Goal: Task Accomplishment & Management: Complete application form

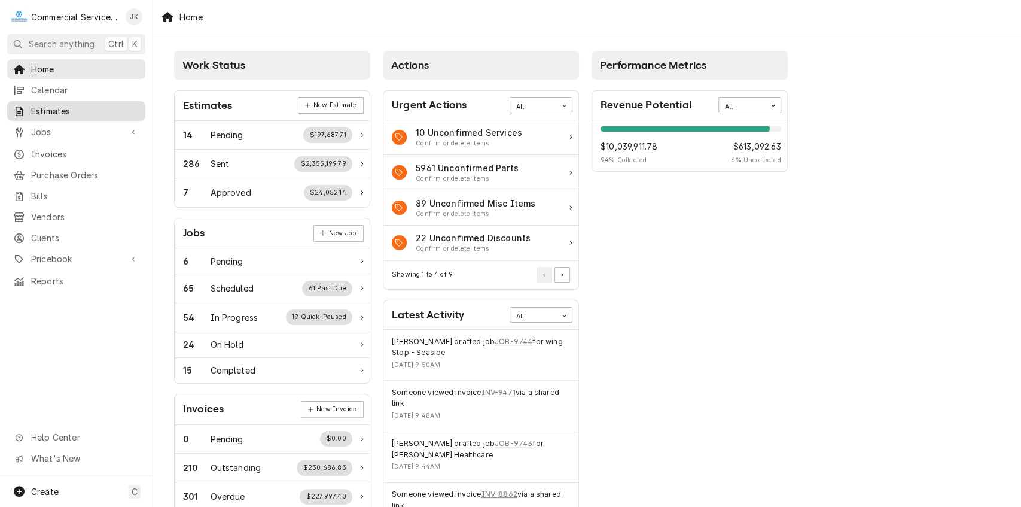
click at [82, 107] on span "Estimates" at bounding box center [85, 111] width 108 height 13
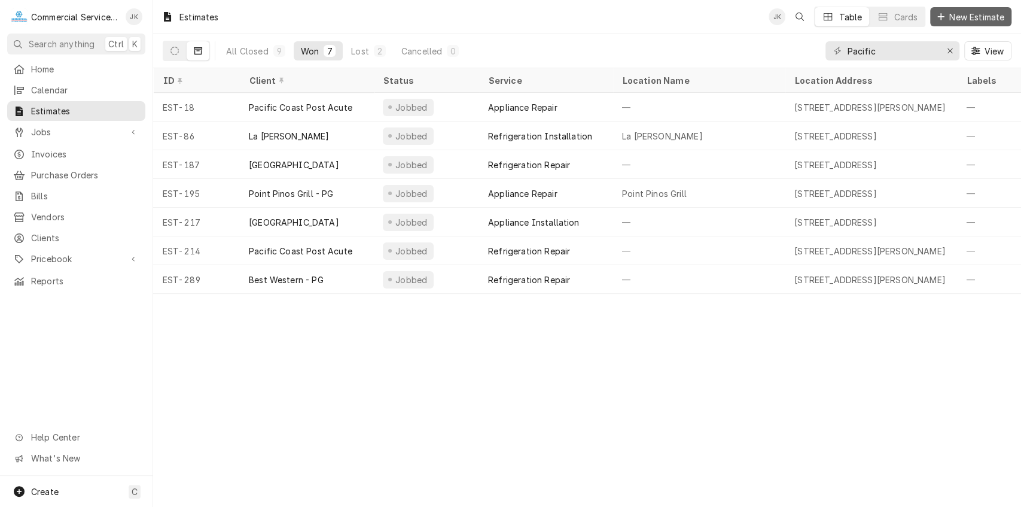
click at [960, 14] on span "New Estimate" at bounding box center [977, 17] width 60 height 13
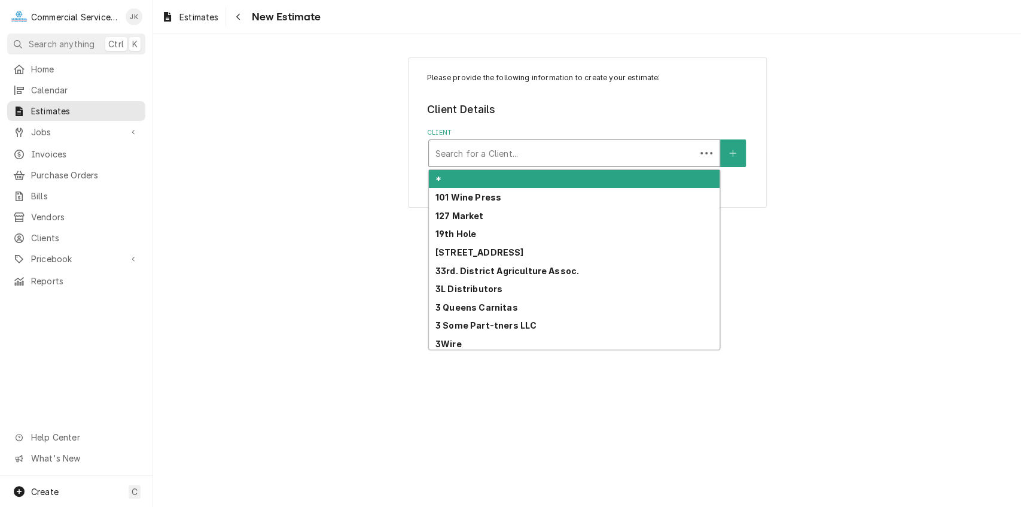
click at [451, 153] on div "Client" at bounding box center [562, 153] width 255 height 22
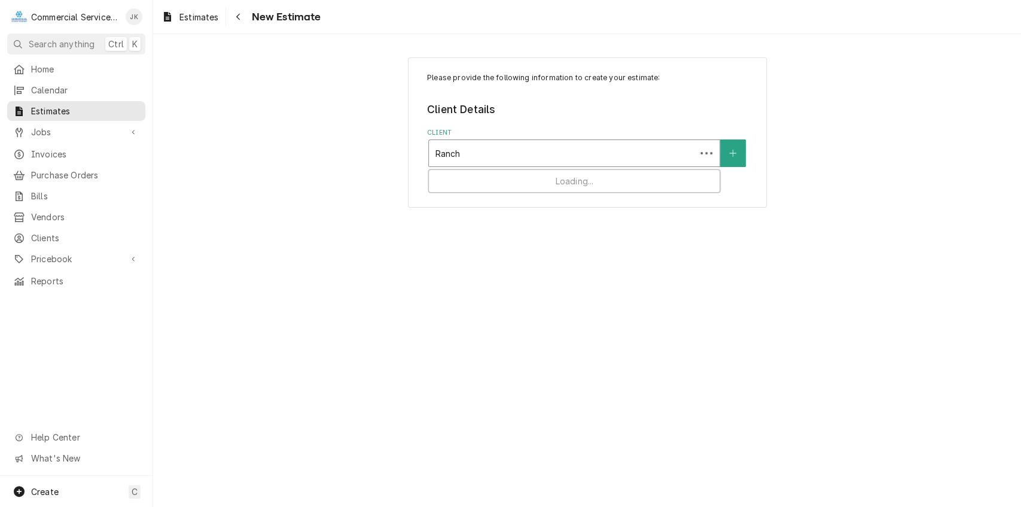
type input "Rancho"
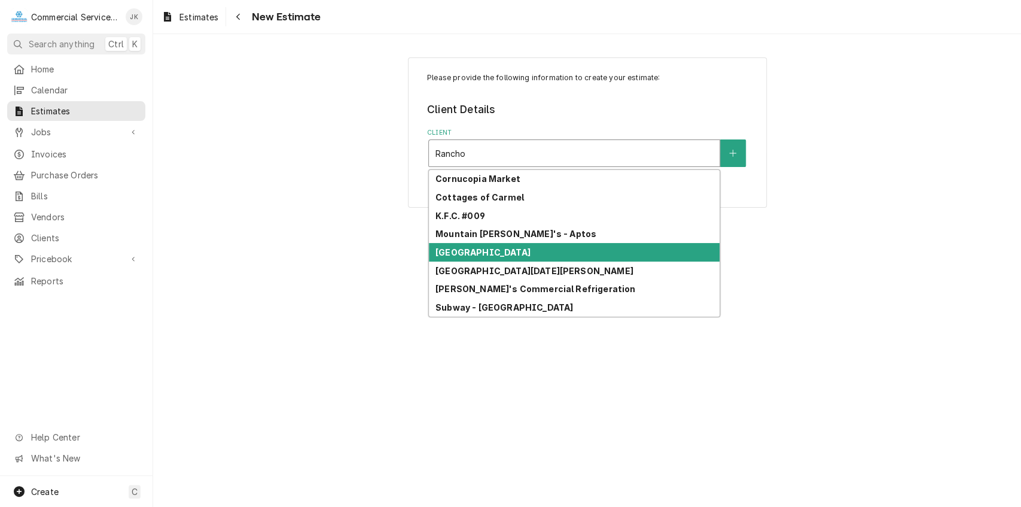
click at [474, 253] on strong "[GEOGRAPHIC_DATA]" at bounding box center [483, 252] width 95 height 10
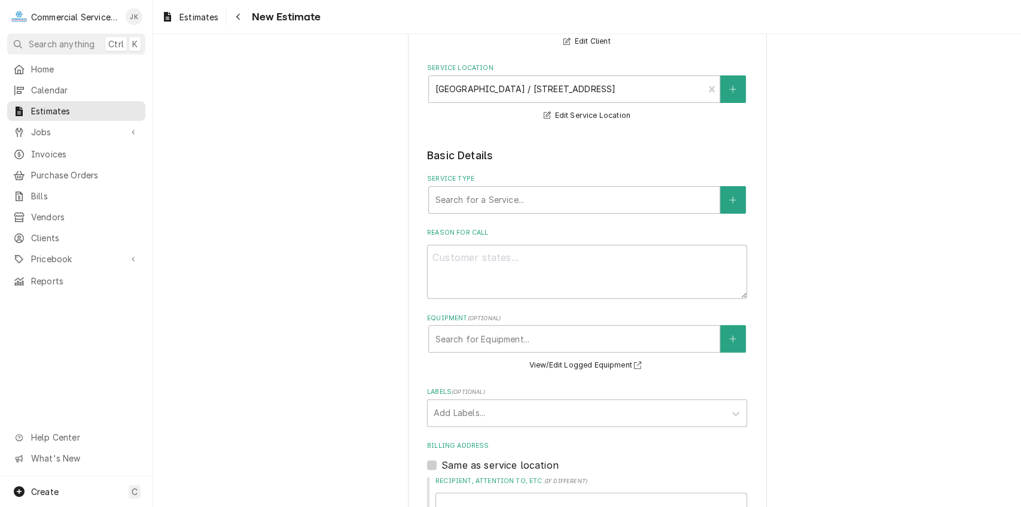
scroll to position [149, 0]
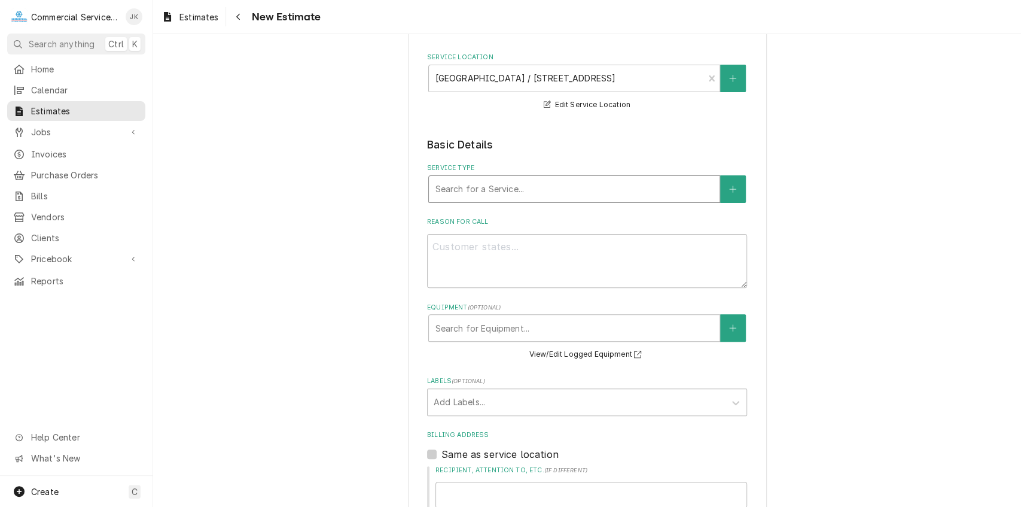
click at [503, 184] on div "Service Type" at bounding box center [574, 189] width 279 height 22
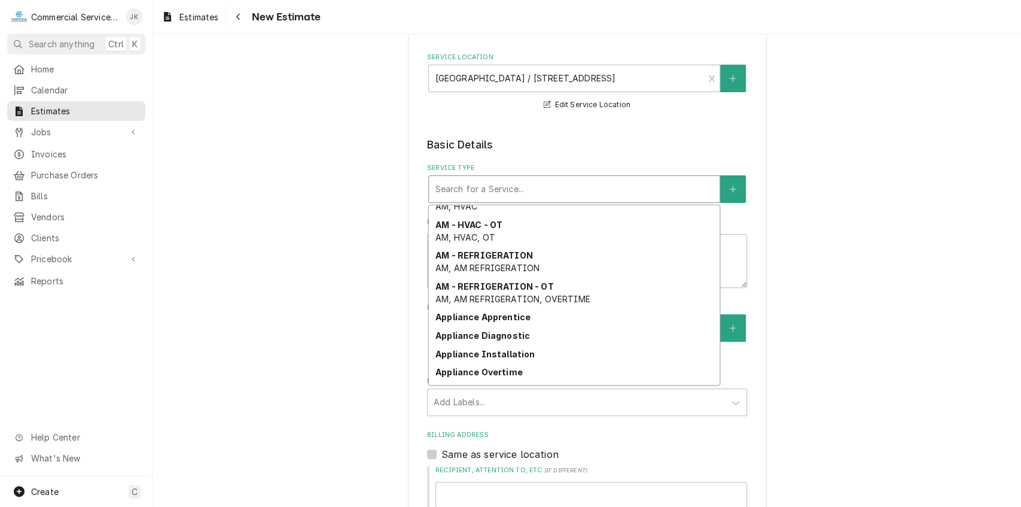
scroll to position [281, 0]
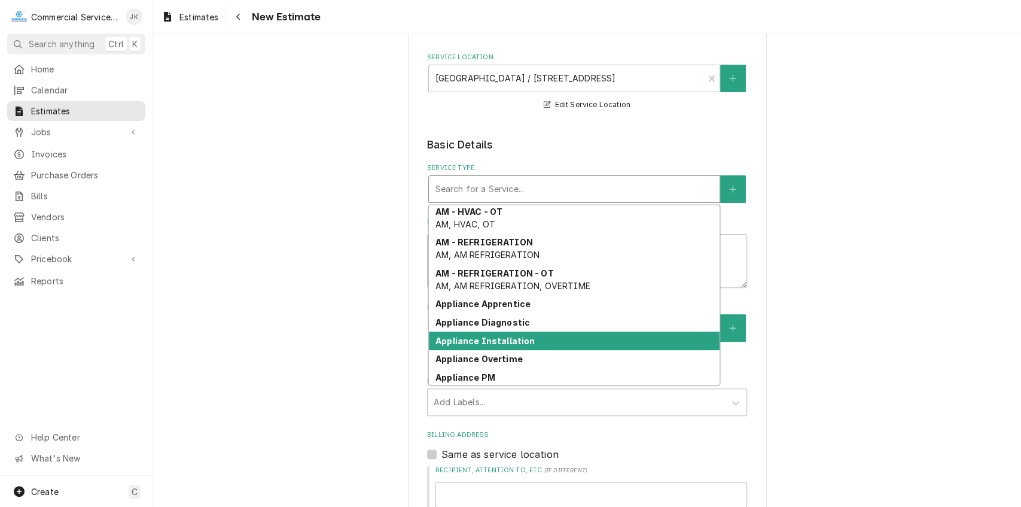
click at [495, 336] on strong "Appliance Installation" at bounding box center [486, 341] width 100 height 10
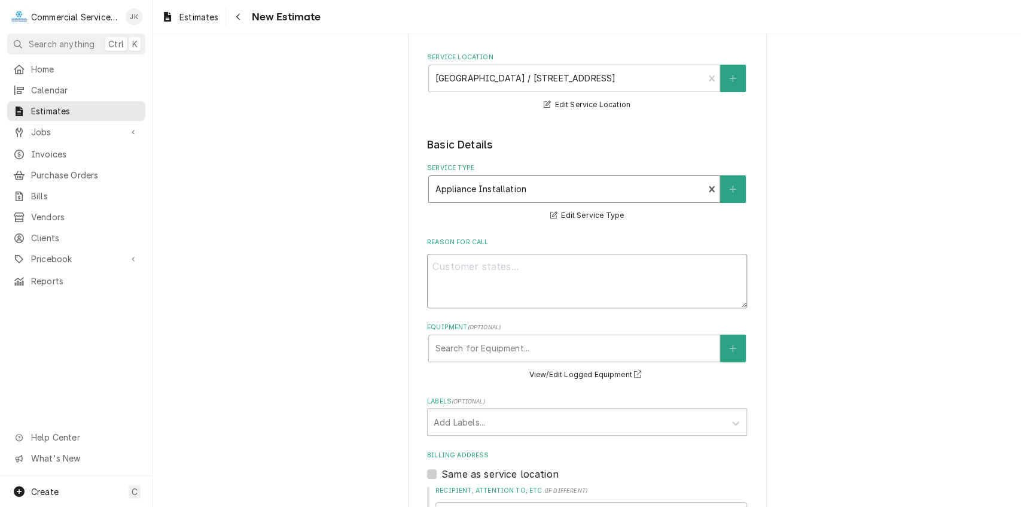
click at [438, 269] on textarea "Reason For Call" at bounding box center [587, 281] width 320 height 54
type textarea "x"
type textarea "N"
type textarea "x"
type textarea "Ne"
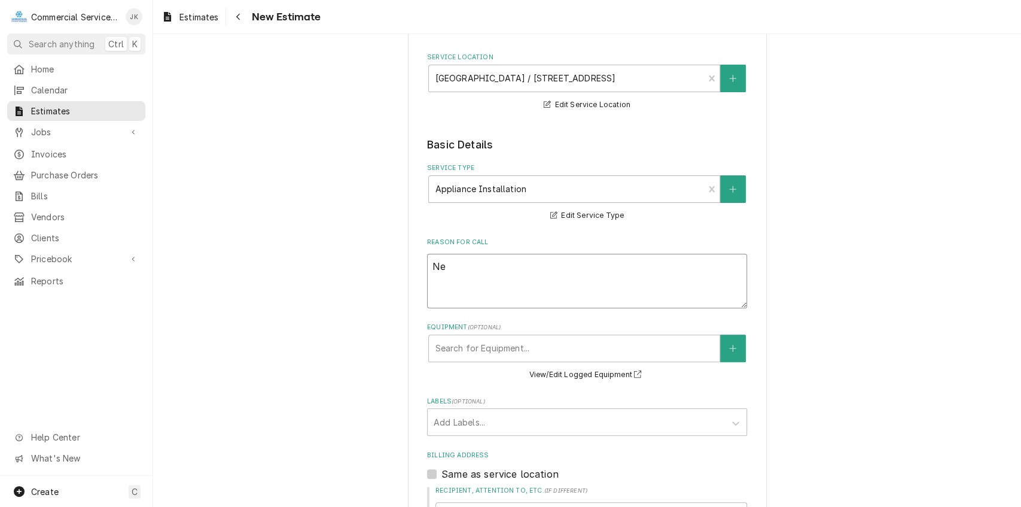
type textarea "x"
type textarea "New"
type textarea "x"
type textarea "New"
type textarea "x"
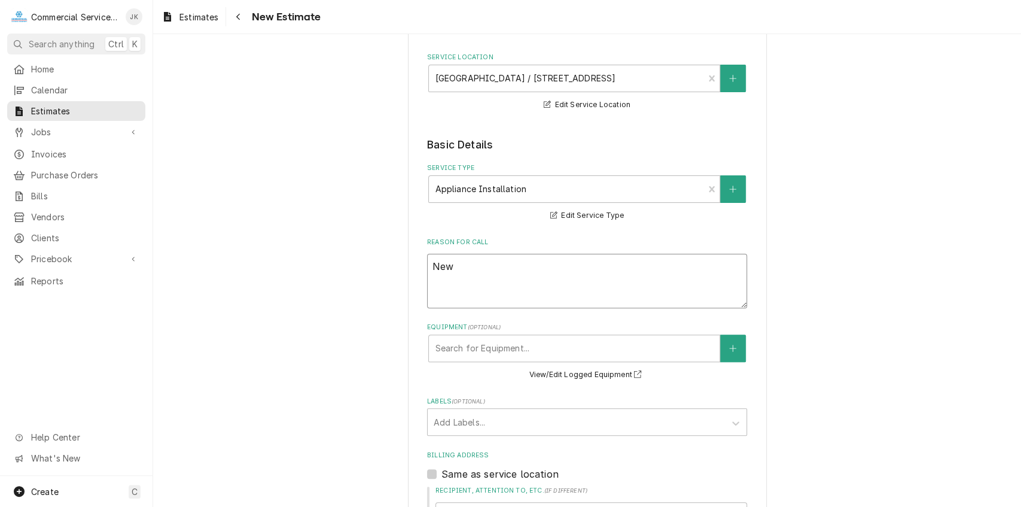
type textarea "New u"
type textarea "x"
type textarea "New un"
type textarea "x"
type textarea "New uni"
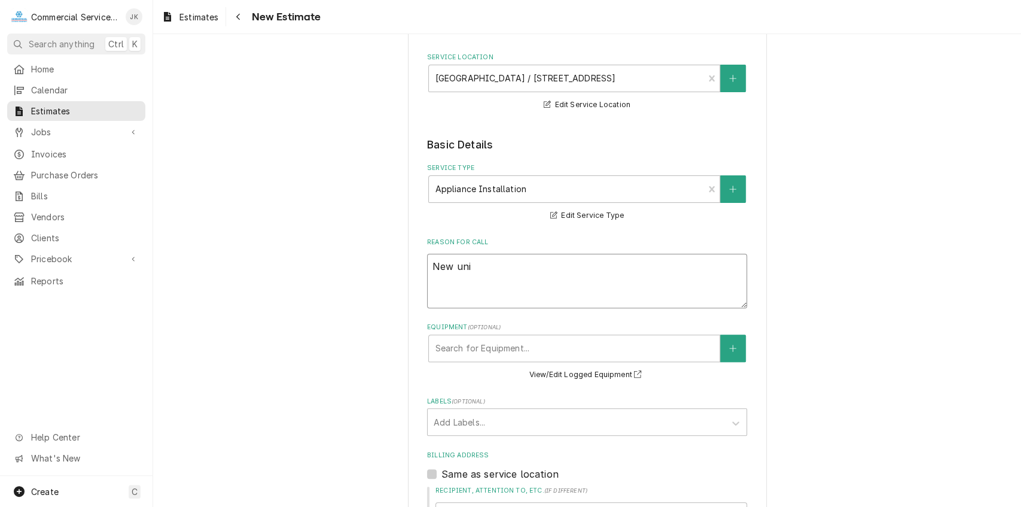
type textarea "x"
type textarea "New unit"
type textarea "x"
type textarea "New units"
type textarea "x"
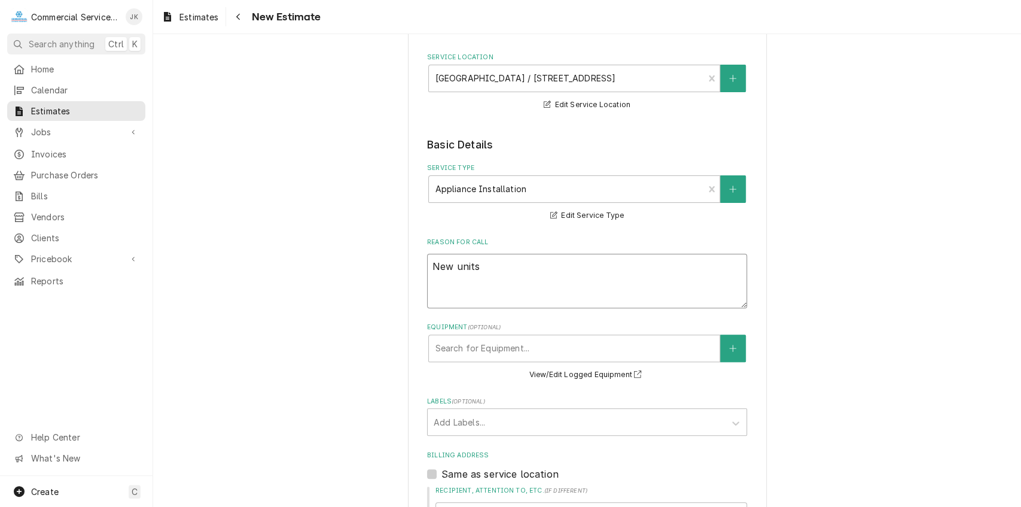
type textarea "New units"
type textarea "x"
type textarea "New units r"
type textarea "x"
type textarea "New units re"
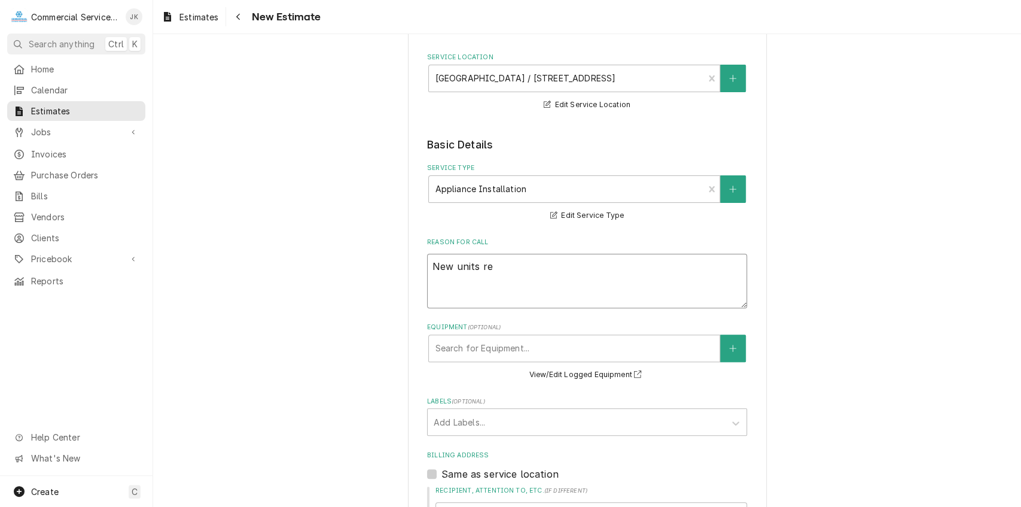
type textarea "x"
type textarea "New units req"
type textarea "x"
type textarea "New units requ"
type textarea "x"
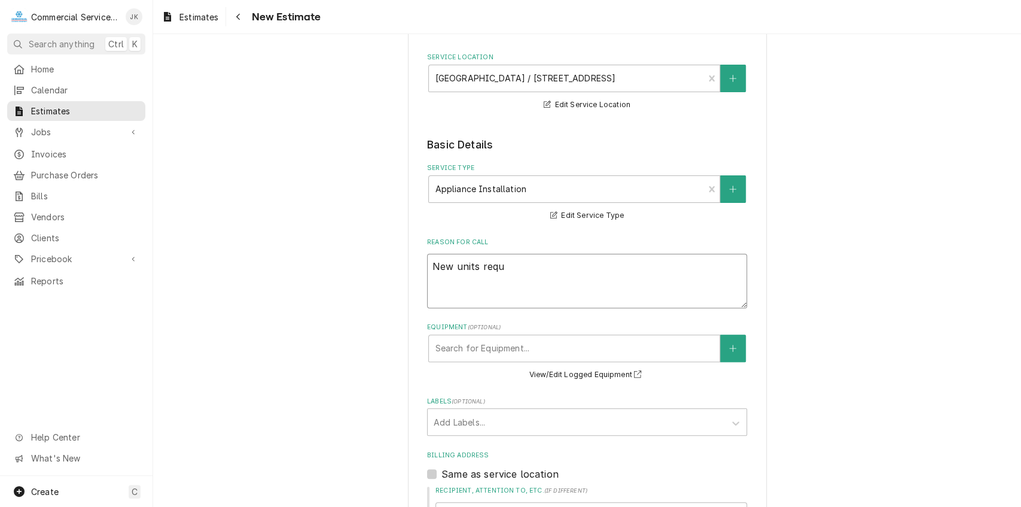
type textarea "New units requi"
type textarea "x"
type textarea "New units requir"
type textarea "x"
type textarea "New units require"
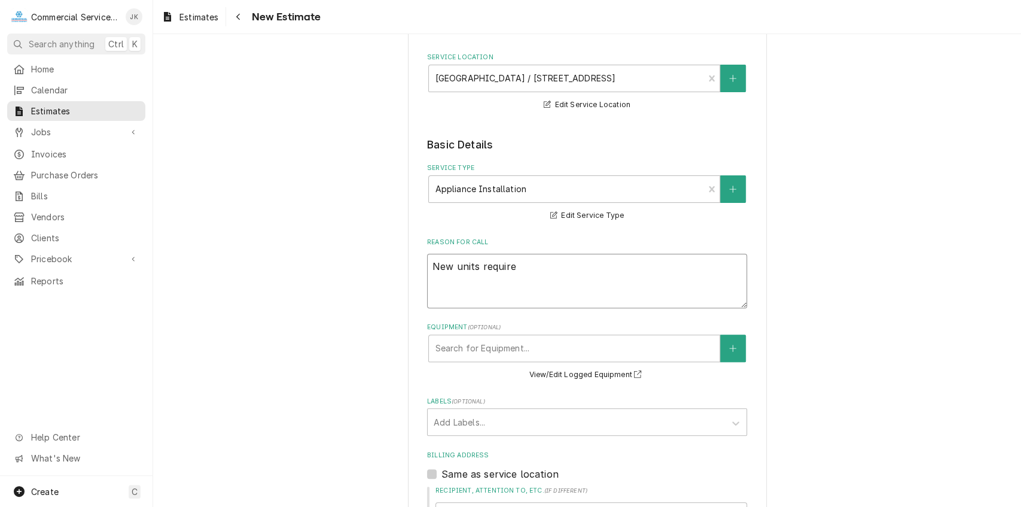
type textarea "x"
type textarea "New units require"
type textarea "x"
type textarea "New units require *"
type textarea "x"
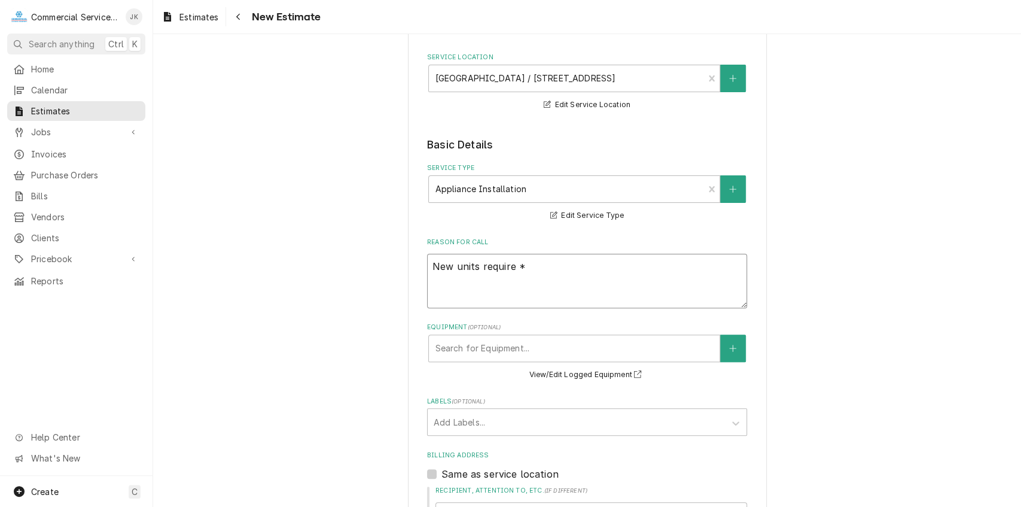
type textarea "New units require *""
type textarea "x"
type textarea "New units require *"
type textarea "x"
type textarea "New units require"
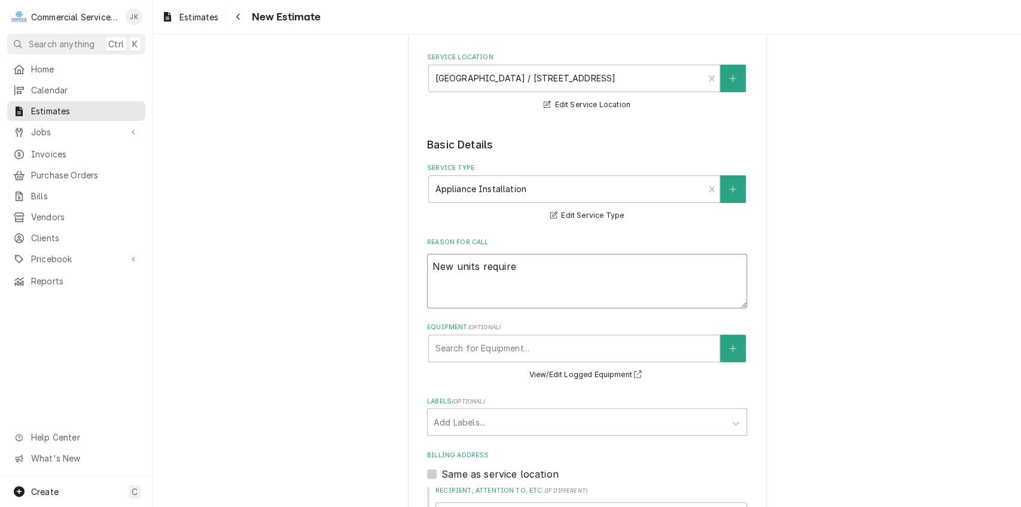
type textarea "x"
type textarea "New units require 8"
type textarea "x"
type textarea "New units require 8""
click at [451, 263] on textarea "New units require 8"" at bounding box center [587, 281] width 320 height 54
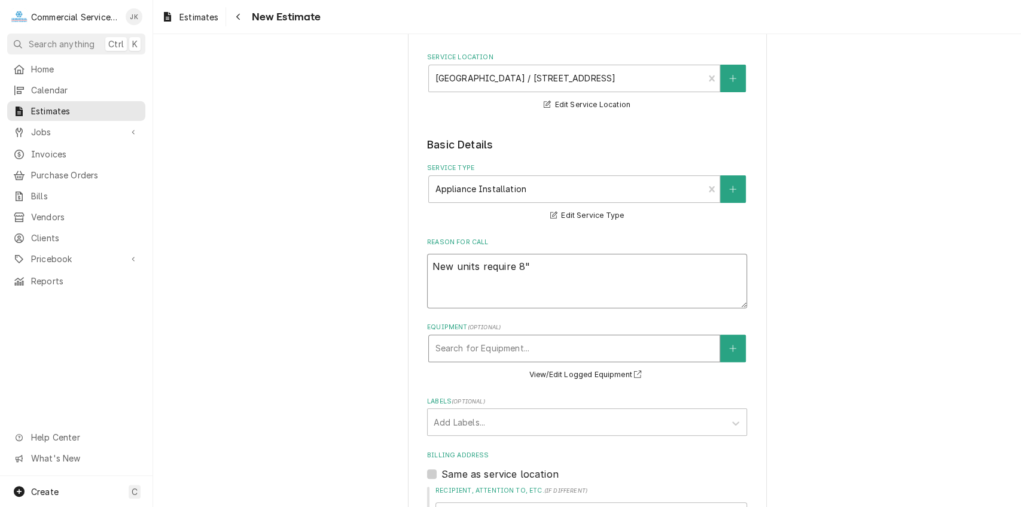
type textarea "x"
type textarea "New units require 8""
type textarea "x"
type textarea "New T units require 8""
type textarea "x"
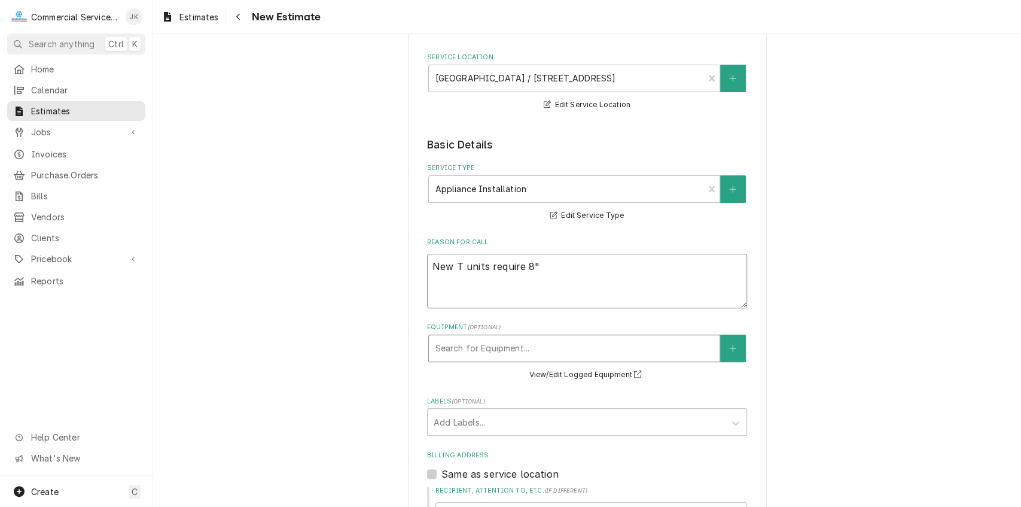
type textarea "New Tr units require 8""
type textarea "x"
type textarea "New Tru units require 8""
type textarea "x"
type textarea "New True units require 8""
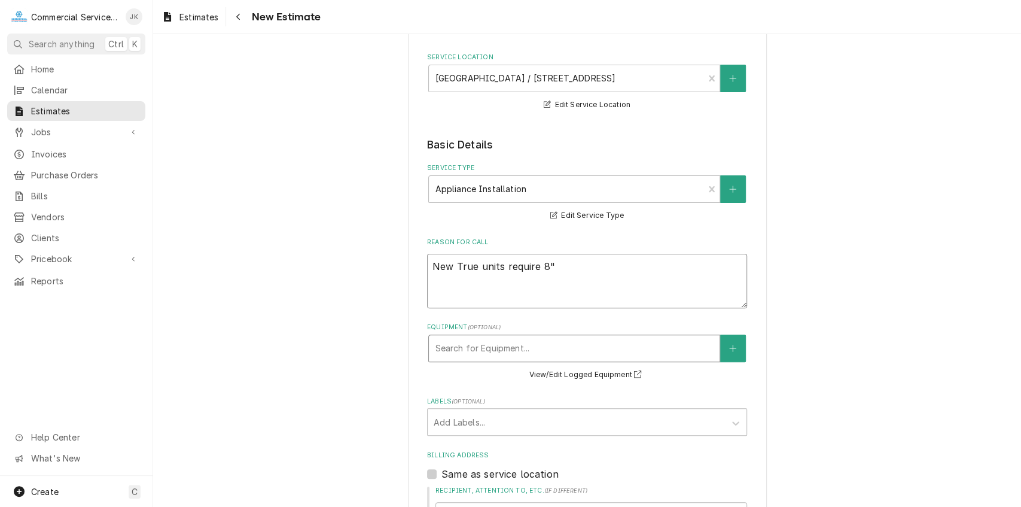
type textarea "x"
type textarea "New True units require 8""
type textarea "x"
type textarea "New True T units require 8""
type textarea "x"
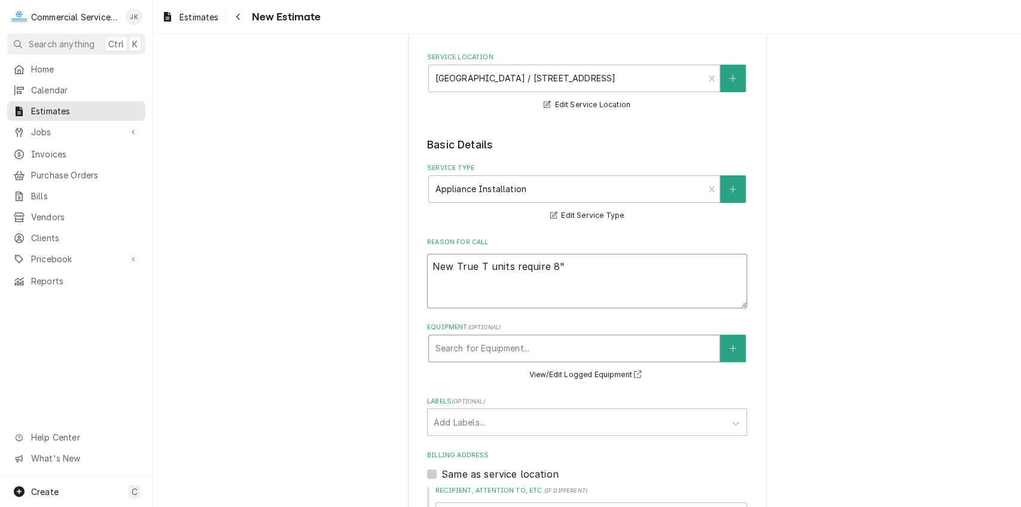
type textarea "New True TU units require 8""
type textarea "x"
type textarea "New True TUC units require 8""
type textarea "x"
type textarea "New True TUC- units require 8""
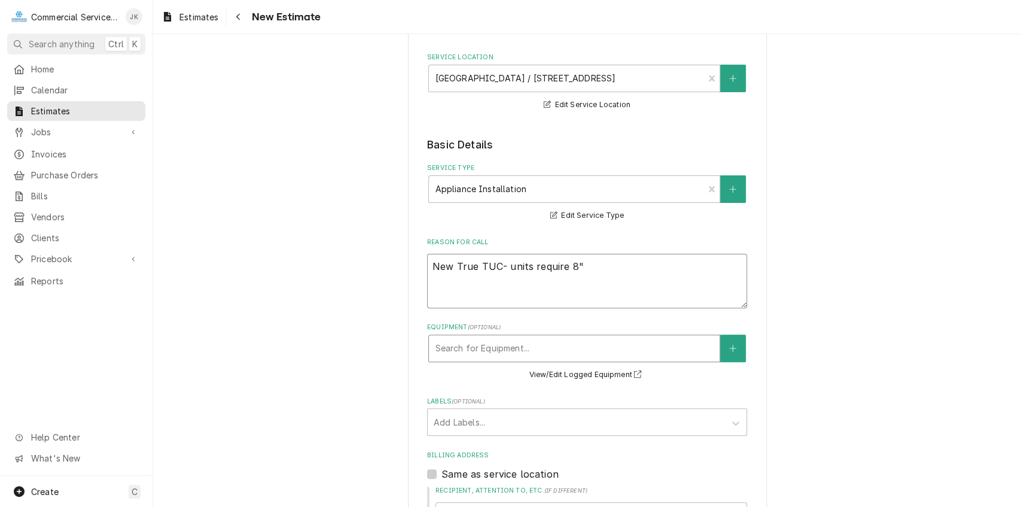
type textarea "x"
type textarea "New True TUC-4 units require 8""
type textarea "x"
type textarea "New True TUC-48 units require 8""
type textarea "x"
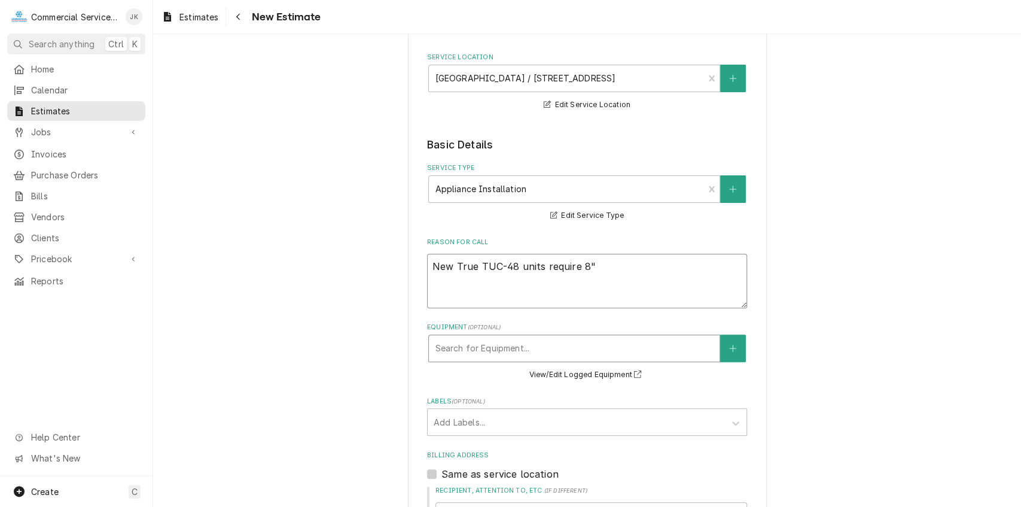
type textarea "New True TUC-48- units require 8""
type textarea "x"
type textarea "New True TUC-48-H units require 8""
type textarea "x"
type textarea "New True TUC-48-HC units require 8""
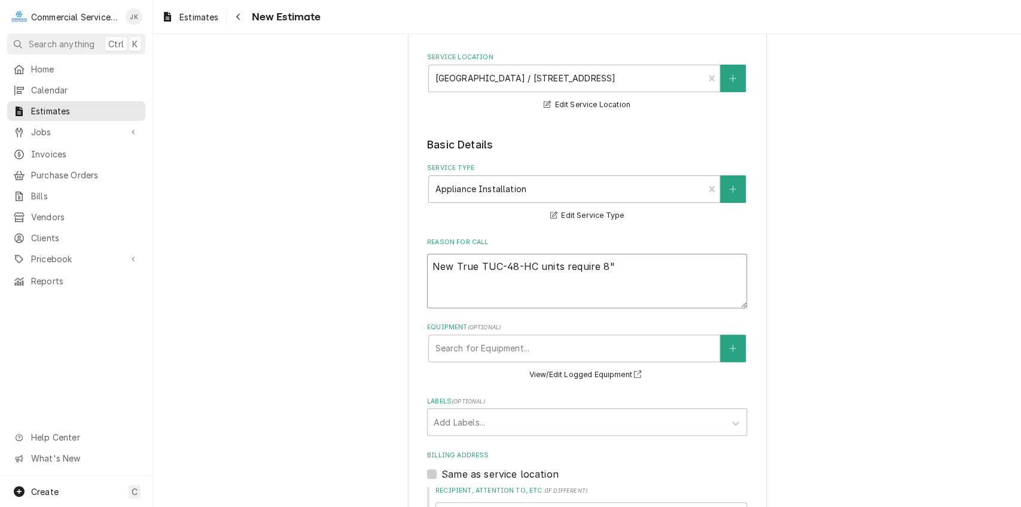
click at [633, 274] on textarea "New True TUC-48-HC units require 8"" at bounding box center [587, 281] width 320 height 54
type textarea "x"
type textarea "New True TUC-48-HC units require 8""
type textarea "x"
type textarea "New True TUC-48-HC units require 8" l"
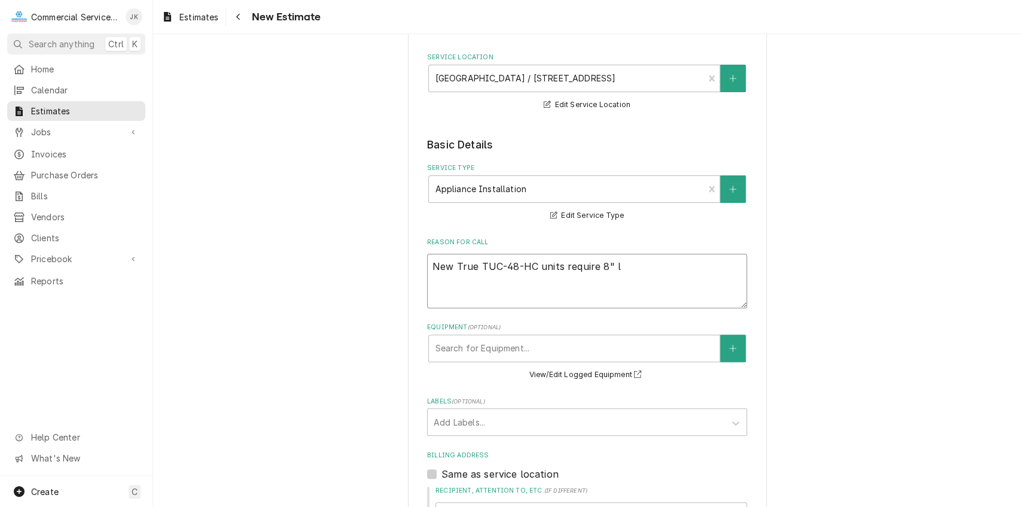
type textarea "x"
type textarea "New True TUC-48-HC units require 8" le"
type textarea "x"
type textarea "New True TUC-48-HC units require 8" leg"
type textarea "x"
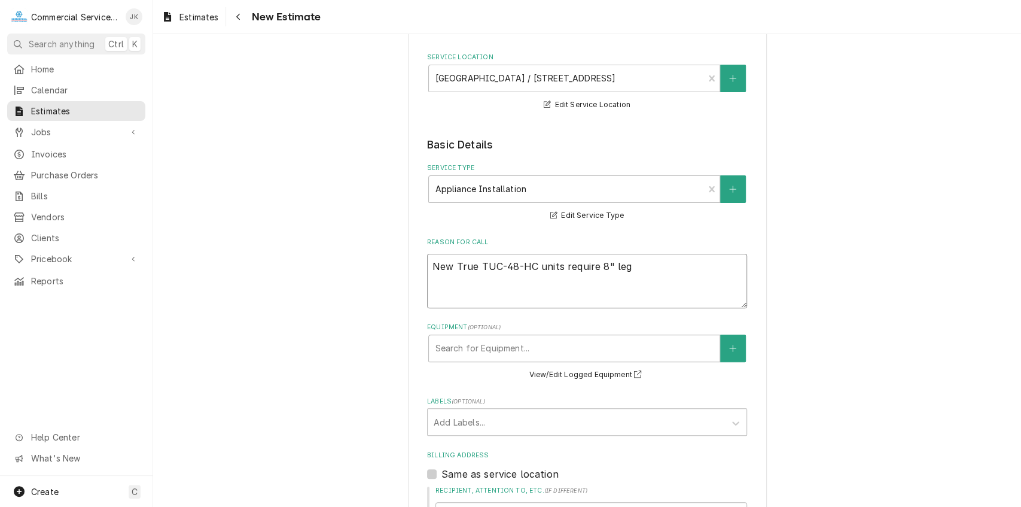
type textarea "New True TUC-48-HC units require 8" legs"
type textarea "x"
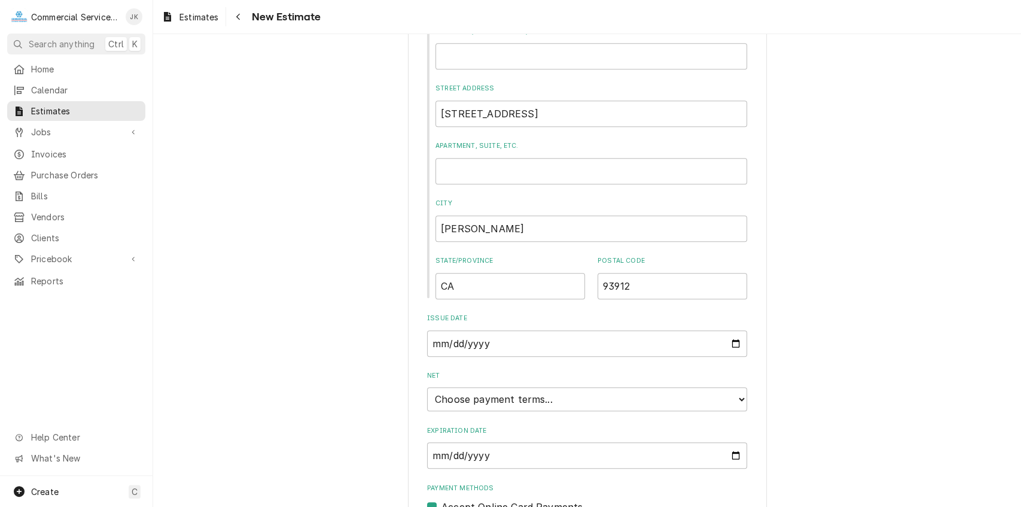
scroll to position [667, 0]
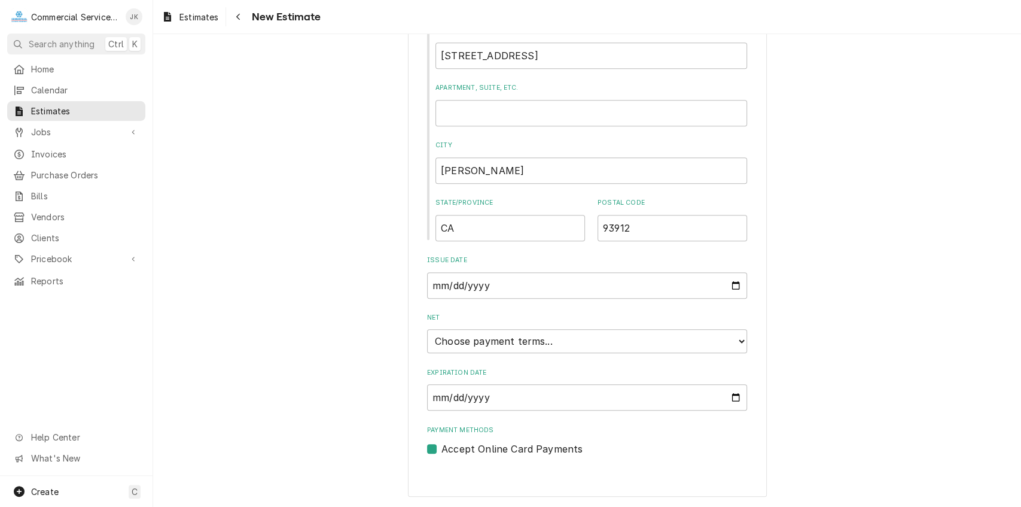
type textarea "New True TUC-48-HC units require 8" legs"
click at [705, 405] on input "Expiration Date" at bounding box center [587, 397] width 320 height 26
click at [736, 394] on input "Expiration Date" at bounding box center [587, 397] width 320 height 26
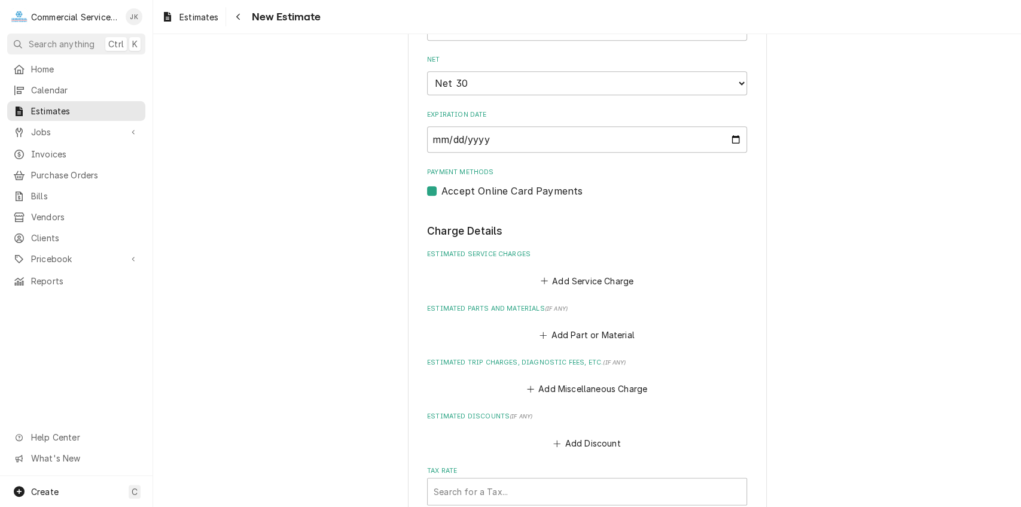
scroll to position [930, 0]
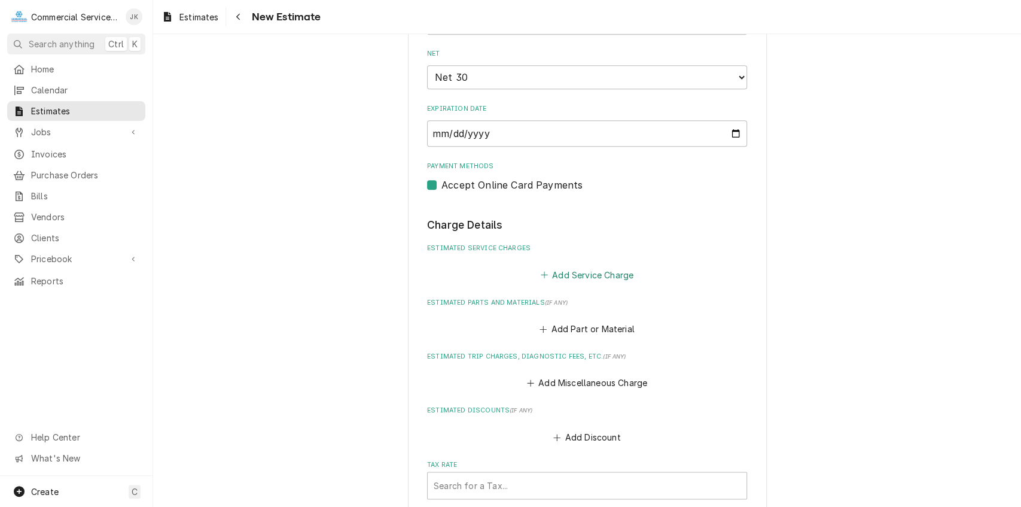
click at [555, 278] on button "Add Service Charge" at bounding box center [587, 274] width 97 height 17
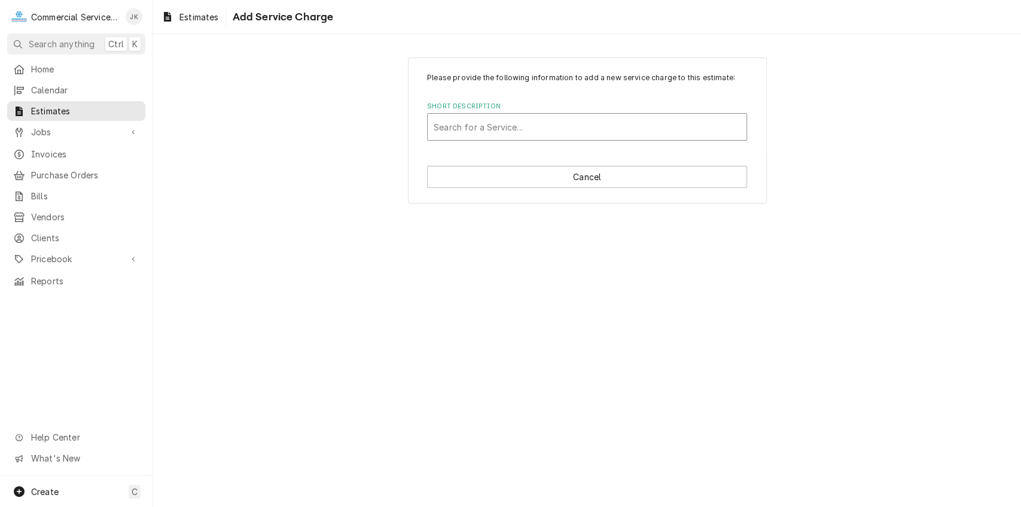
click at [472, 129] on div "Short Description" at bounding box center [587, 127] width 307 height 22
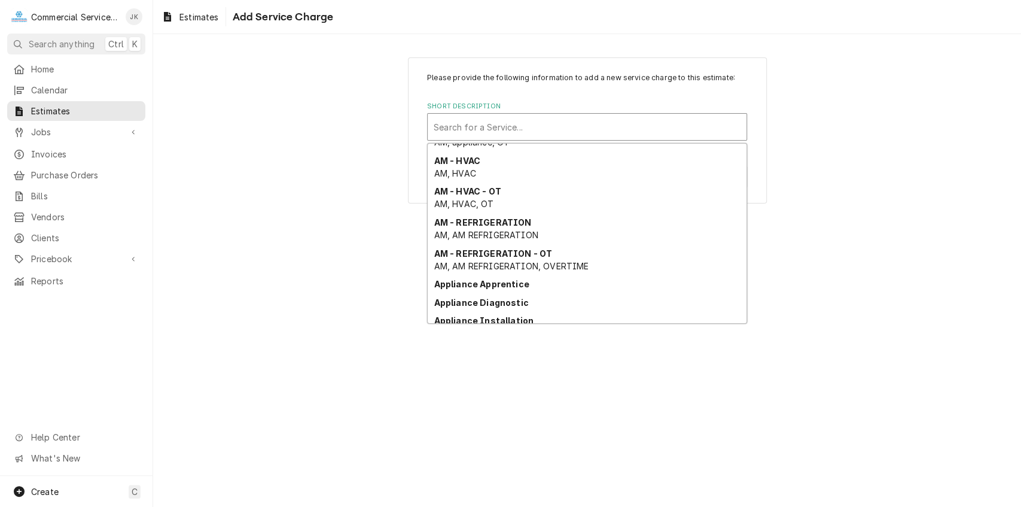
scroll to position [245, 0]
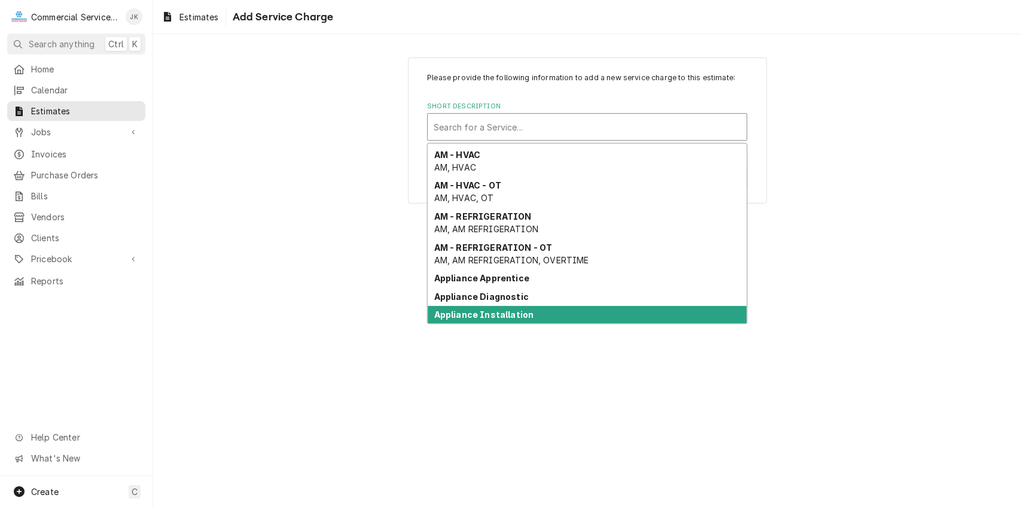
click at [489, 317] on strong "Appliance Installation" at bounding box center [484, 314] width 100 height 10
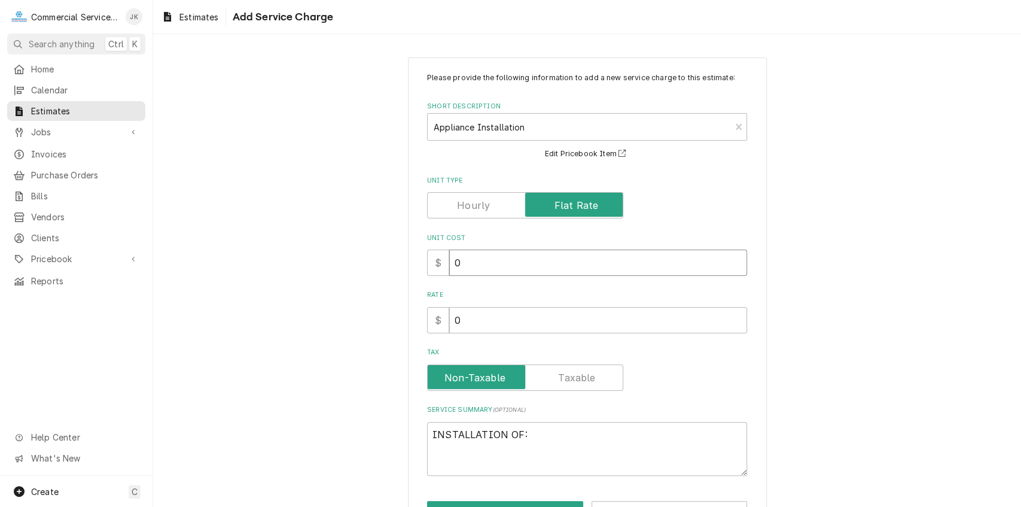
click at [481, 263] on input "0" at bounding box center [598, 263] width 298 height 26
type textarea "x"
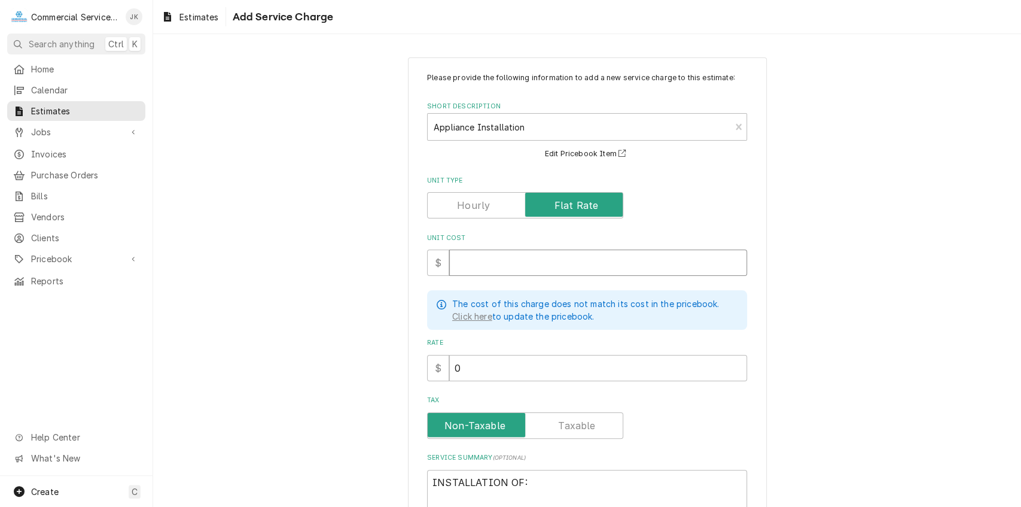
type textarea "x"
type input "7"
type textarea "x"
type input "70"
type textarea "x"
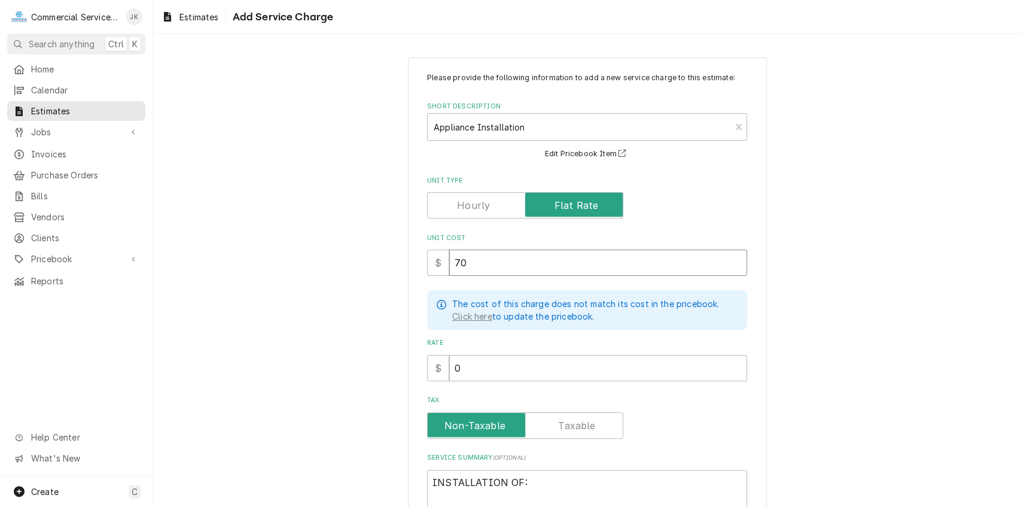
type input "700"
type textarea "x"
type input "700.0"
type textarea "x"
type input "700.00"
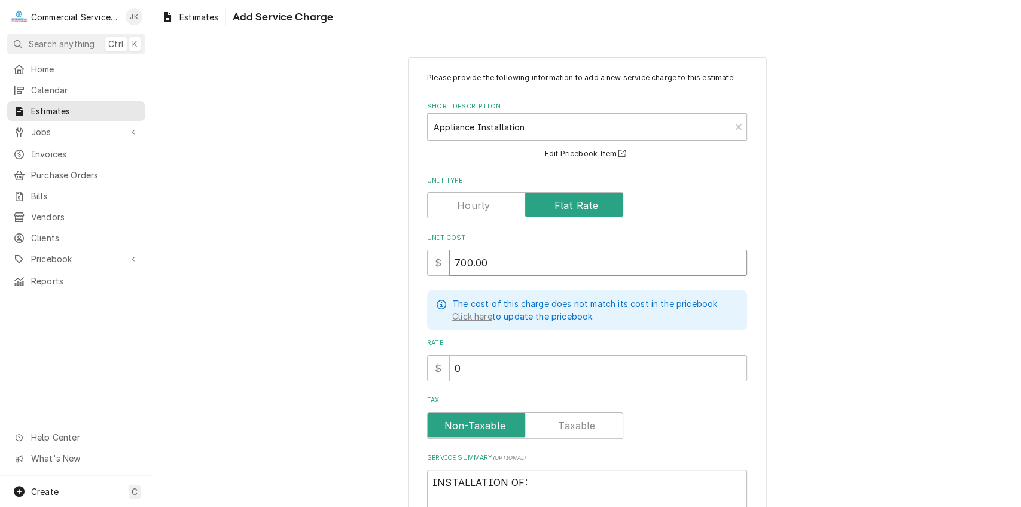
type textarea "x"
type input "700.00"
click at [477, 366] on input "0" at bounding box center [598, 368] width 298 height 26
type textarea "x"
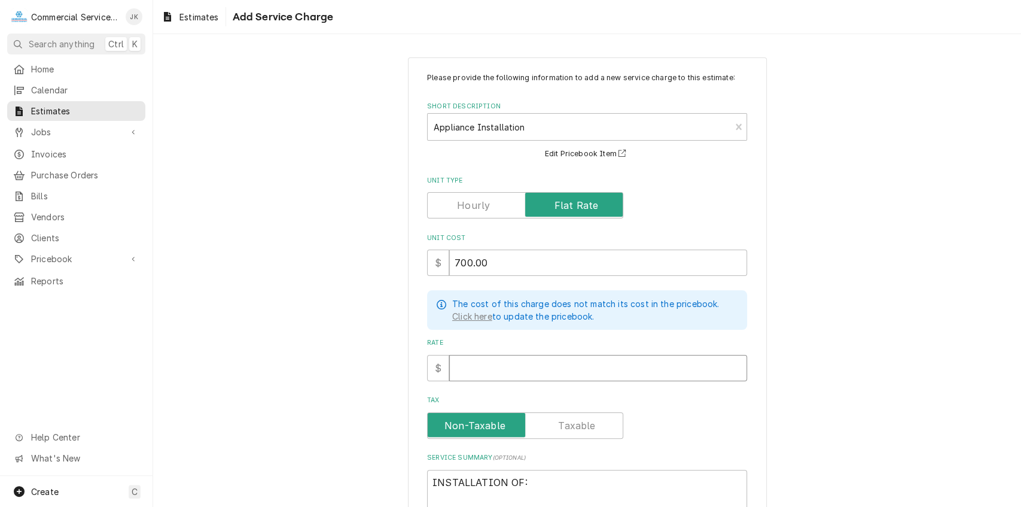
type input "7"
type textarea "x"
type input "70"
type textarea "x"
type input "700"
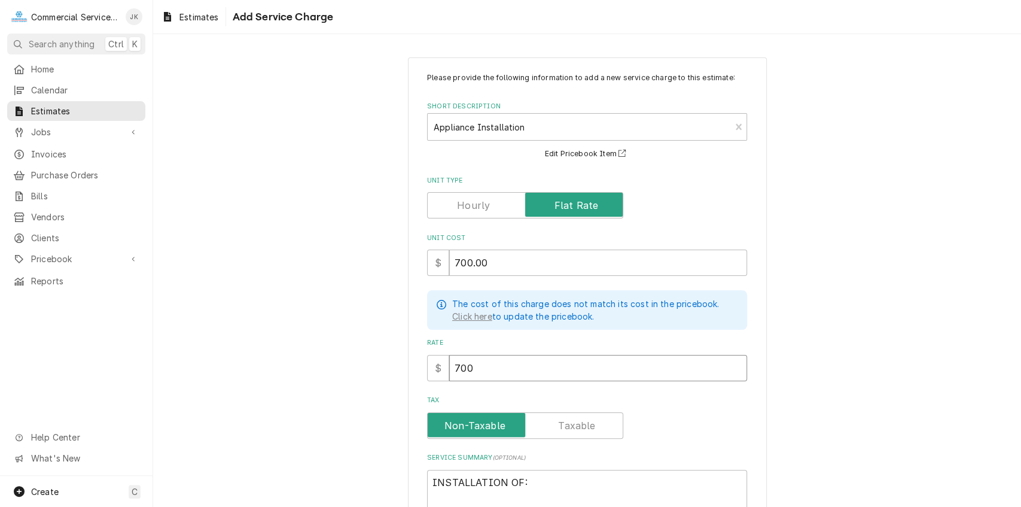
type textarea "x"
type input "700.0"
type textarea "x"
type input "700.00"
type textarea "x"
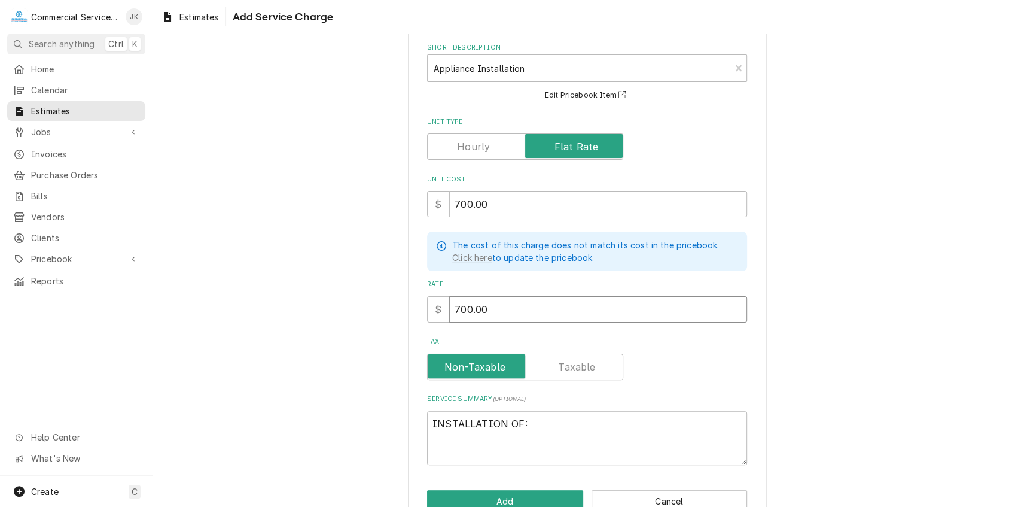
scroll to position [89, 0]
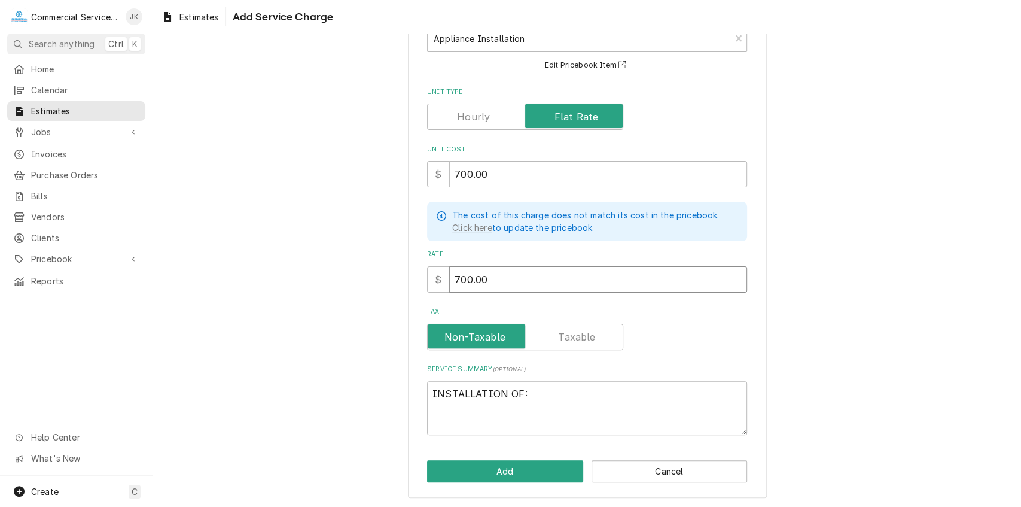
type input "700.00"
click at [523, 390] on textarea "INSTALLATION OF:" at bounding box center [587, 408] width 320 height 54
type textarea "x"
type textarea "INSTALLATION OF"
type textarea "x"
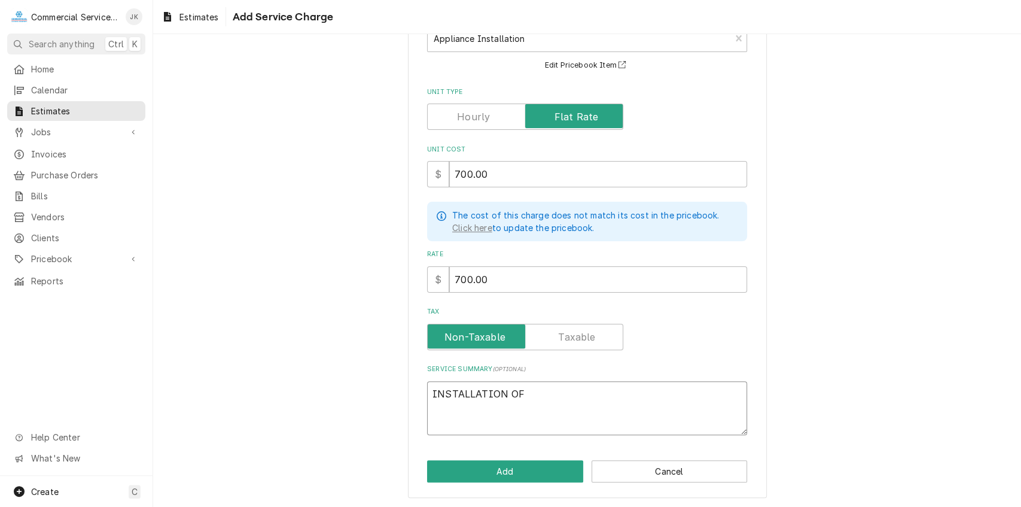
type textarea "INSTALLATION O"
type textarea "x"
type textarea "INSTALLATION"
type textarea "x"
type textarea "INSTALLATION"
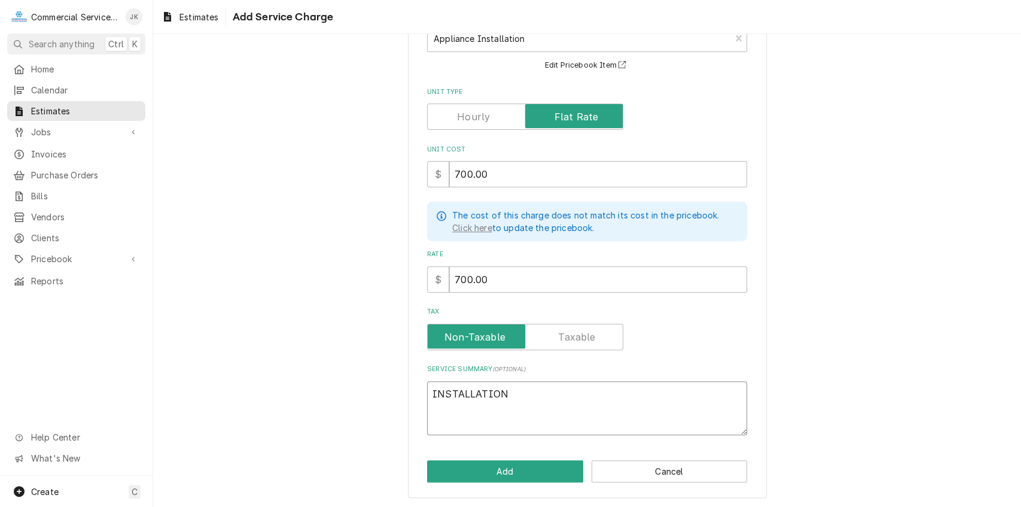
type textarea "x"
type textarea "INSTALLATIO"
type textarea "x"
type textarea "INSTALLATI"
type textarea "x"
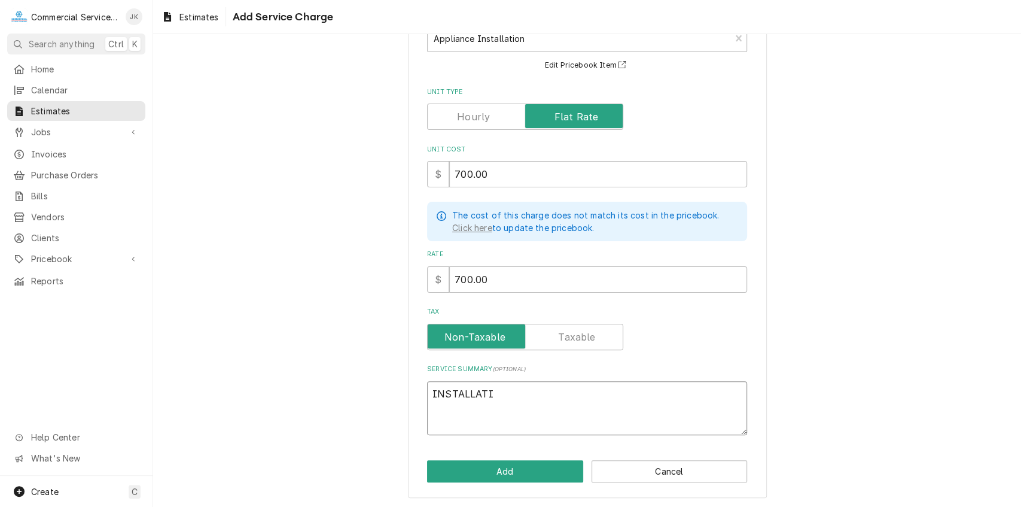
type textarea "INSTALLAT"
type textarea "x"
type textarea "INSTALLA"
type textarea "x"
type textarea "INSTALL"
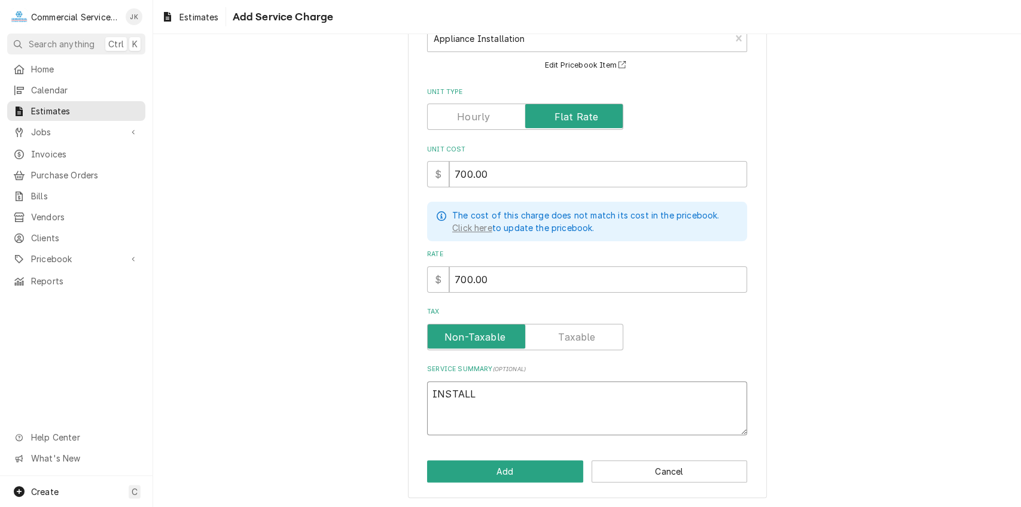
type textarea "x"
type textarea "INSTAL"
type textarea "x"
type textarea "INSTA"
type textarea "x"
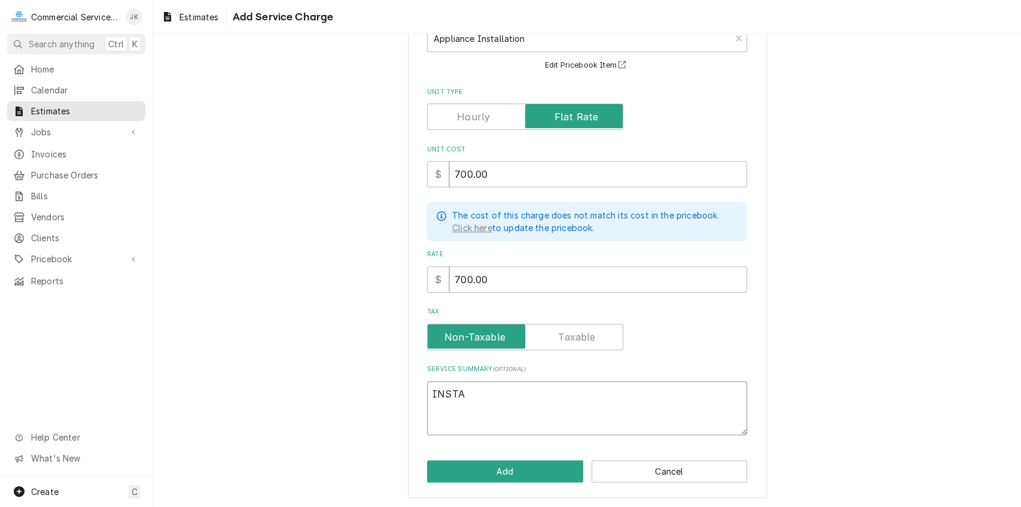
type textarea "INST"
type textarea "x"
type textarea "INS"
type textarea "x"
type textarea "IN"
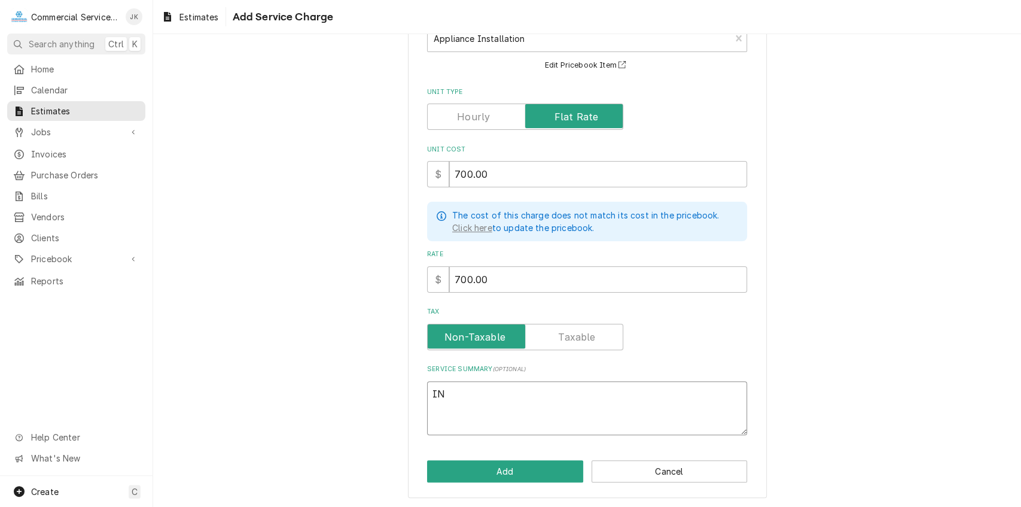
type textarea "x"
type textarea "I"
type textarea "x"
type textarea "R"
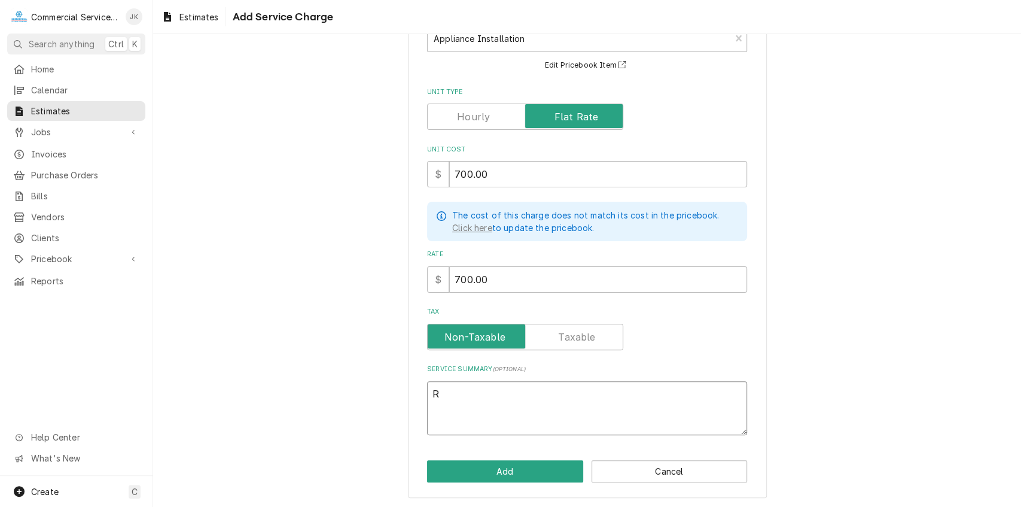
type textarea "x"
type textarea "Re"
type textarea "x"
type textarea "Rem"
type textarea "x"
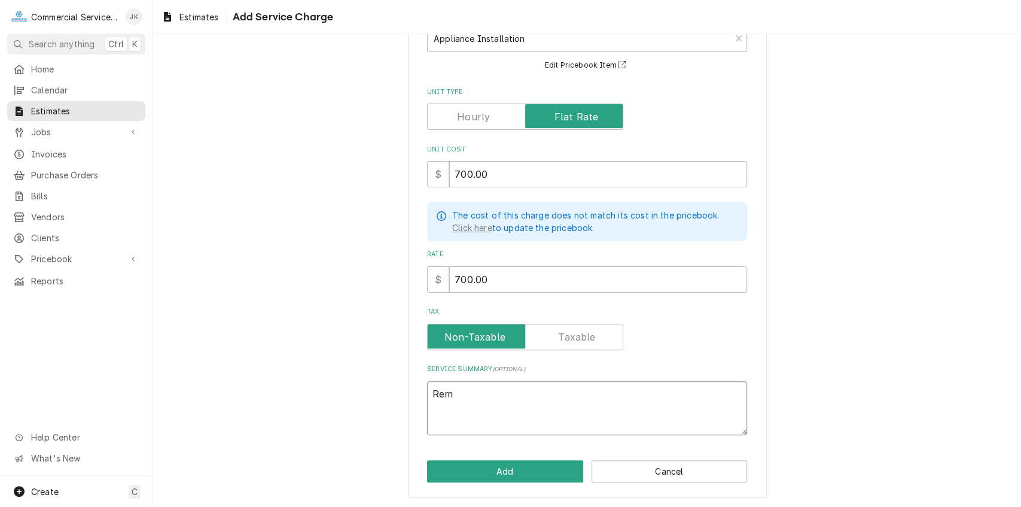
type textarea "Remo"
type textarea "x"
type textarea "Remov"
type textarea "x"
type textarea "Remove"
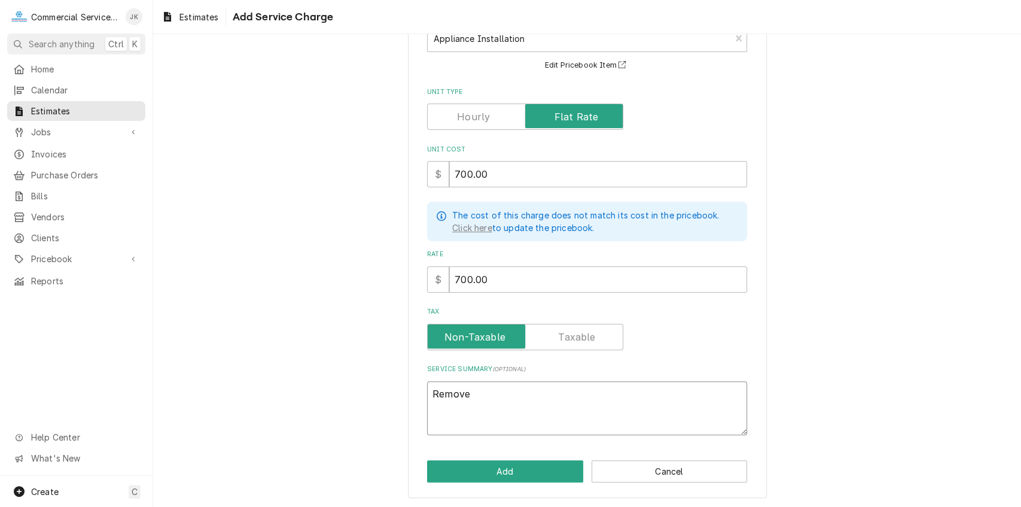
type textarea "x"
type textarea "Remove"
type textarea "x"
type textarea "Remove e"
type textarea "x"
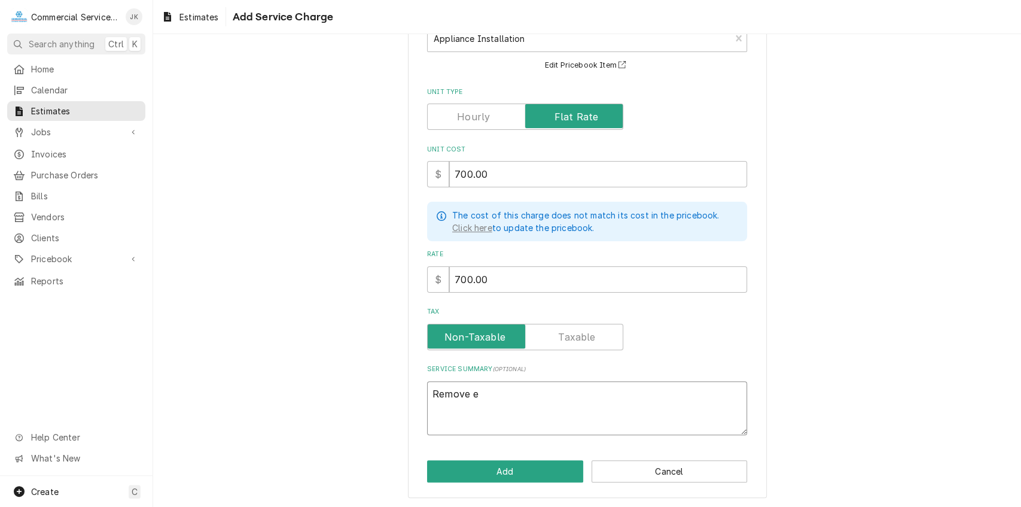
type textarea "Remove ex"
type textarea "x"
type textarea "Remove exi"
type textarea "x"
type textarea "Remove exis"
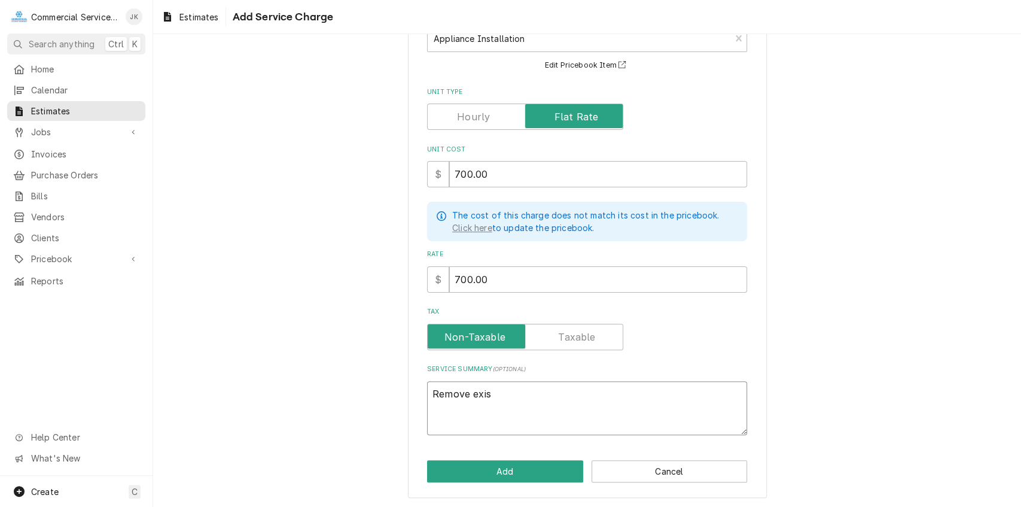
type textarea "x"
type textarea "Remove exist"
type textarea "x"
type textarea "Remove existi"
type textarea "x"
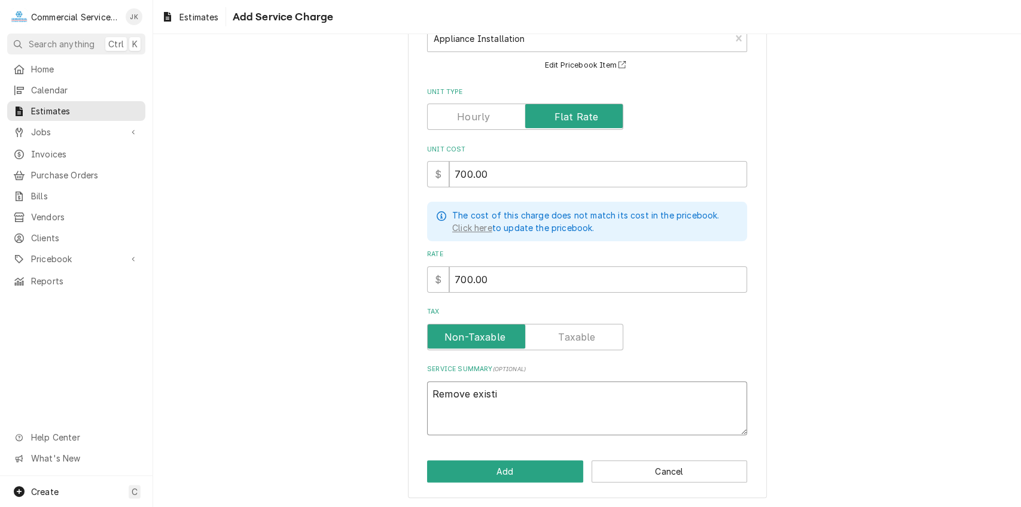
type textarea "Remove existin"
type textarea "x"
type textarea "Remove existing"
type textarea "x"
type textarea "Remove existing"
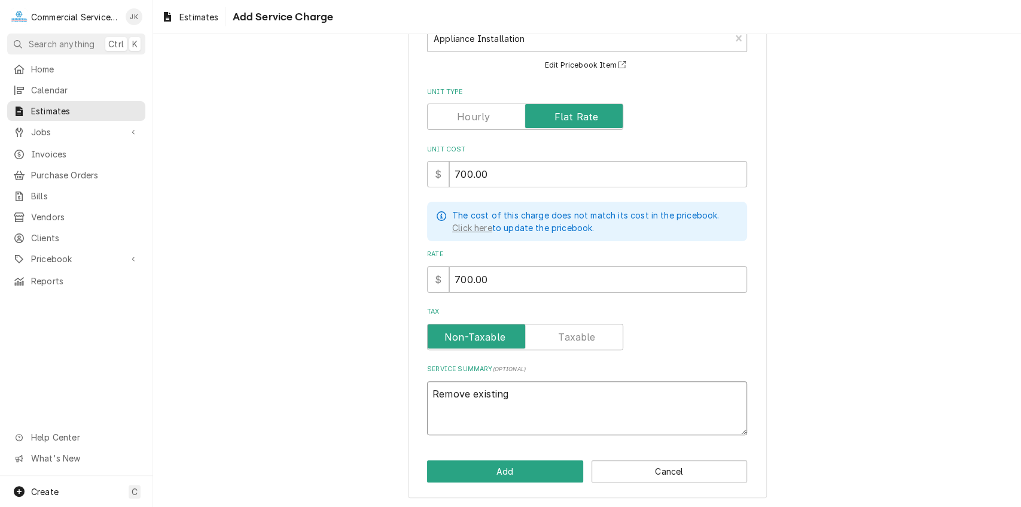
type textarea "x"
type textarea "Remove existing u"
type textarea "x"
type textarea "Remove existing un"
type textarea "x"
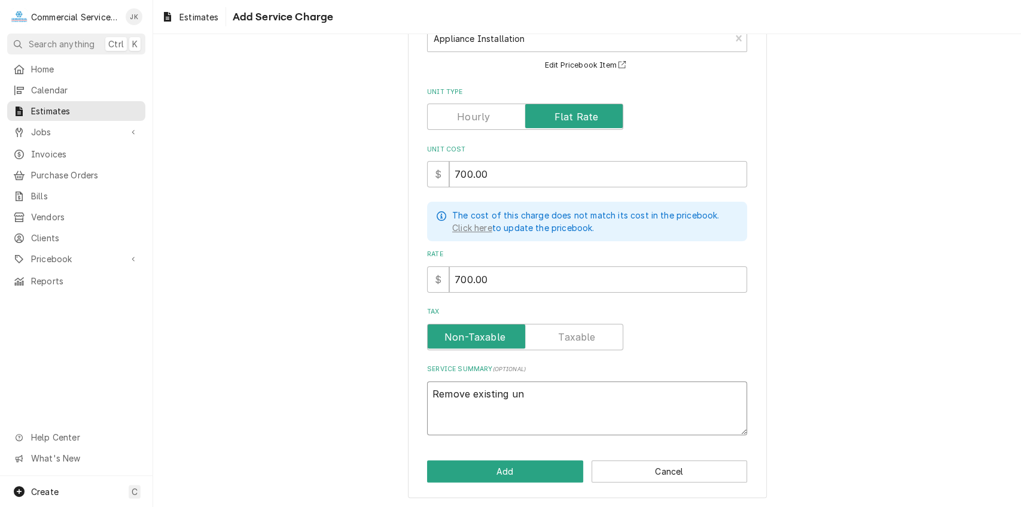
type textarea "Remove existing uni"
type textarea "x"
type textarea "Remove existing unit"
type textarea "x"
type textarea "Remove existing unit"
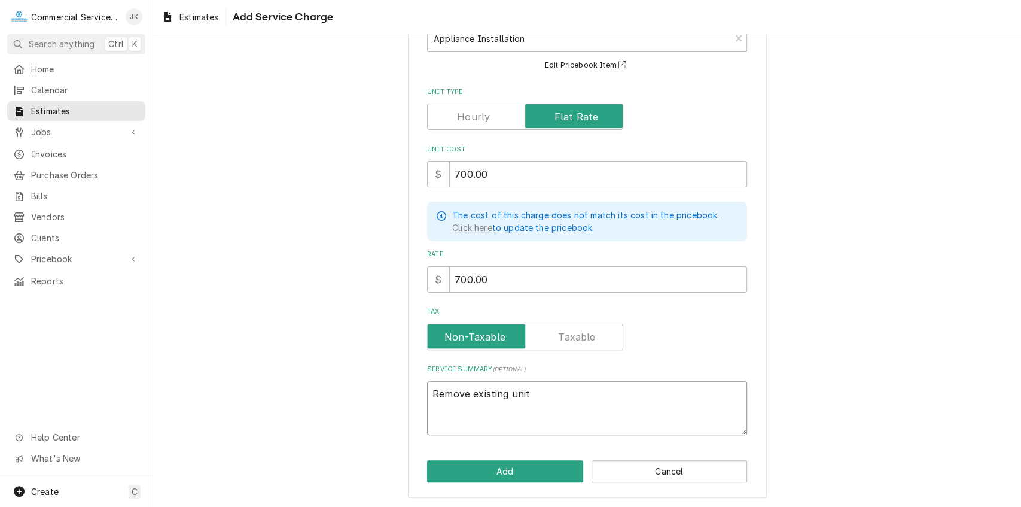
type textarea "x"
type textarea "Remove existing unit c"
type textarea "x"
type textarea "Remove existing unit ca"
type textarea "x"
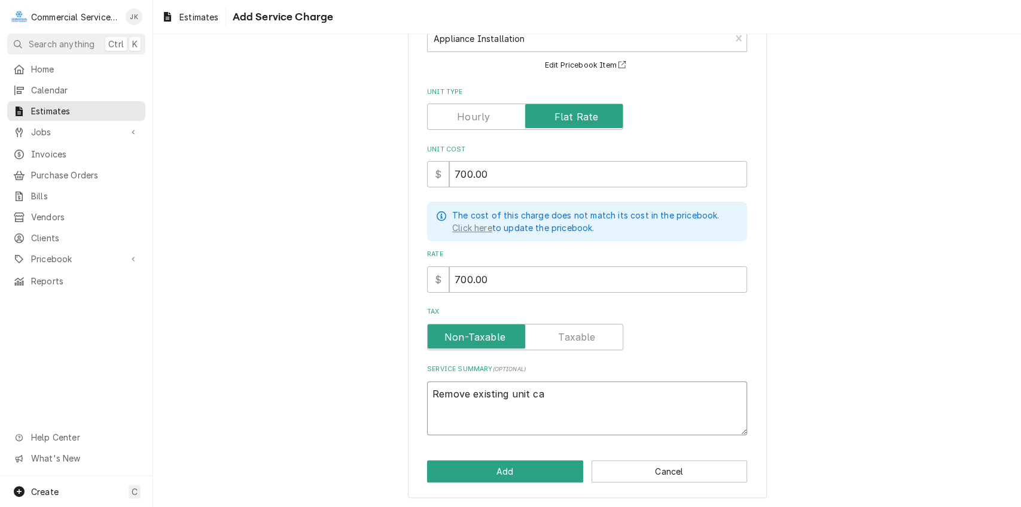
type textarea "Remove existing unit cas"
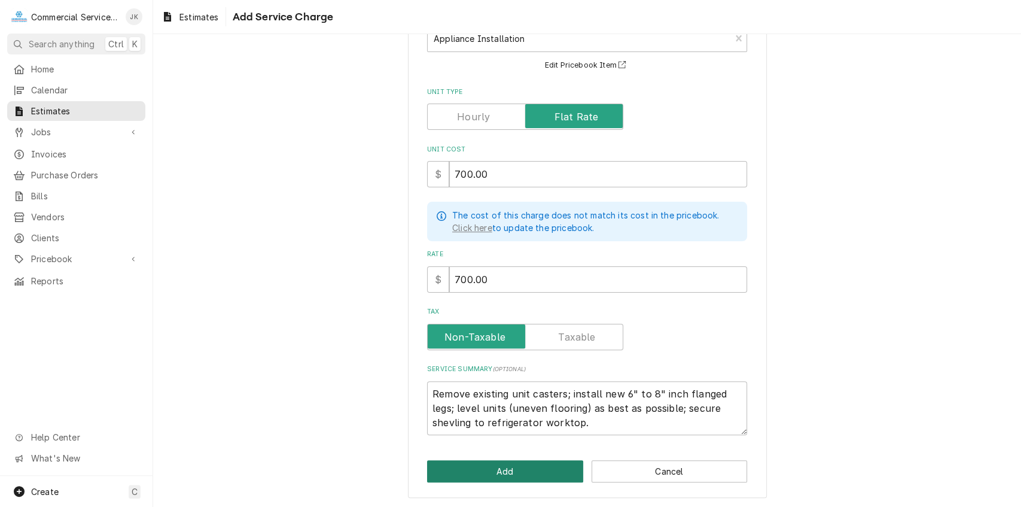
click at [496, 475] on button "Add" at bounding box center [505, 471] width 156 height 22
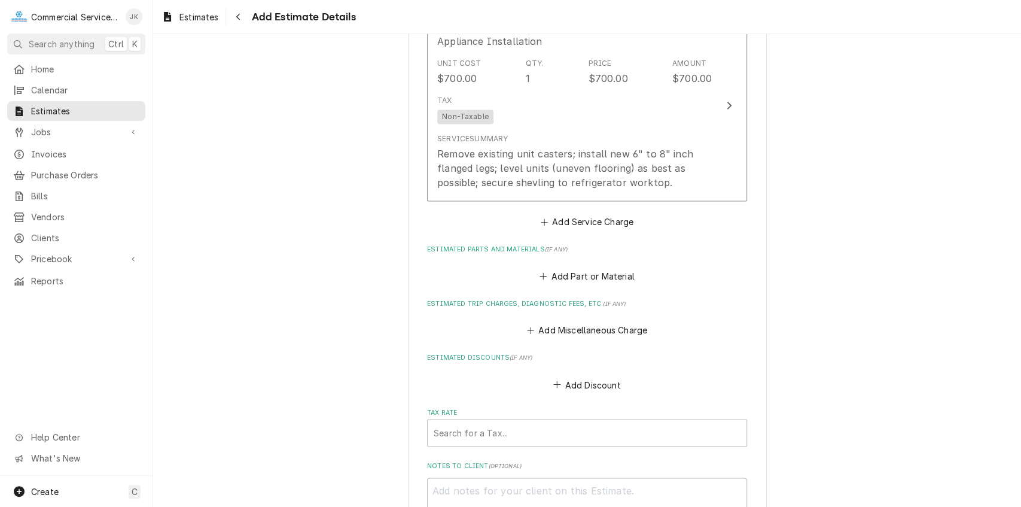
scroll to position [1235, 0]
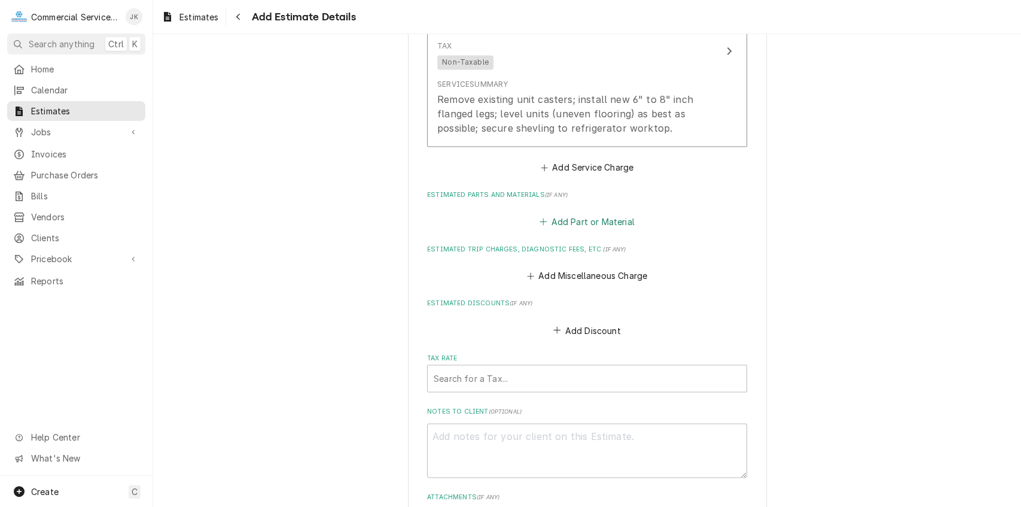
click at [562, 221] on button "Add Part or Material" at bounding box center [587, 221] width 99 height 17
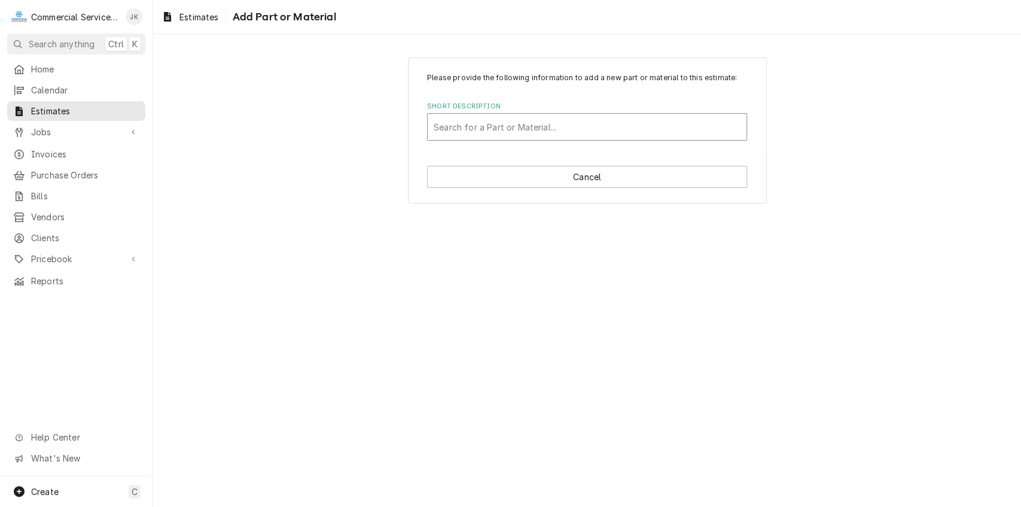
click at [446, 121] on div "Short Description" at bounding box center [587, 127] width 307 height 22
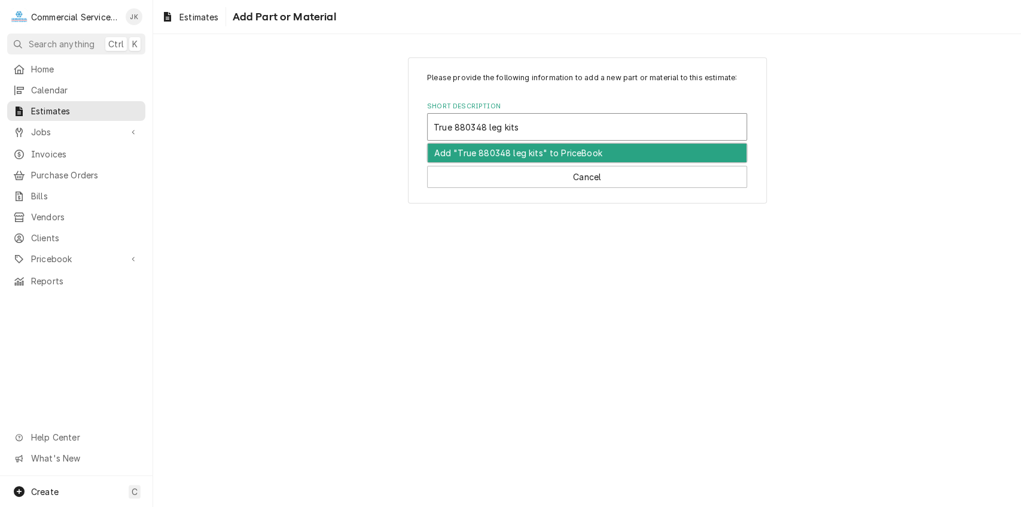
click at [504, 152] on div "Add "True 880348 leg kits" to PriceBook" at bounding box center [587, 153] width 319 height 19
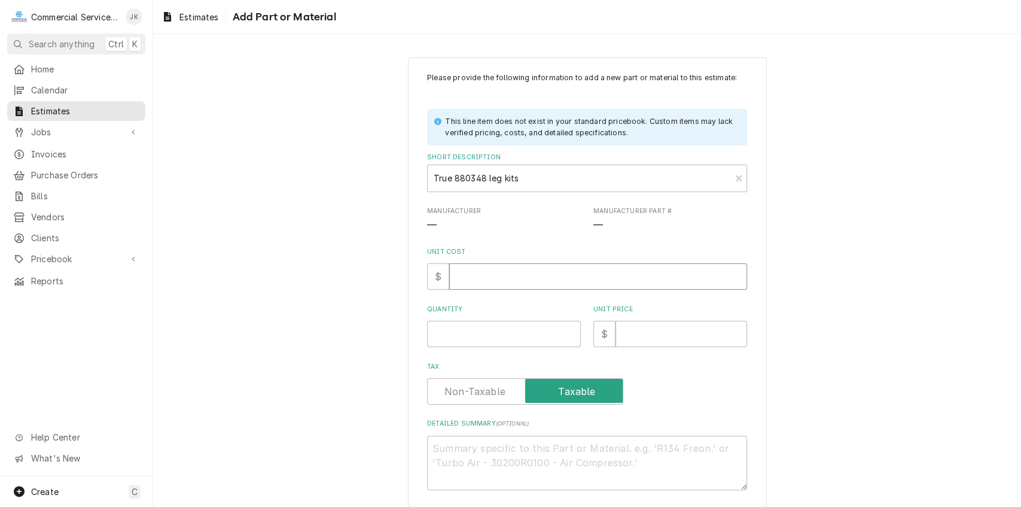
click at [467, 279] on input "Unit Cost" at bounding box center [598, 276] width 298 height 26
click at [463, 330] on input "Quantity" at bounding box center [504, 334] width 154 height 26
click at [627, 332] on input "Unit Price" at bounding box center [682, 334] width 132 height 26
click at [475, 454] on textarea "Detailed Summary ( optional )" at bounding box center [587, 463] width 320 height 54
click at [427, 452] on textarea "True #880348 6" to 8" flanged" at bounding box center [587, 463] width 320 height 54
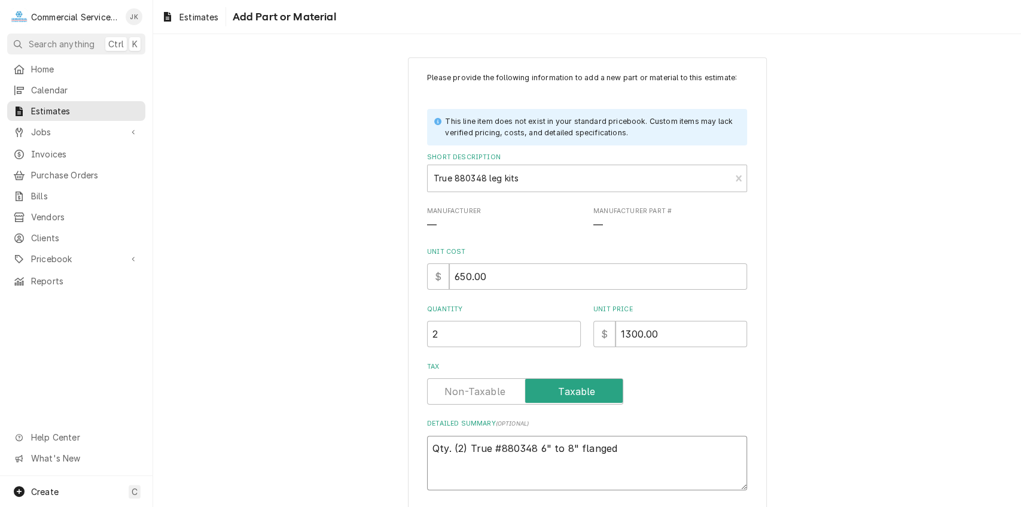
click at [615, 446] on textarea "Qty. (2) True #880348 6" to 8" flanged" at bounding box center [587, 463] width 320 height 54
click at [464, 448] on textarea "Qty. (2) True #880348 6" to 8" flanged leg kits" at bounding box center [587, 463] width 320 height 54
click at [469, 447] on textarea "Qty. (2)sets True #880348 6" to 8" flanged leg kits" at bounding box center [587, 463] width 320 height 54
click at [464, 446] on textarea "Qty. (2)Sets True #880348 6" to 8" flanged leg kits" at bounding box center [587, 463] width 320 height 54
click at [488, 449] on textarea "Qty. (2) Sets True #880348 6" to 8" flanged leg kits" at bounding box center [587, 463] width 320 height 54
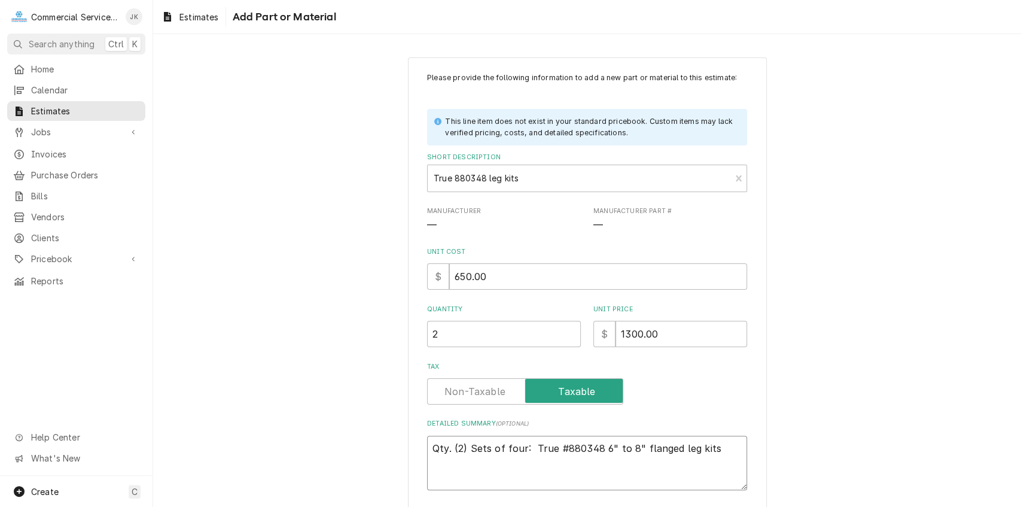
click at [530, 448] on textarea "Qty. (2) Sets of four: True #880348 6" to 8" flanged leg kits" at bounding box center [587, 463] width 320 height 54
click at [707, 450] on textarea "Qty. (2) Sets of four: True #880348 6" to 8" flanged leg kits" at bounding box center [587, 463] width 320 height 54
click at [712, 449] on textarea "Qty. (2) Sets of four: True #880348 6" to 8" flanged leg kits; installation har…" at bounding box center [587, 463] width 320 height 54
click at [571, 462] on textarea "Qty. (2) Sets of four: True #880348 6" to 8" flanged leg kits; shevling install…" at bounding box center [587, 463] width 320 height 54
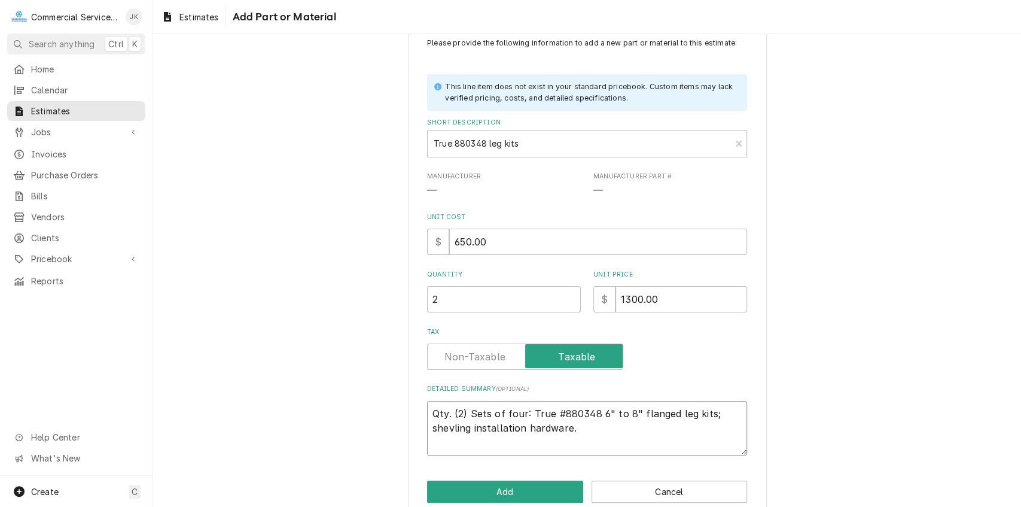
scroll to position [56, 0]
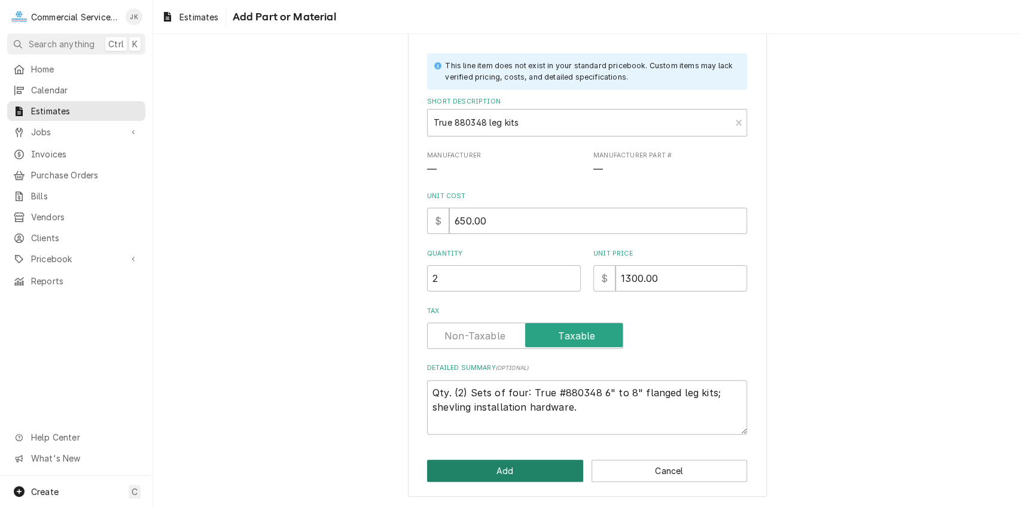
click at [497, 467] on button "Add" at bounding box center [505, 471] width 156 height 22
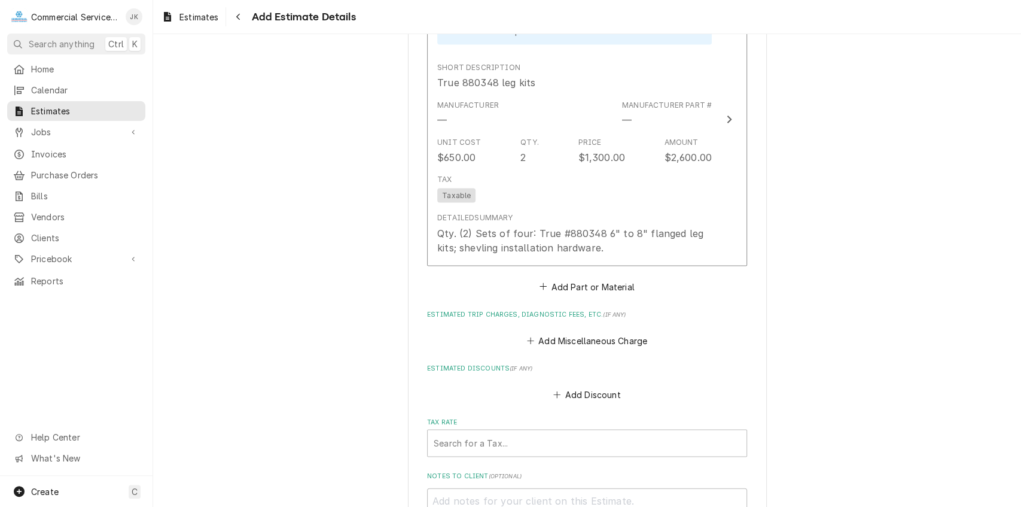
scroll to position [1545, 0]
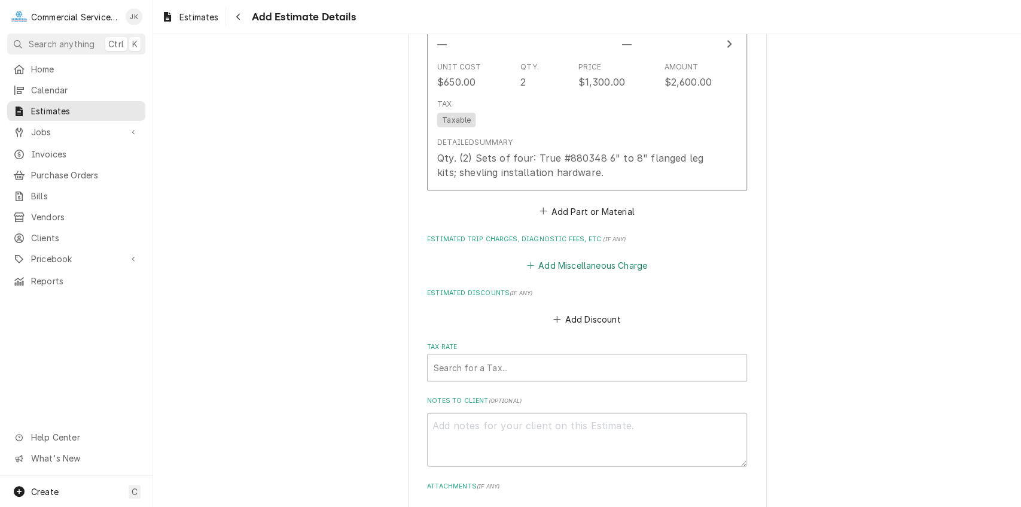
click at [560, 264] on button "Add Miscellaneous Charge" at bounding box center [587, 265] width 124 height 17
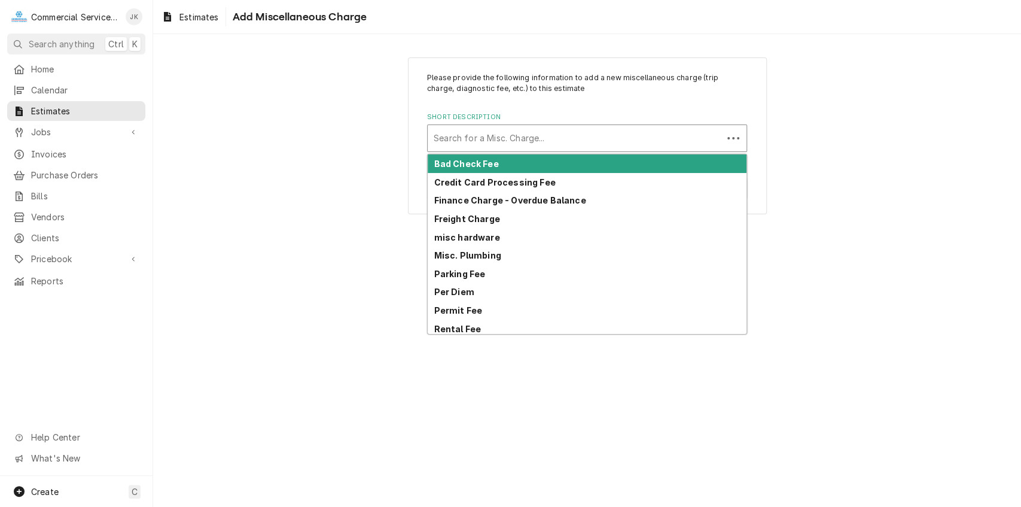
click at [437, 139] on div "Short Description" at bounding box center [575, 138] width 283 height 22
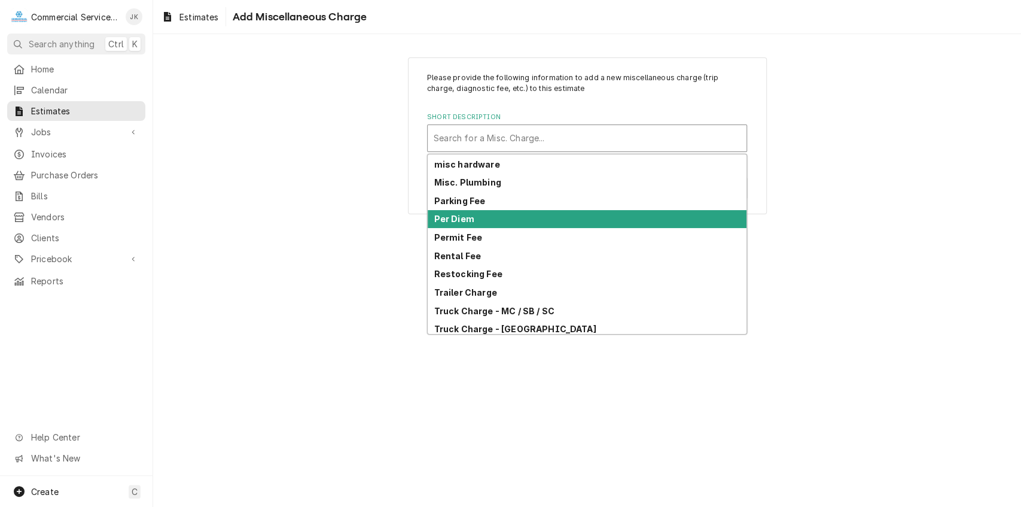
scroll to position [63, 0]
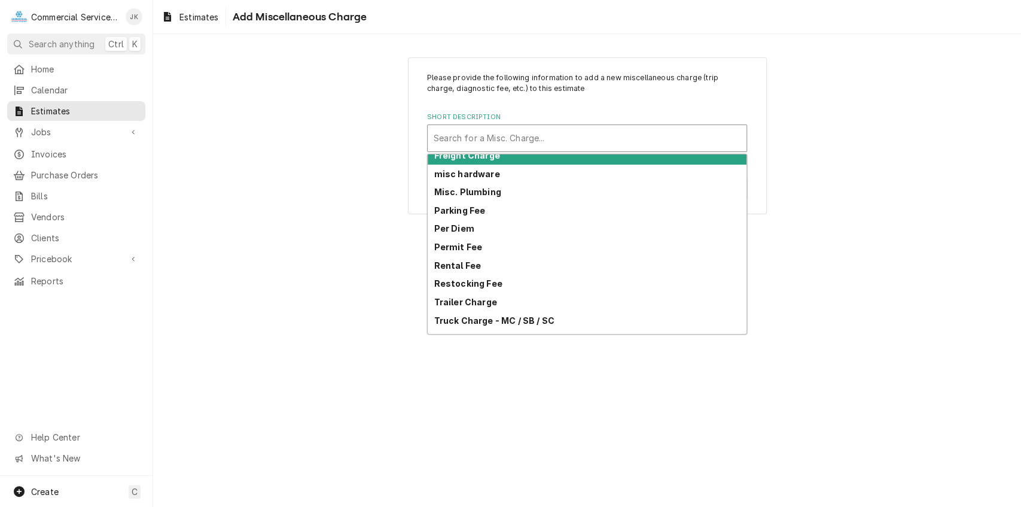
drag, startPoint x: 470, startPoint y: 154, endPoint x: 476, endPoint y: 156, distance: 6.7
click at [471, 154] on strong "Freight Charge" at bounding box center [467, 155] width 66 height 10
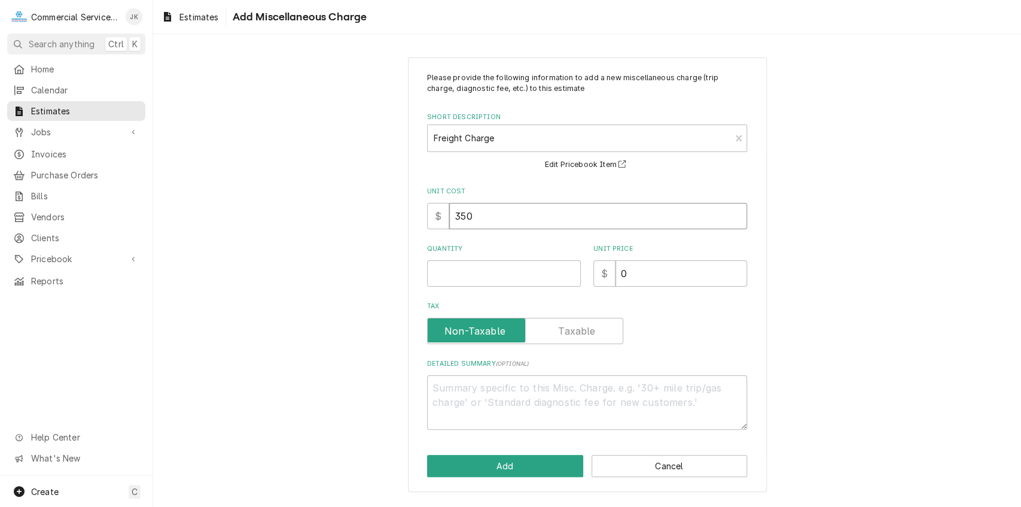
drag, startPoint x: 474, startPoint y: 208, endPoint x: 480, endPoint y: 211, distance: 6.7
click at [475, 211] on input "350" at bounding box center [598, 216] width 298 height 26
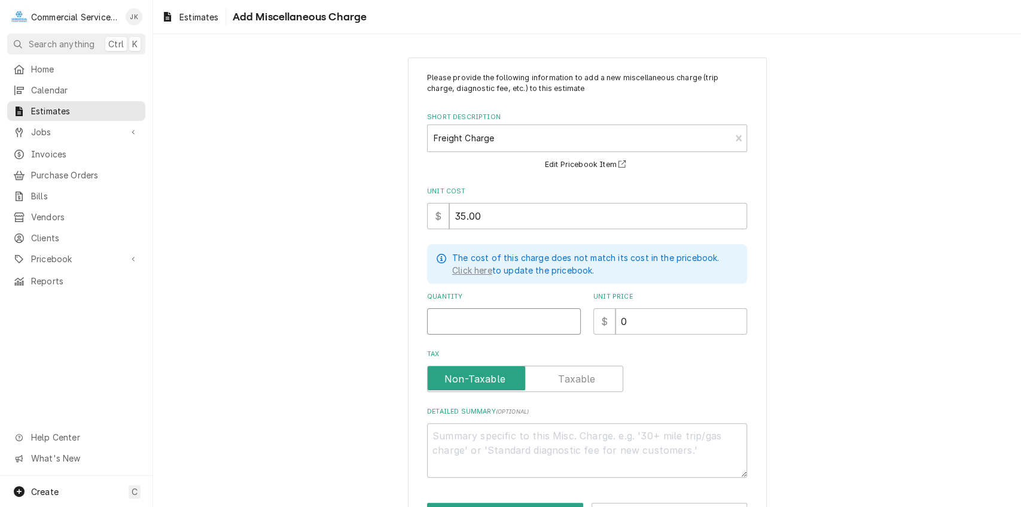
click at [450, 328] on input "Quantity" at bounding box center [504, 321] width 154 height 26
click at [632, 321] on input "0" at bounding box center [682, 321] width 132 height 26
click at [455, 438] on textarea "Detailed Summary ( optional )" at bounding box center [587, 450] width 320 height 54
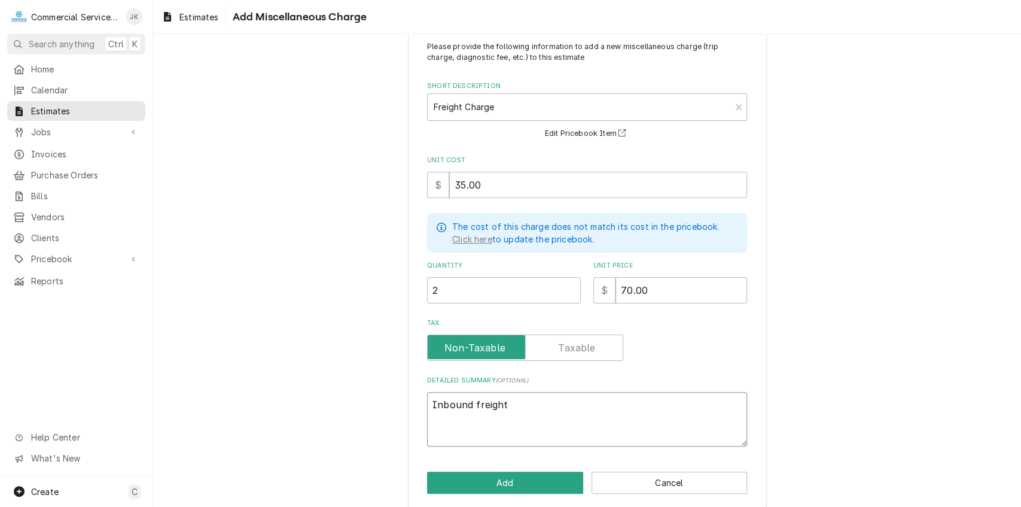
scroll to position [42, 0]
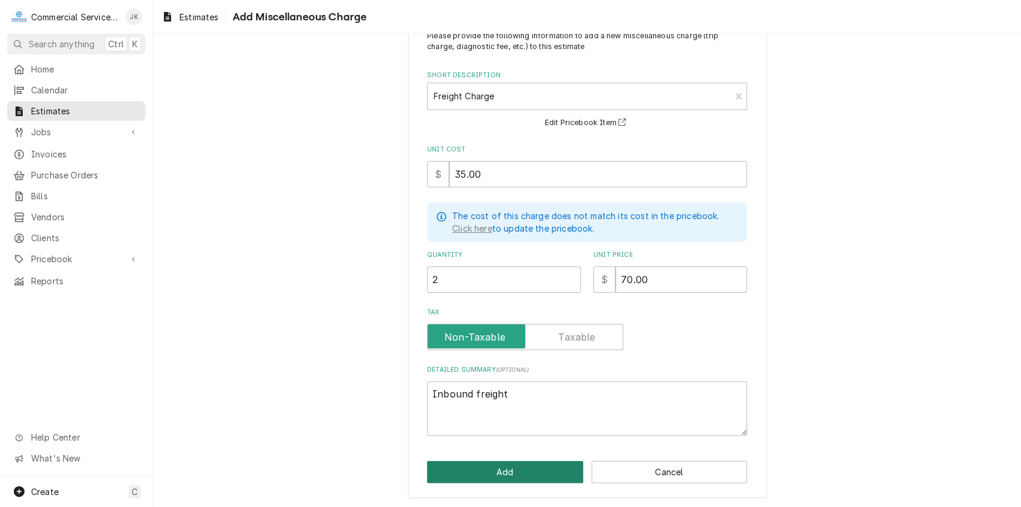
click at [481, 475] on button "Add" at bounding box center [505, 472] width 156 height 22
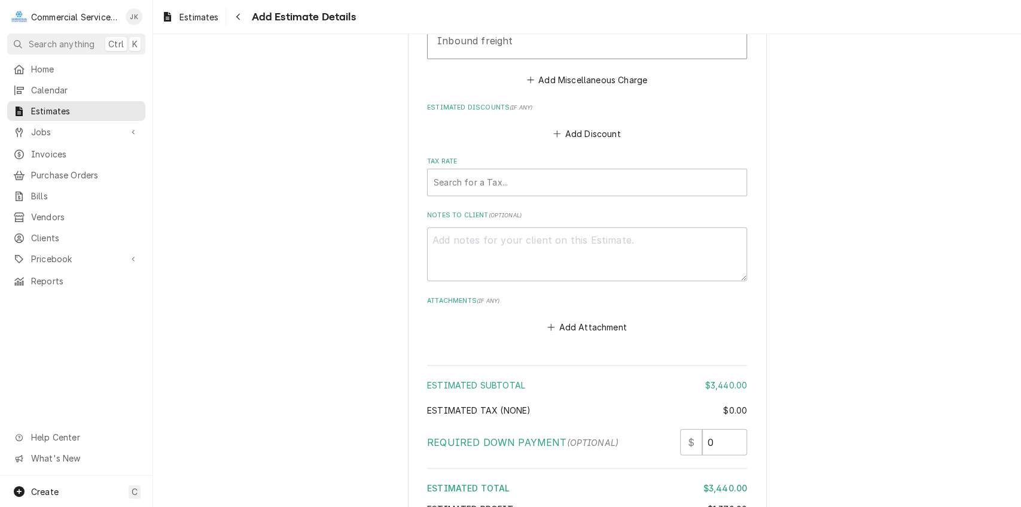
scroll to position [1943, 0]
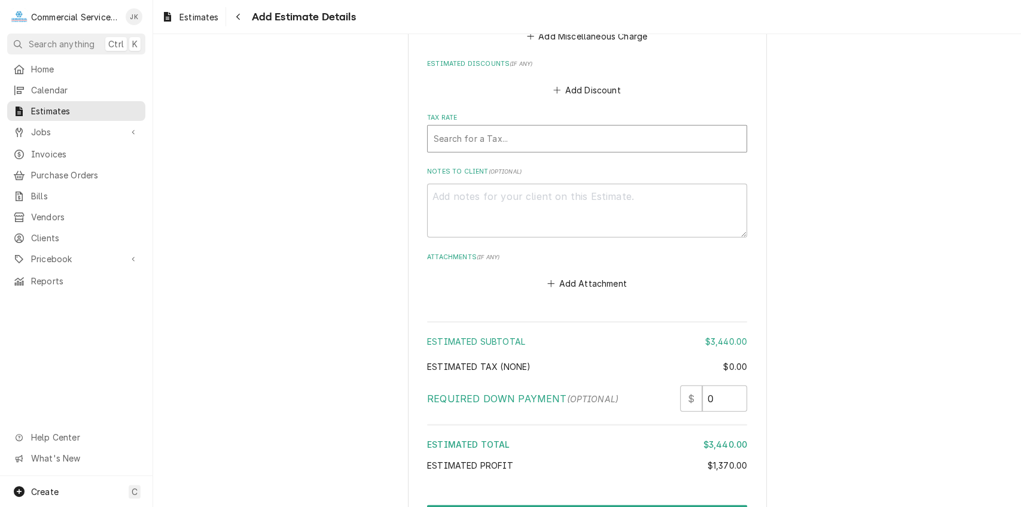
click at [450, 138] on div "Tax Rate" at bounding box center [587, 139] width 307 height 22
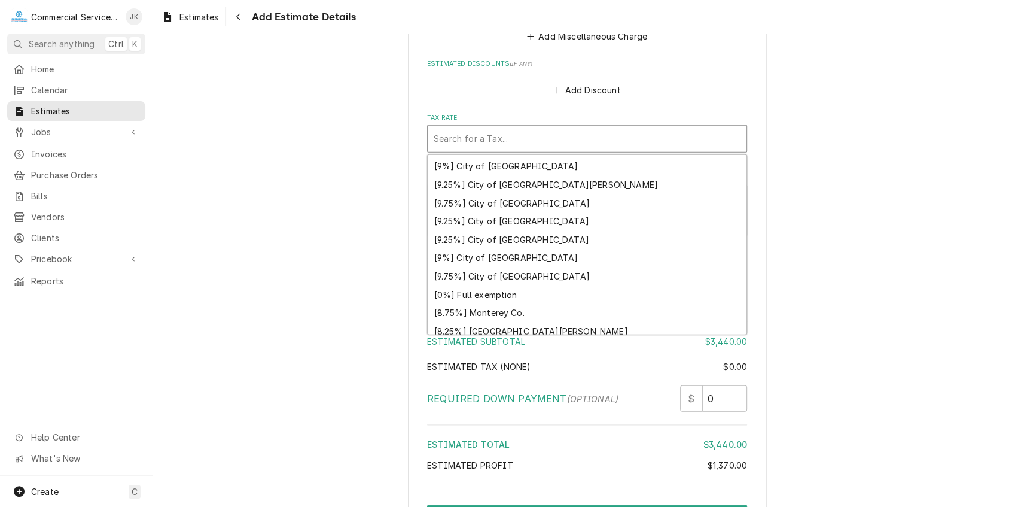
scroll to position [278, 0]
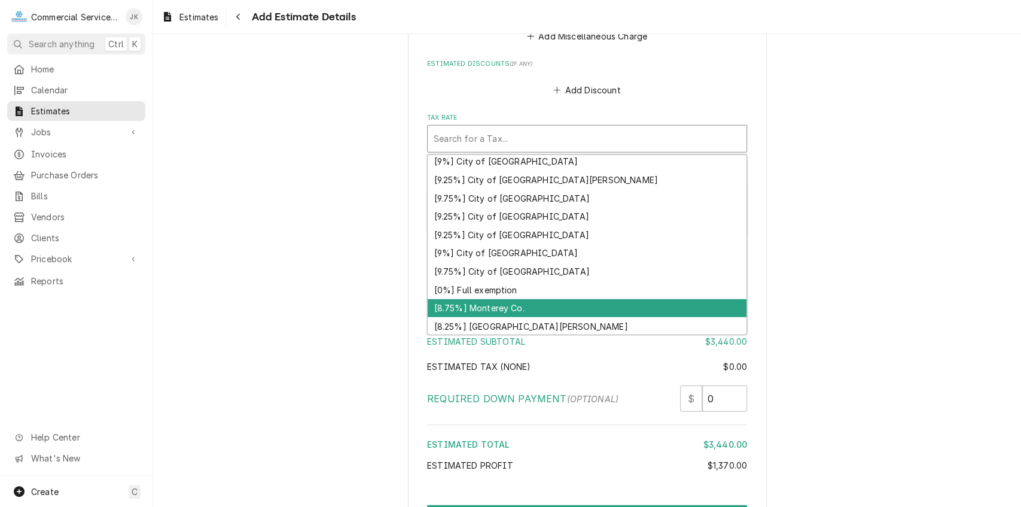
click at [506, 306] on div "[8.75%] Monterey Co." at bounding box center [587, 308] width 319 height 19
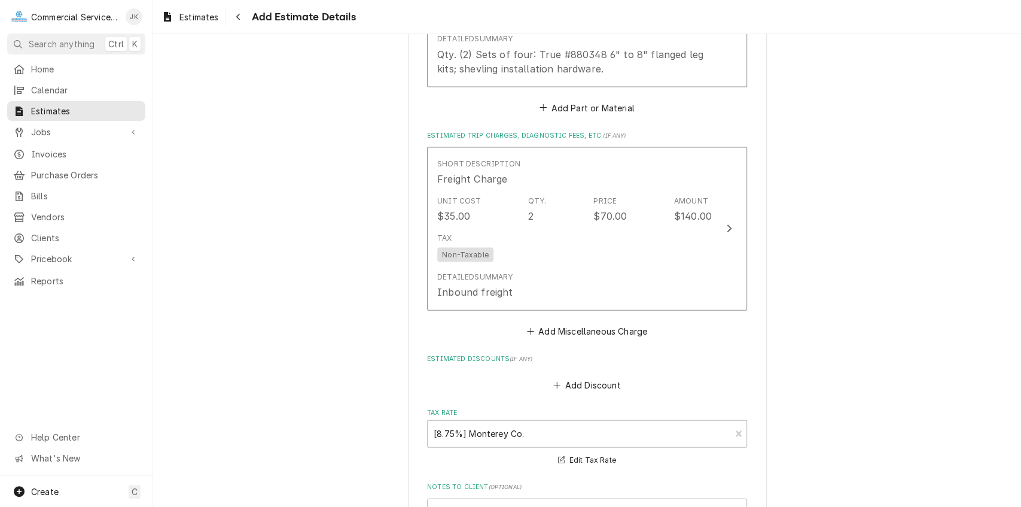
scroll to position [1613, 0]
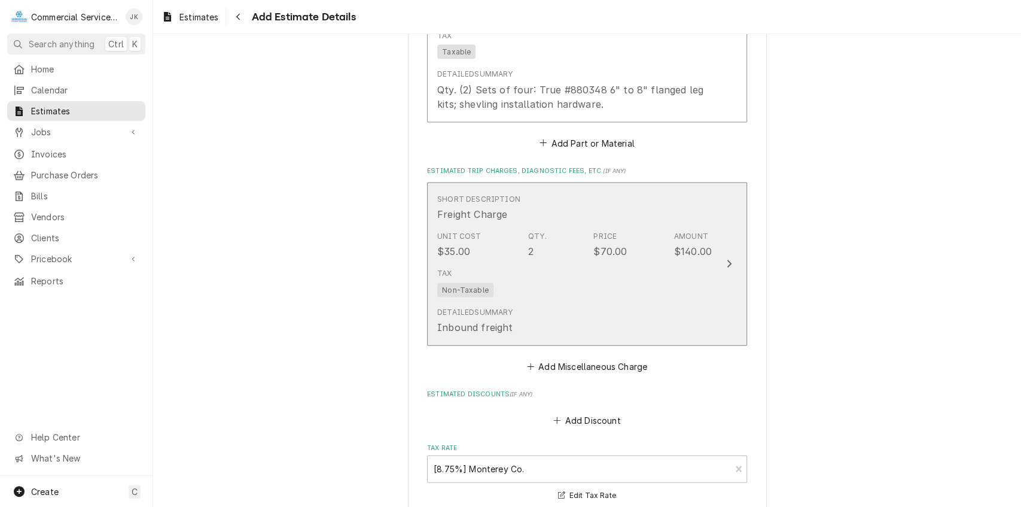
click at [608, 314] on div "Detailed Summary Inbound freight" at bounding box center [574, 320] width 275 height 37
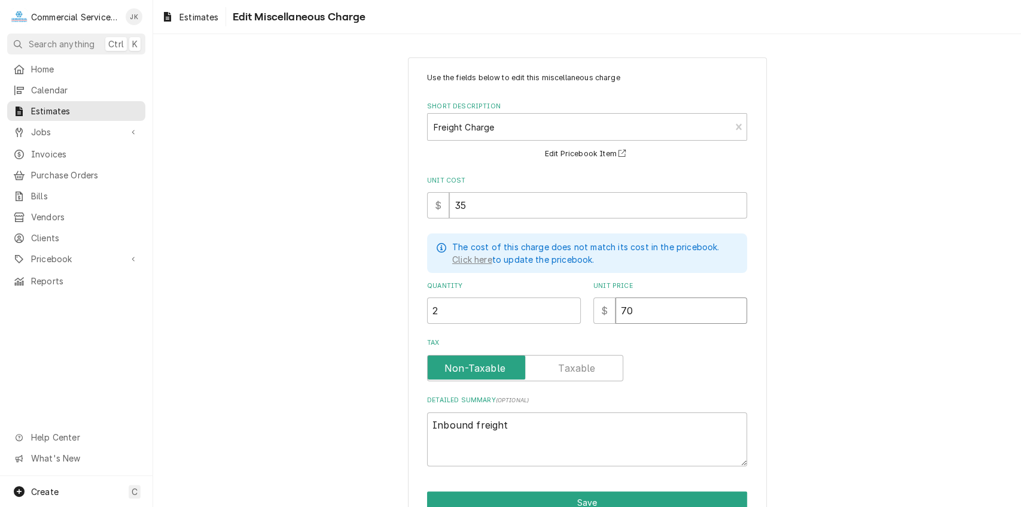
click at [641, 305] on input "70" at bounding box center [682, 310] width 132 height 26
click at [602, 495] on button "Save" at bounding box center [587, 502] width 320 height 22
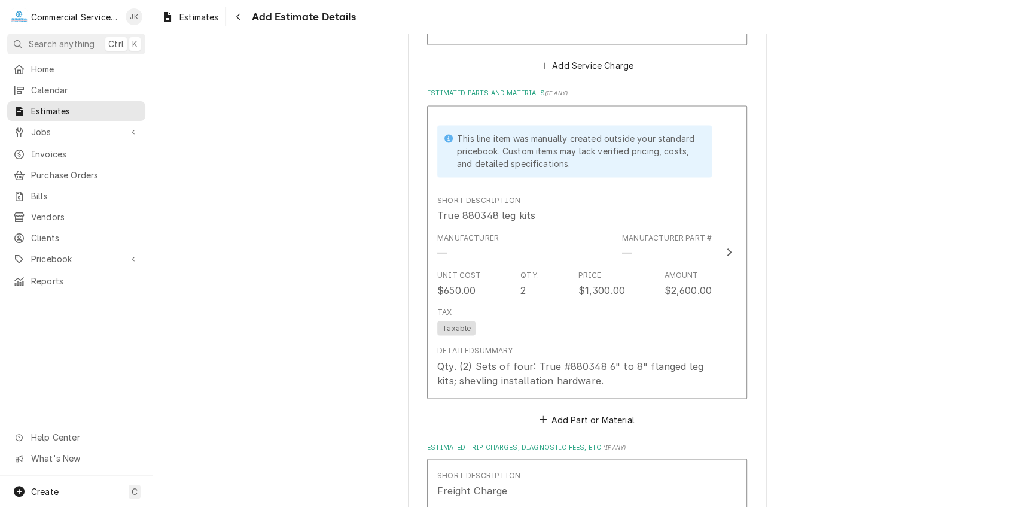
scroll to position [1334, 0]
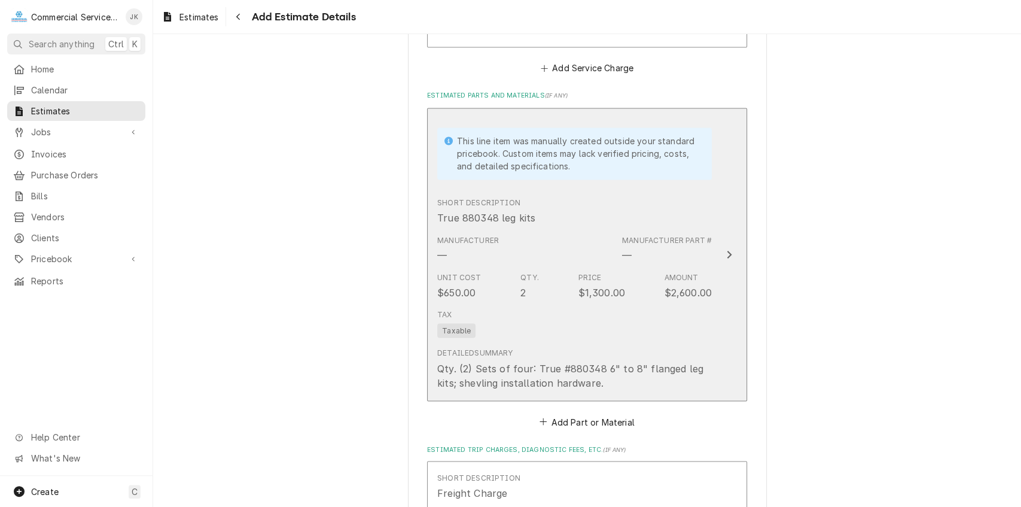
click at [586, 312] on div "Tax Taxable" at bounding box center [574, 323] width 275 height 38
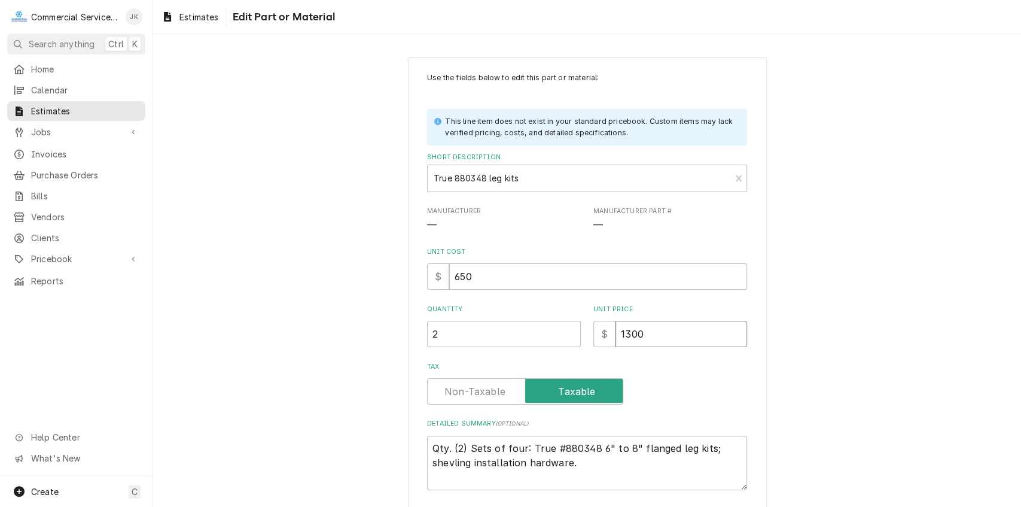
click at [644, 336] on input "1300" at bounding box center [682, 334] width 132 height 26
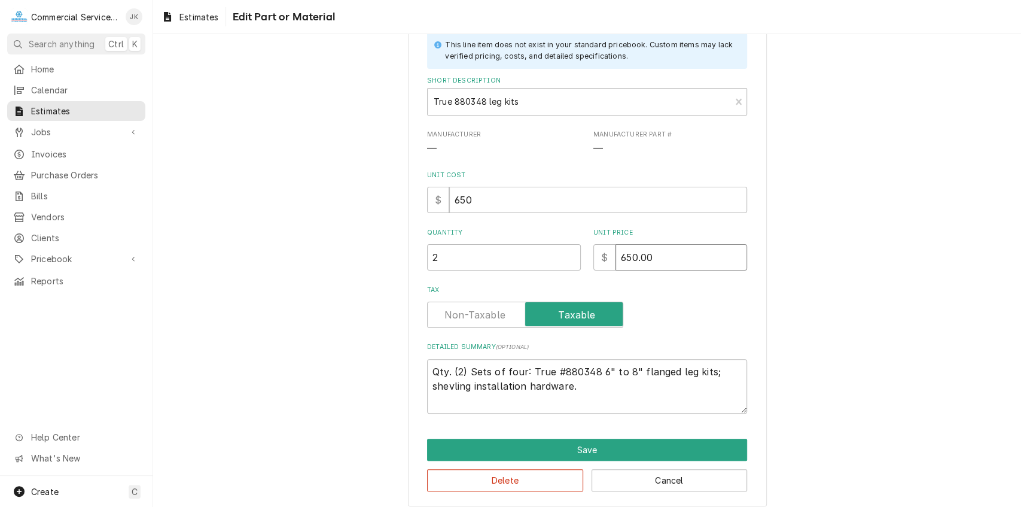
scroll to position [84, 0]
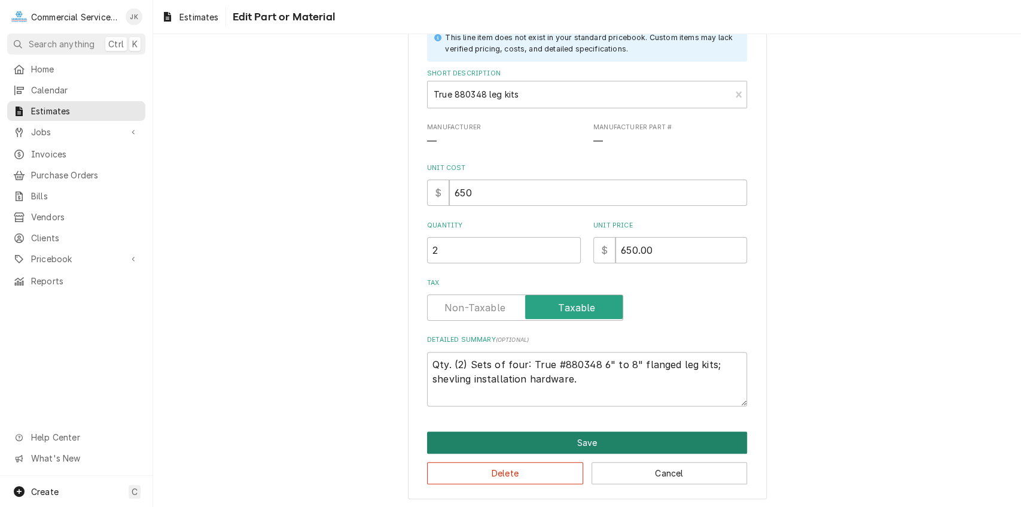
click at [585, 442] on button "Save" at bounding box center [587, 442] width 320 height 22
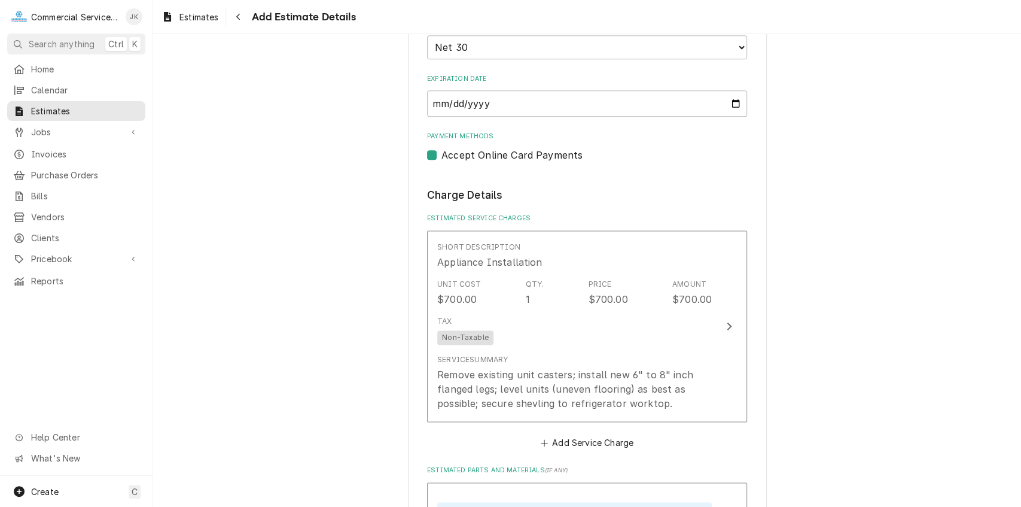
scroll to position [953, 0]
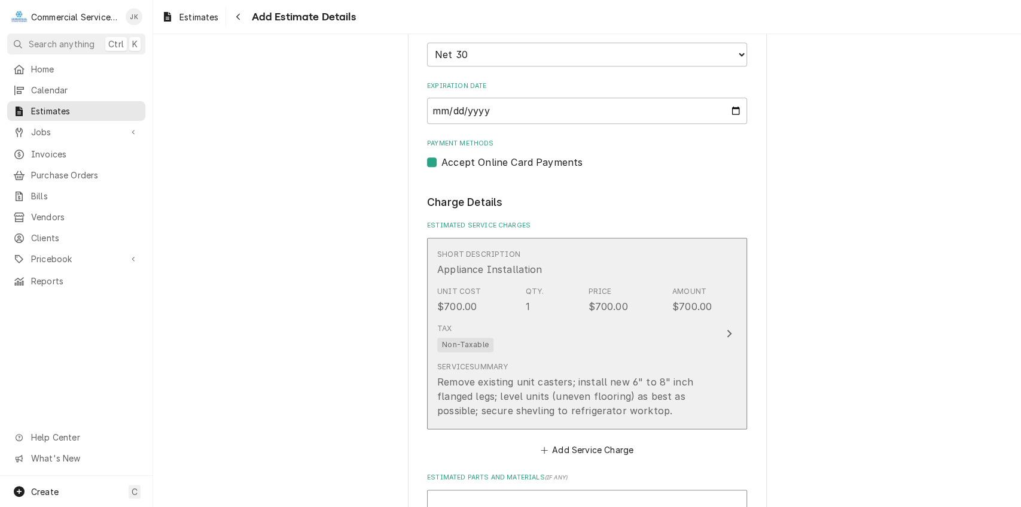
click at [615, 345] on div "Tax Non-Taxable" at bounding box center [574, 337] width 275 height 38
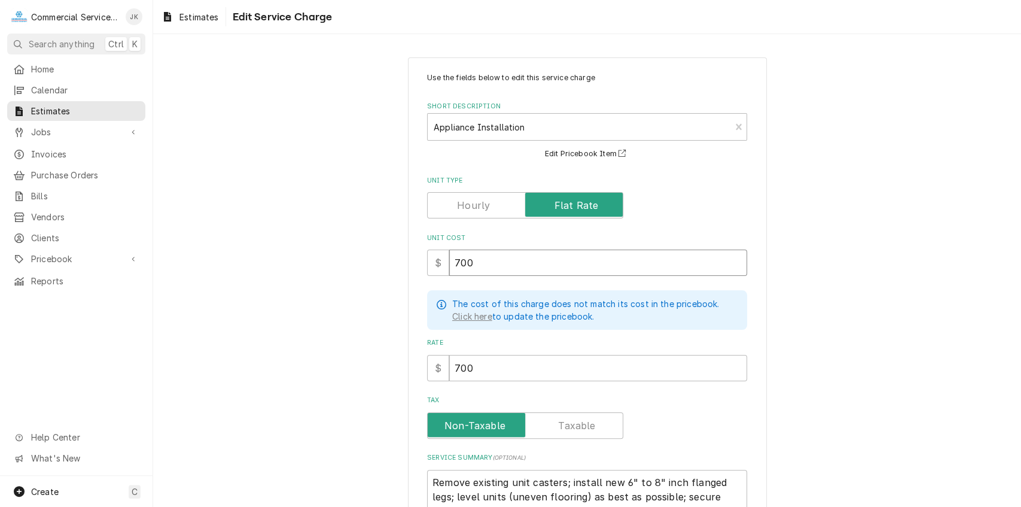
click at [482, 265] on input "700" at bounding box center [598, 263] width 298 height 26
click at [470, 369] on input "700" at bounding box center [598, 368] width 298 height 26
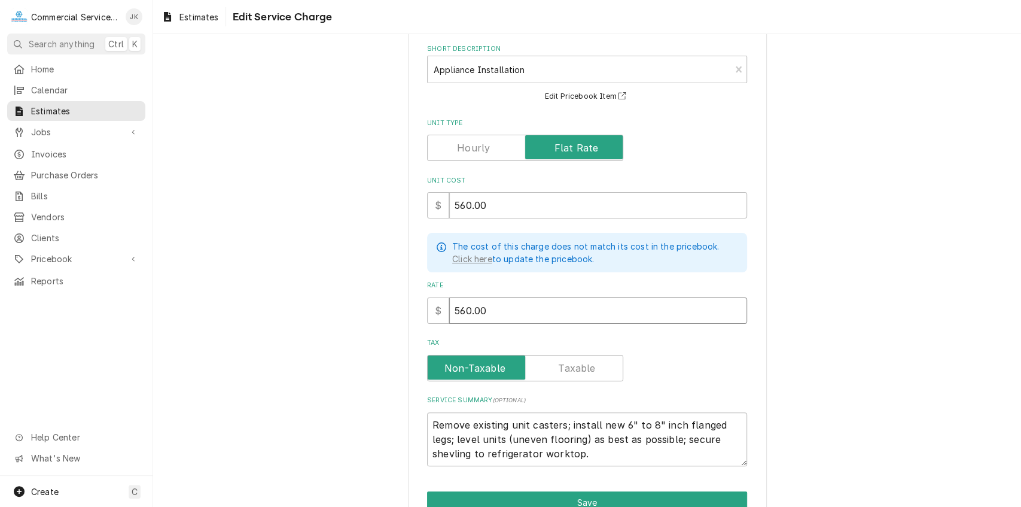
scroll to position [120, 0]
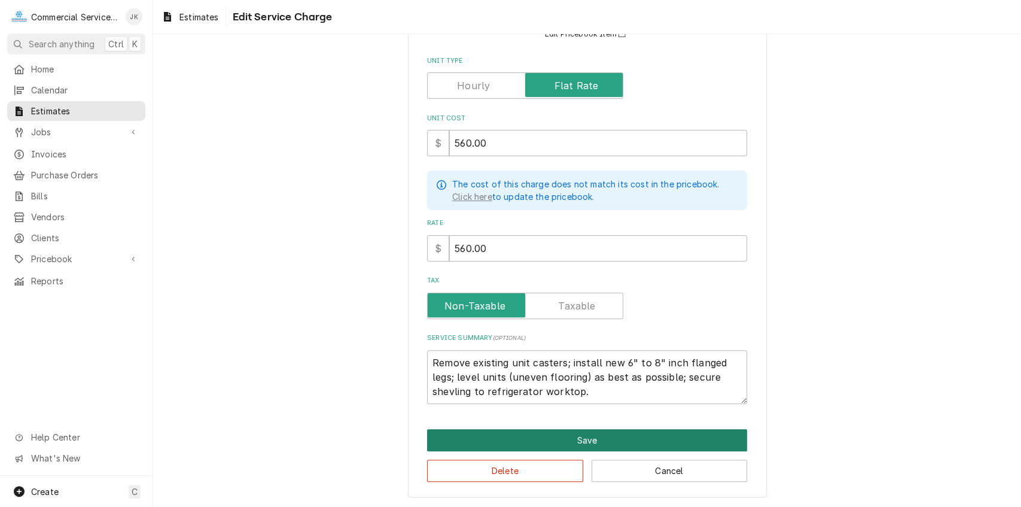
click at [597, 436] on button "Save" at bounding box center [587, 440] width 320 height 22
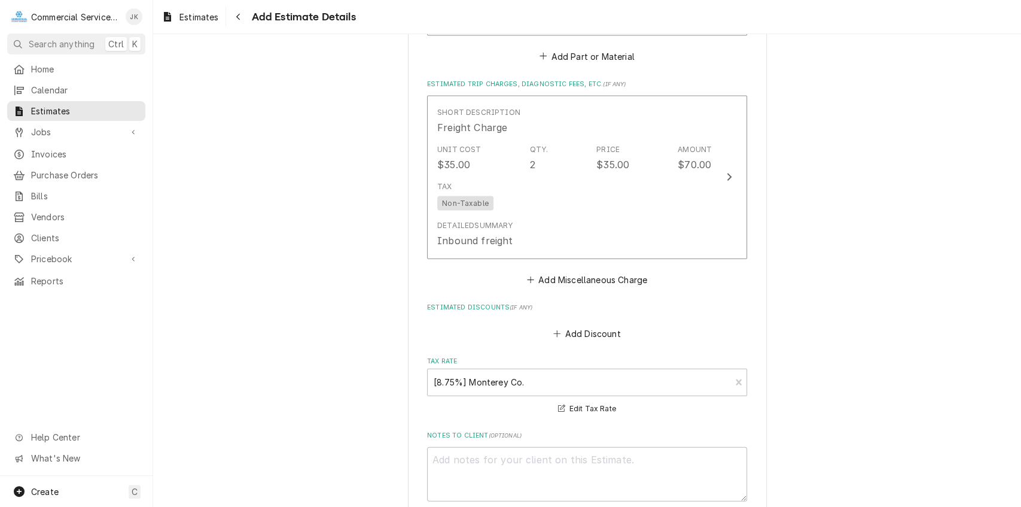
scroll to position [1782, 0]
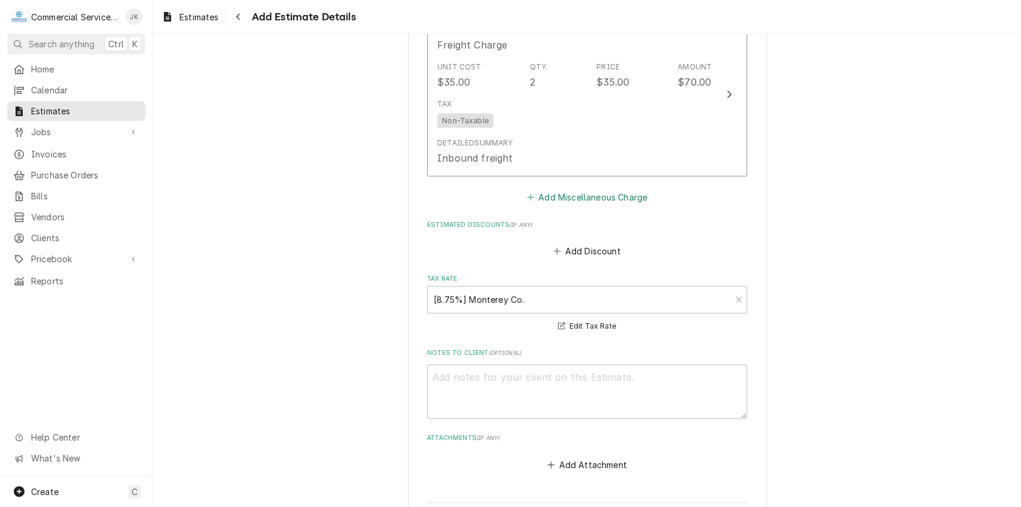
click at [584, 200] on button "Add Miscellaneous Charge" at bounding box center [587, 196] width 124 height 17
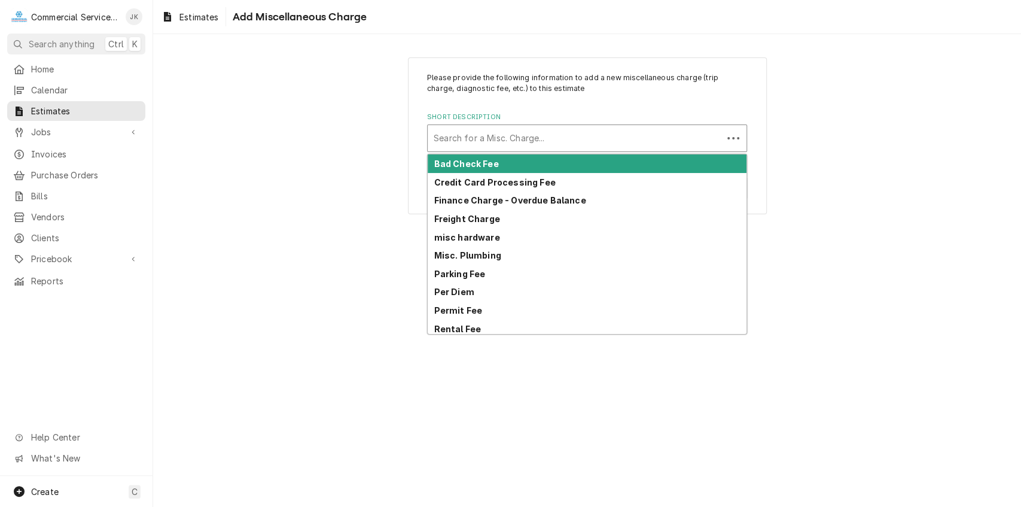
click at [454, 134] on div "Short Description" at bounding box center [575, 138] width 283 height 22
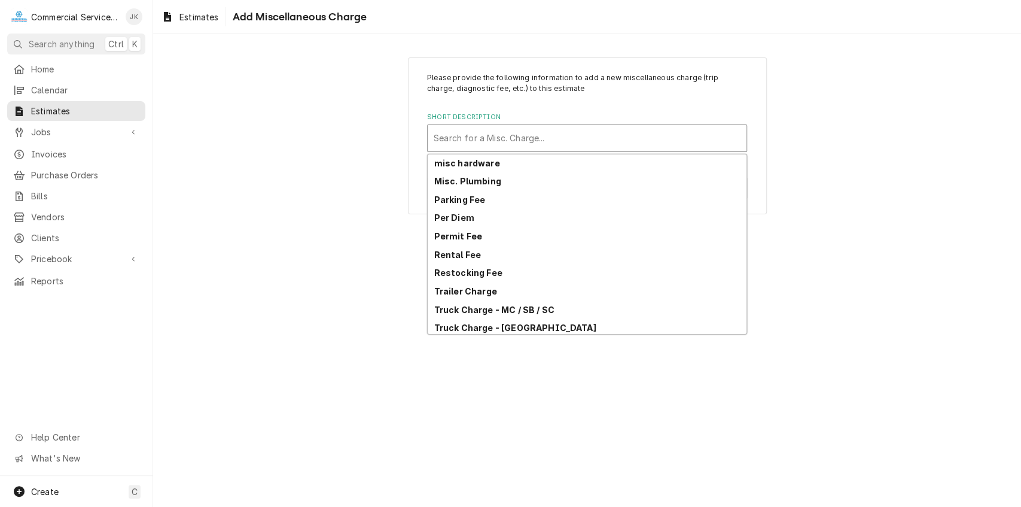
scroll to position [87, 0]
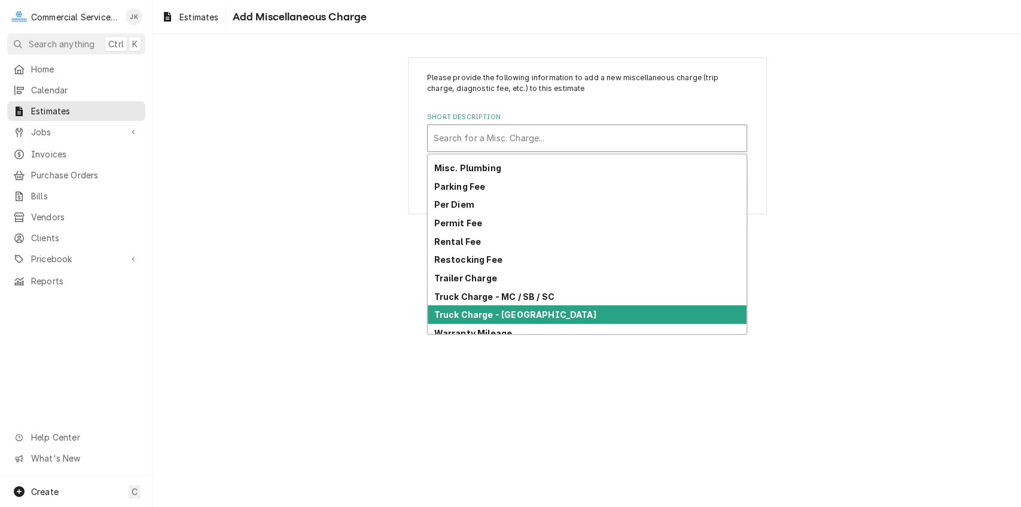
click at [517, 311] on strong "Truck Charge - Salinas" at bounding box center [515, 314] width 162 height 10
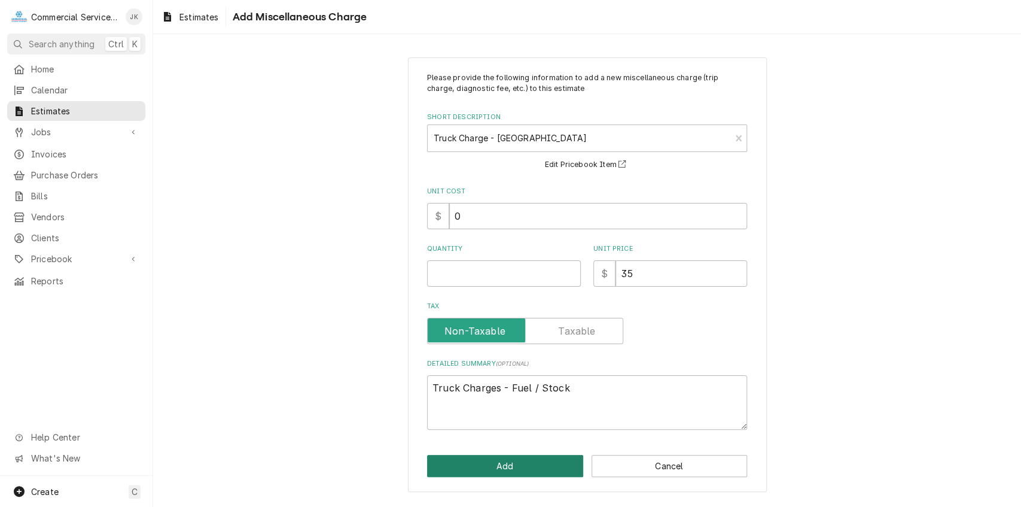
click at [542, 462] on button "Add" at bounding box center [505, 466] width 156 height 22
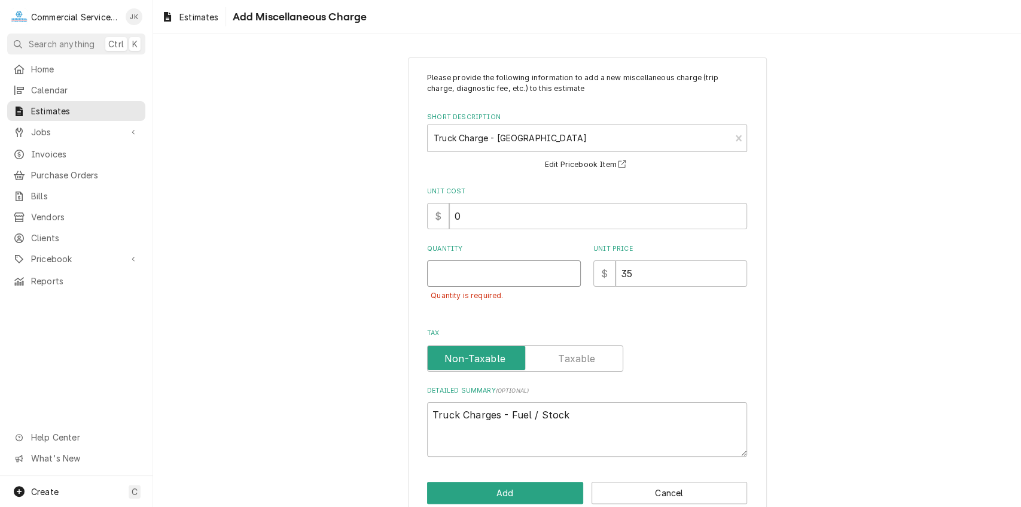
click at [449, 268] on input "Quantity" at bounding box center [504, 273] width 154 height 26
click at [503, 494] on button "Add" at bounding box center [505, 493] width 156 height 22
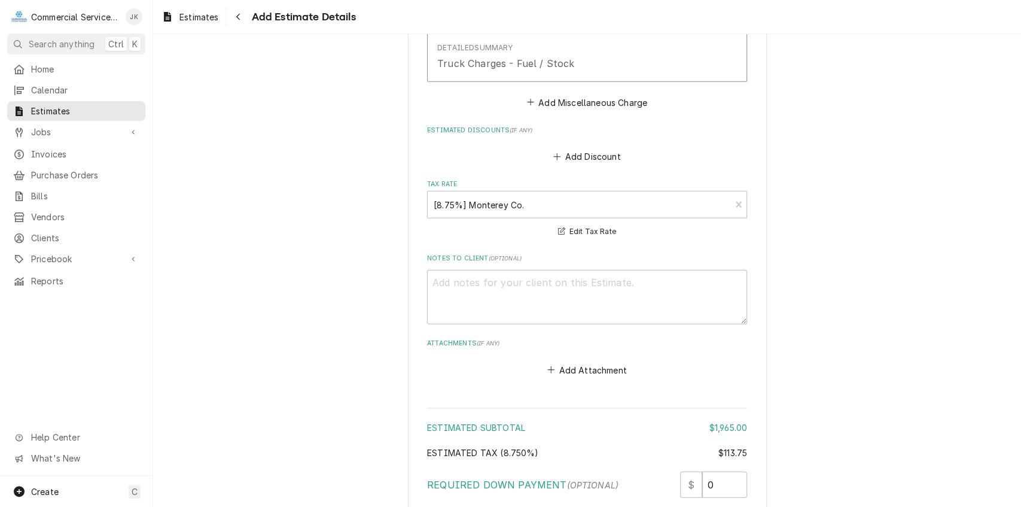
scroll to position [2210, 0]
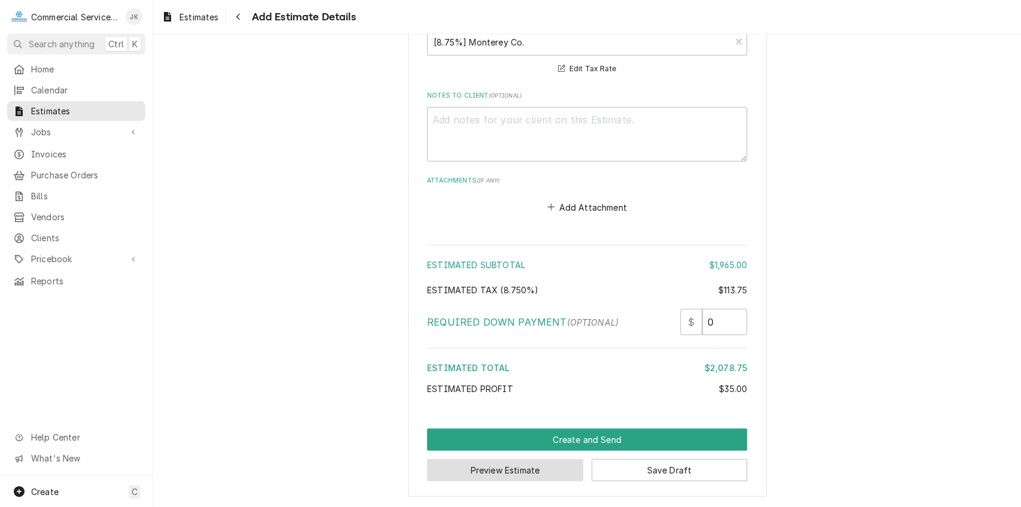
click at [512, 461] on button "Preview Estimate" at bounding box center [505, 470] width 156 height 22
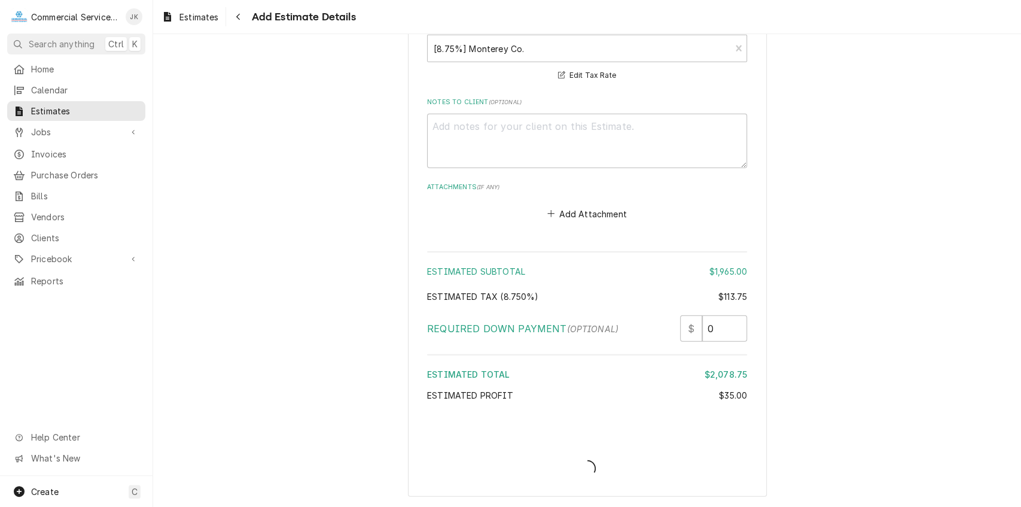
scroll to position [2202, 0]
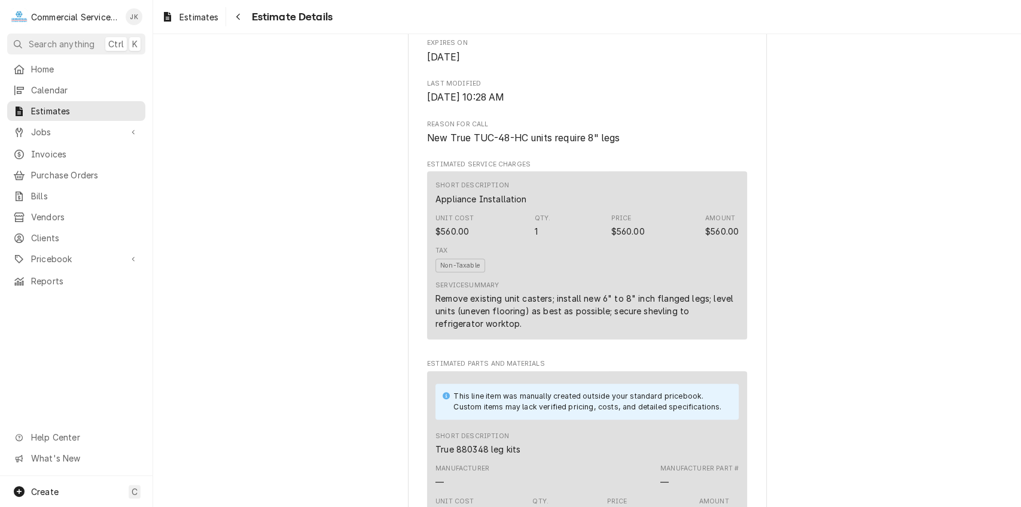
scroll to position [1350, 0]
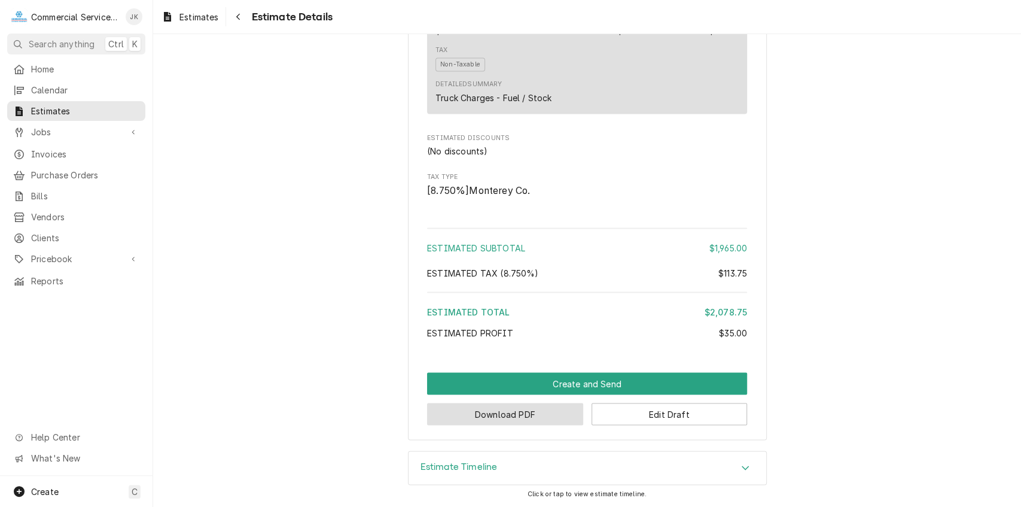
click at [503, 418] on button "Download PDF" at bounding box center [505, 414] width 156 height 22
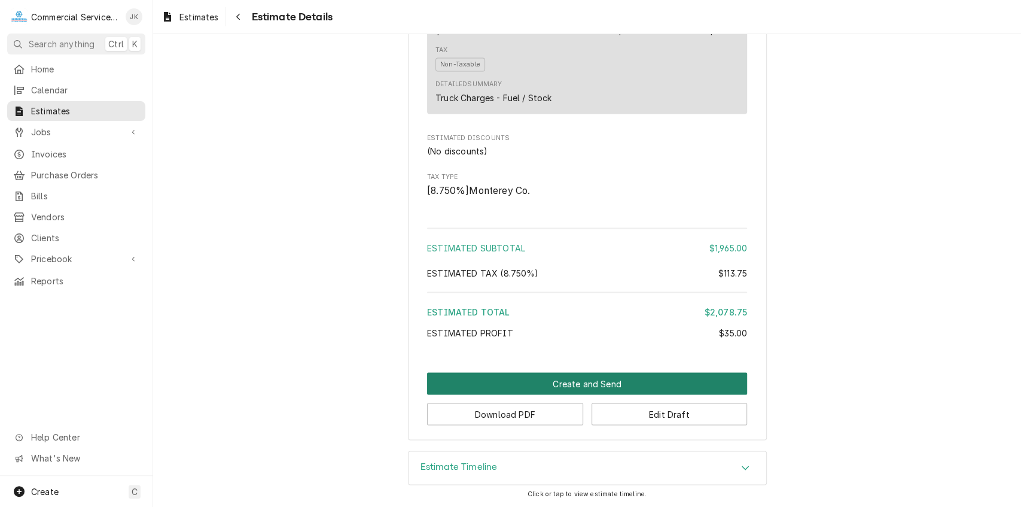
click at [539, 377] on button "Create and Send" at bounding box center [587, 383] width 320 height 22
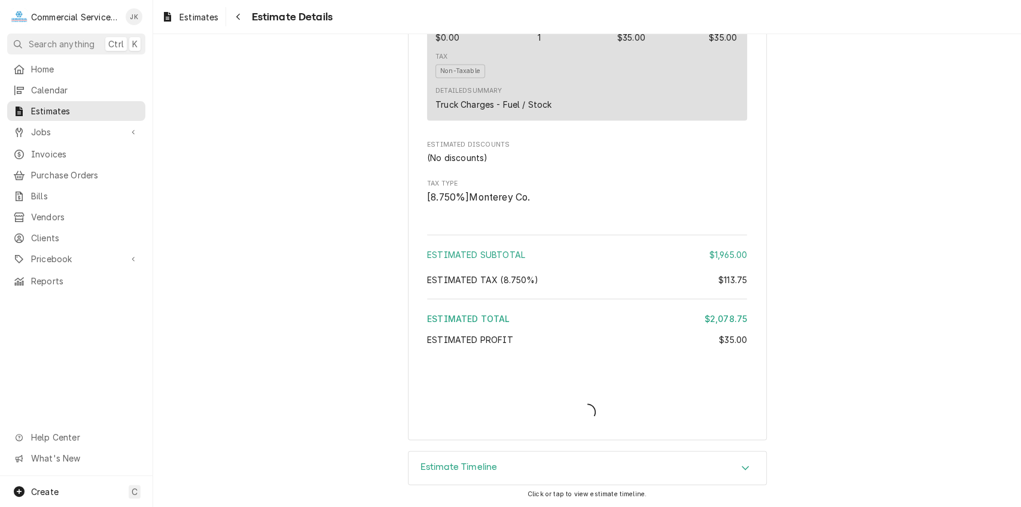
scroll to position [1343, 0]
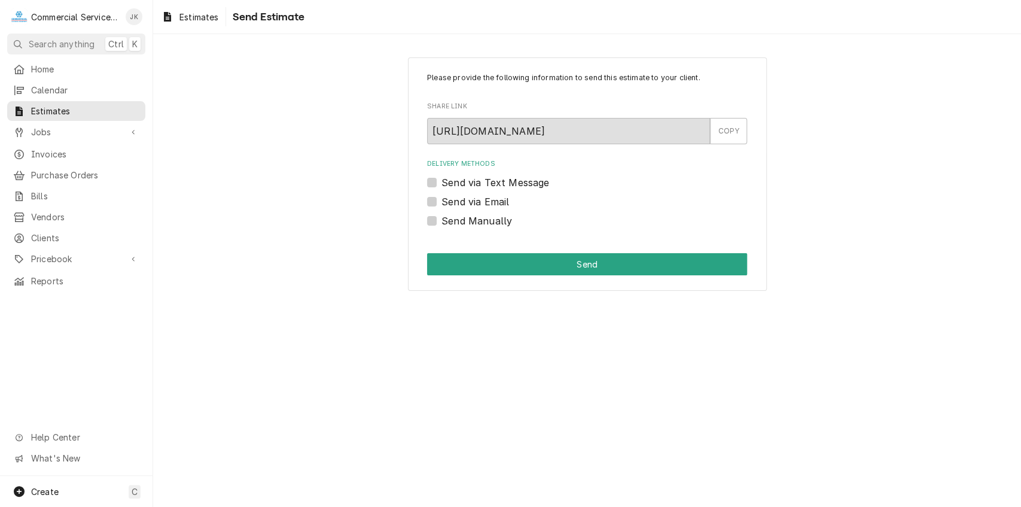
click at [442, 202] on label "Send via Email" at bounding box center [476, 201] width 68 height 14
click at [442, 202] on input "Send via Email" at bounding box center [602, 207] width 320 height 26
checkbox input "true"
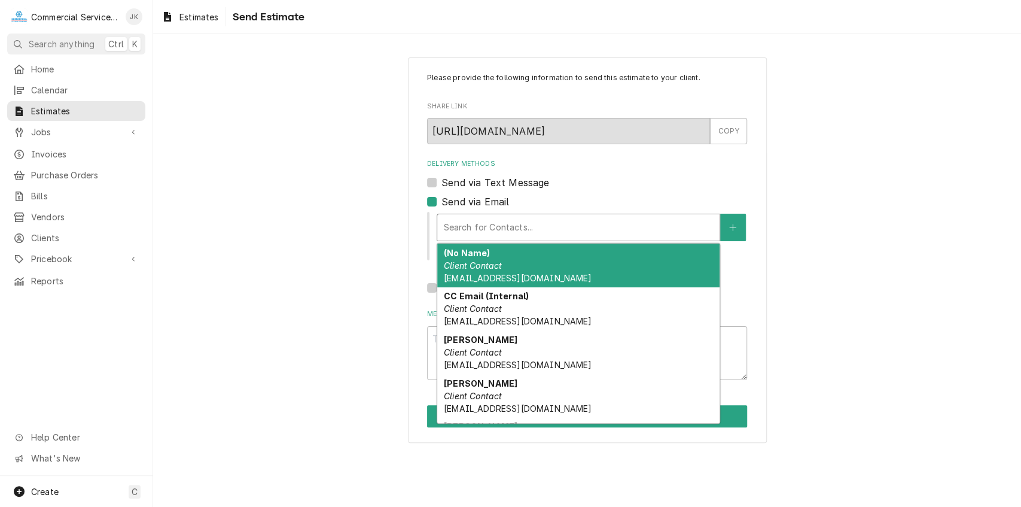
click at [458, 225] on div "Delivery Methods" at bounding box center [578, 228] width 270 height 22
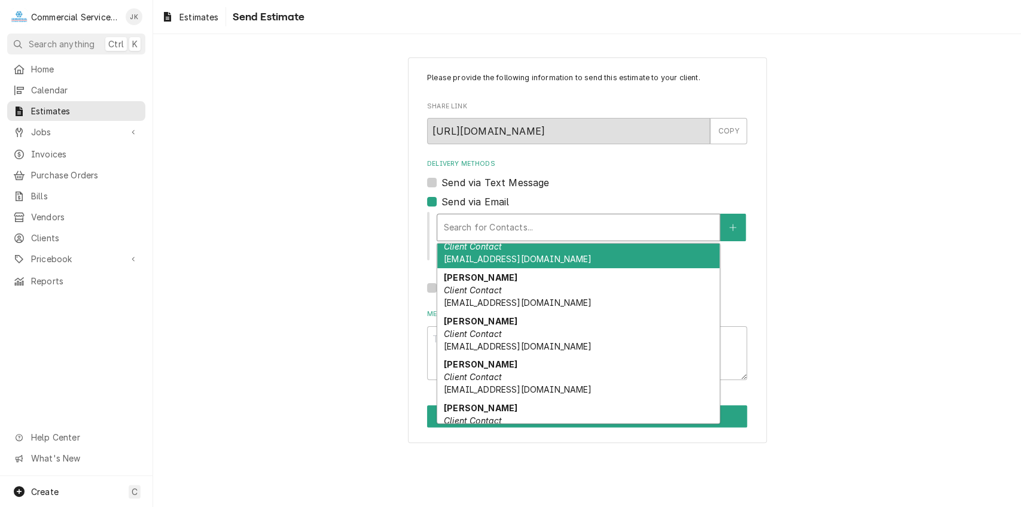
scroll to position [81, 0]
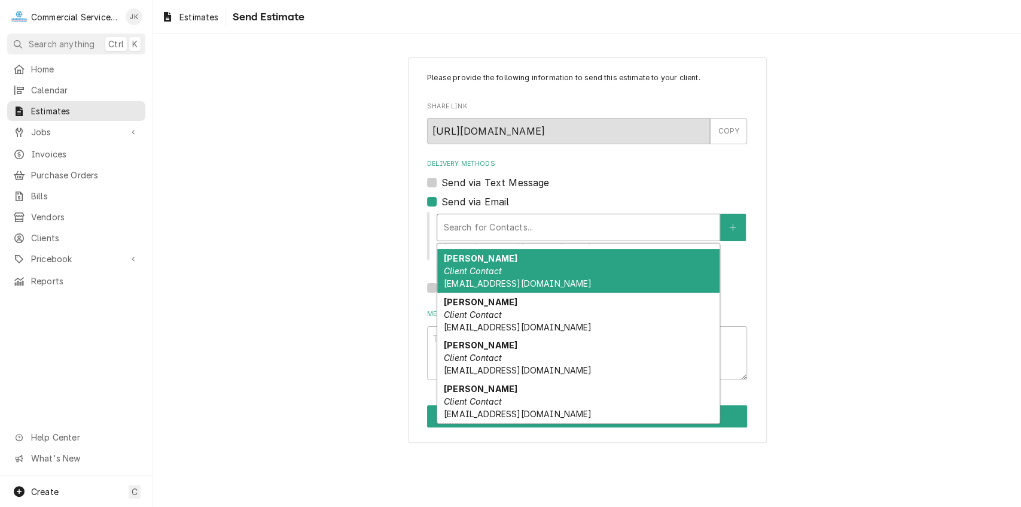
click at [465, 278] on div "[PERSON_NAME] Client Contact [EMAIL_ADDRESS][DOMAIN_NAME]" at bounding box center [578, 271] width 282 height 44
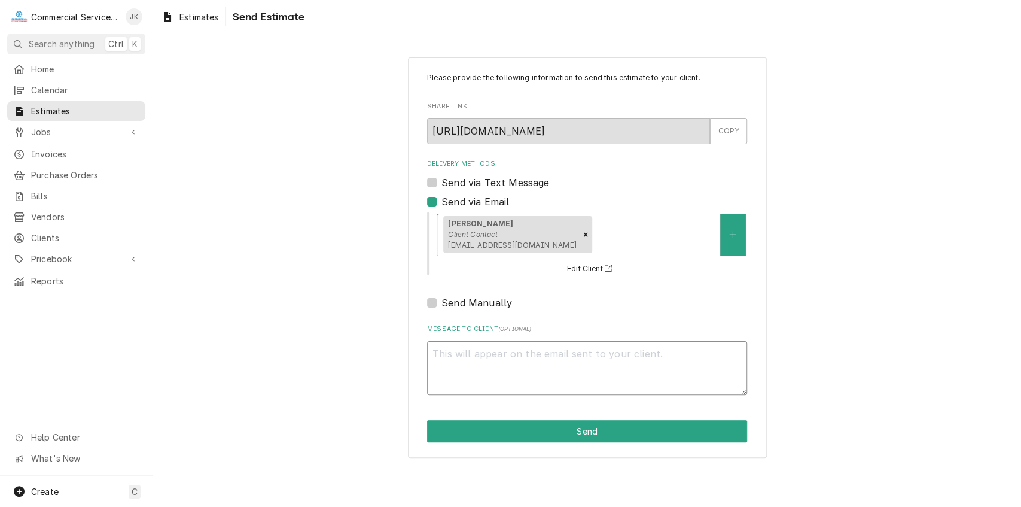
click at [454, 353] on textarea "Message to Client ( optional )" at bounding box center [587, 368] width 320 height 54
type textarea "x"
type textarea "E"
type textarea "x"
type textarea "En"
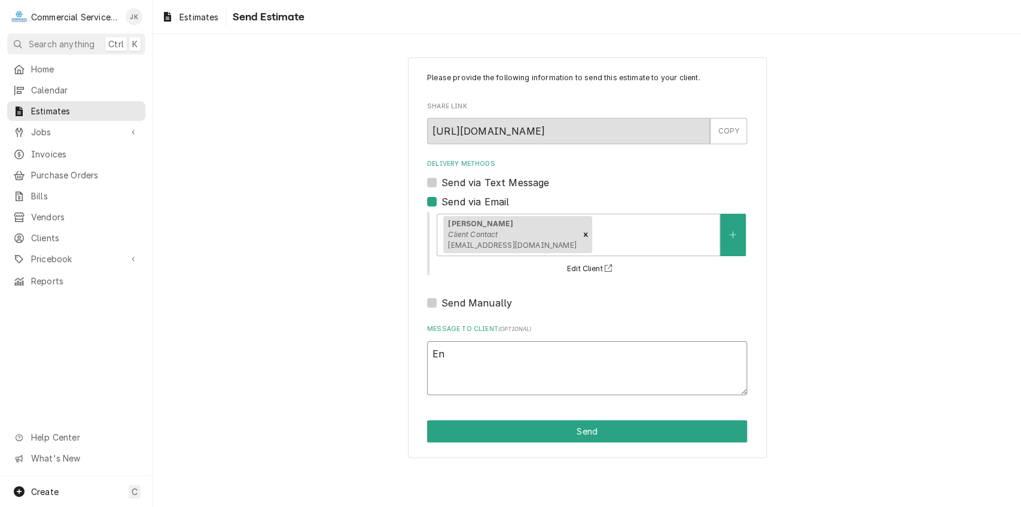
type textarea "x"
type textarea "[PERSON_NAME]"
type textarea "x"
type textarea "[PERSON_NAME]"
type textarea "x"
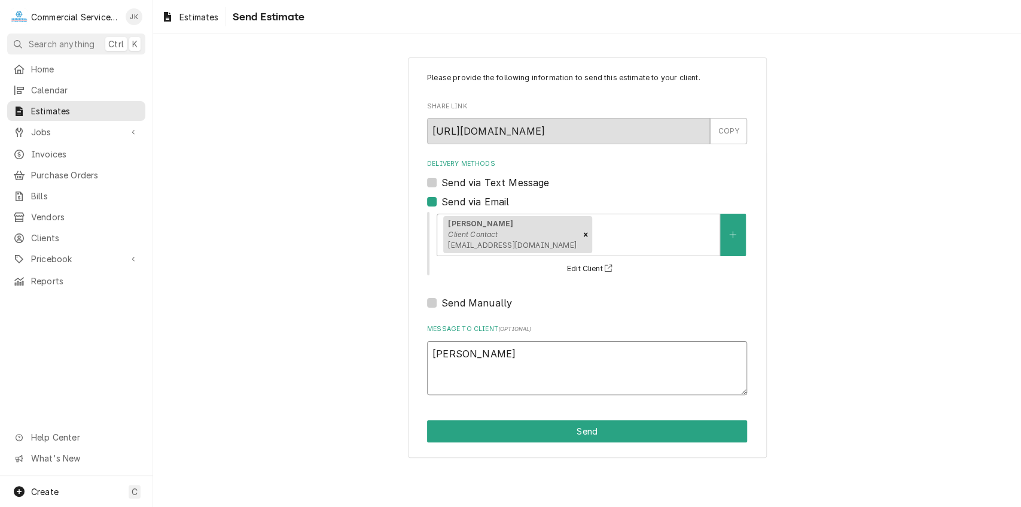
type textarea "Enos,"
type textarea "x"
type textarea "Enos,"
type textarea "x"
type textarea "Enos, A"
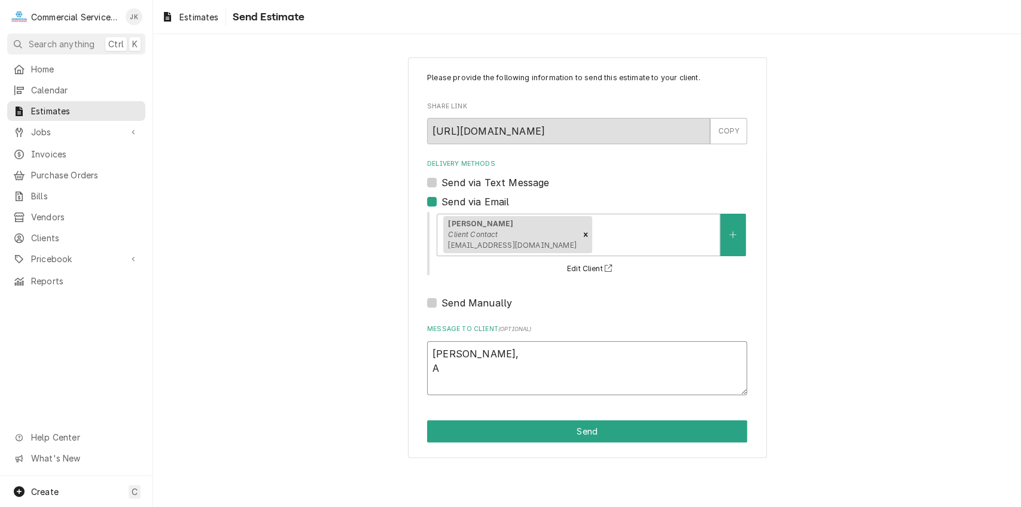
type textarea "x"
type textarea "Enos, An"
type textarea "x"
type textarea "Enos, Any"
type textarea "x"
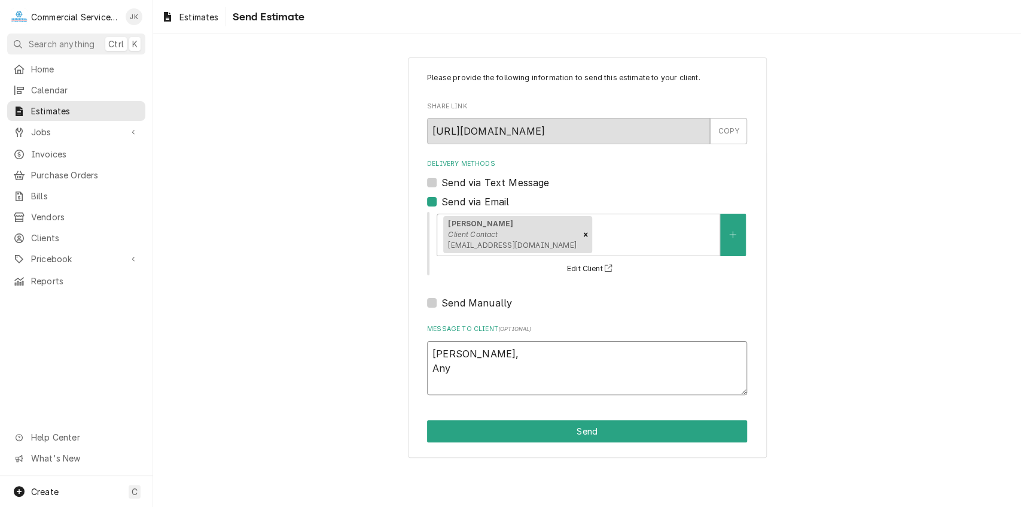
type textarea "Enos, Any"
type textarea "x"
type textarea "Enos, Any q"
type textarea "x"
type textarea "Enos, Any qu"
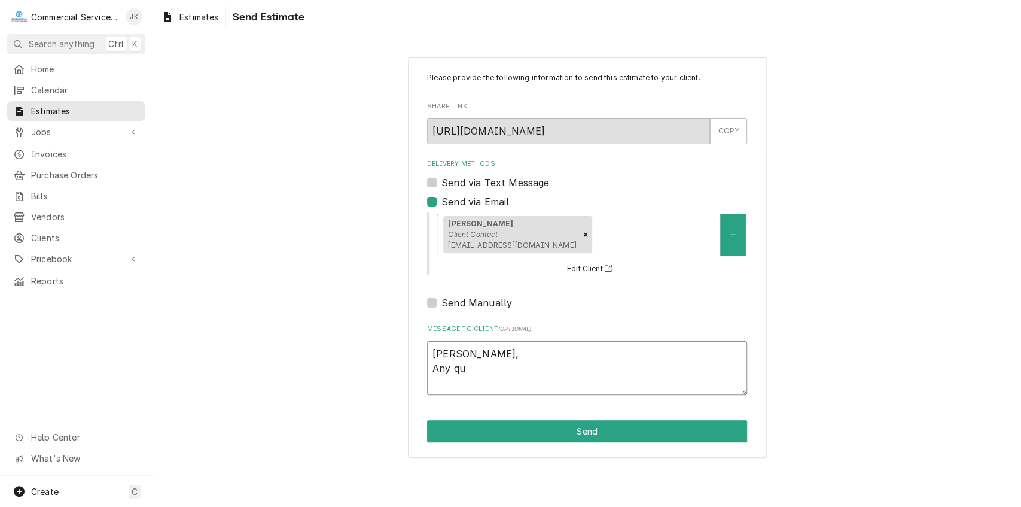
type textarea "x"
type textarea "Enos, Any que"
type textarea "x"
type textarea "Enos, Any ques"
type textarea "x"
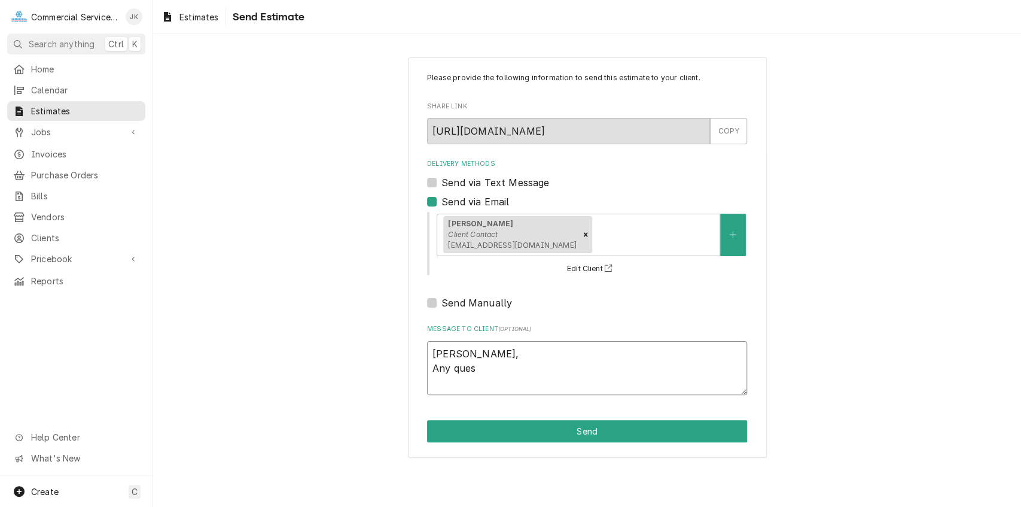
type textarea "Enos, Any quest"
type textarea "x"
type textarea "Enos, Any questi"
type textarea "x"
type textarea "Enos, Any questio"
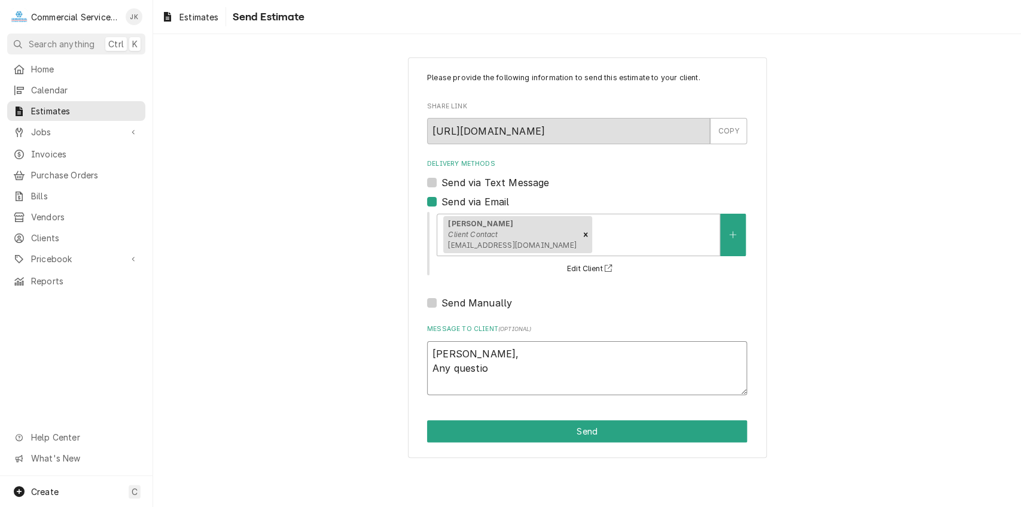
type textarea "x"
type textarea "Enos, Any question"
type textarea "x"
type textarea "Enos, Any questions"
type textarea "x"
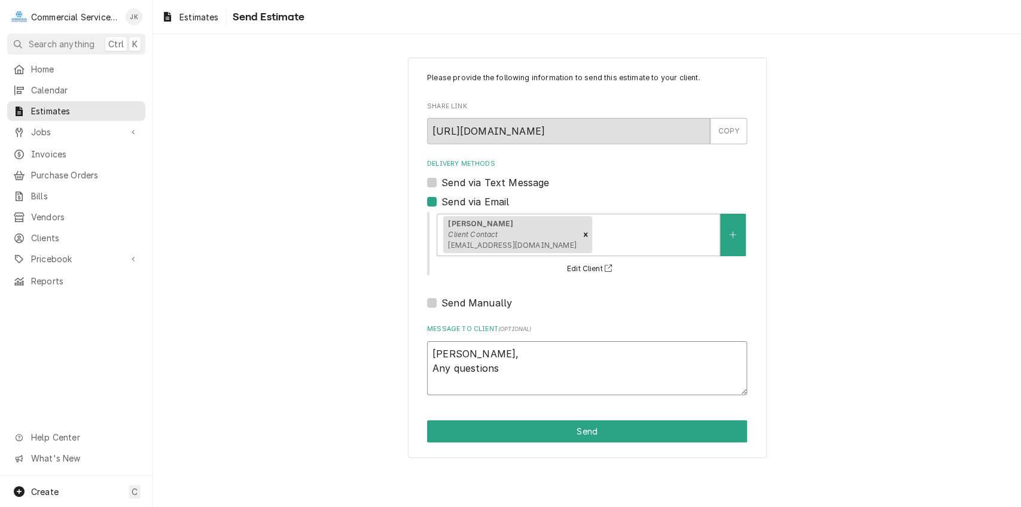
type textarea "Enos, Any questions"
type textarea "x"
type textarea "Enos, Any questions o"
type textarea "x"
type textarea "Enos, Any questions or"
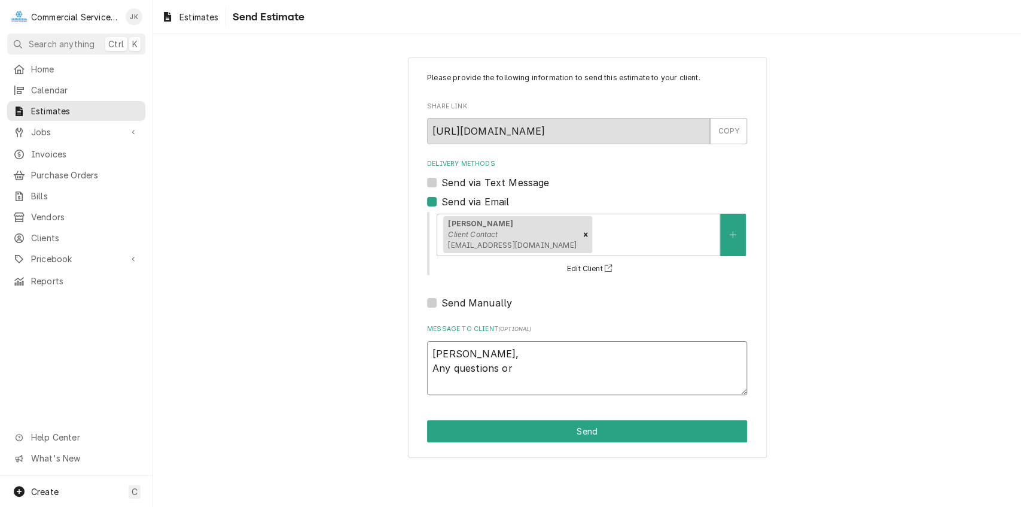
type textarea "x"
type textarea "Enos, Any questions or"
type textarea "x"
type textarea "Enos, Any questions or c"
type textarea "x"
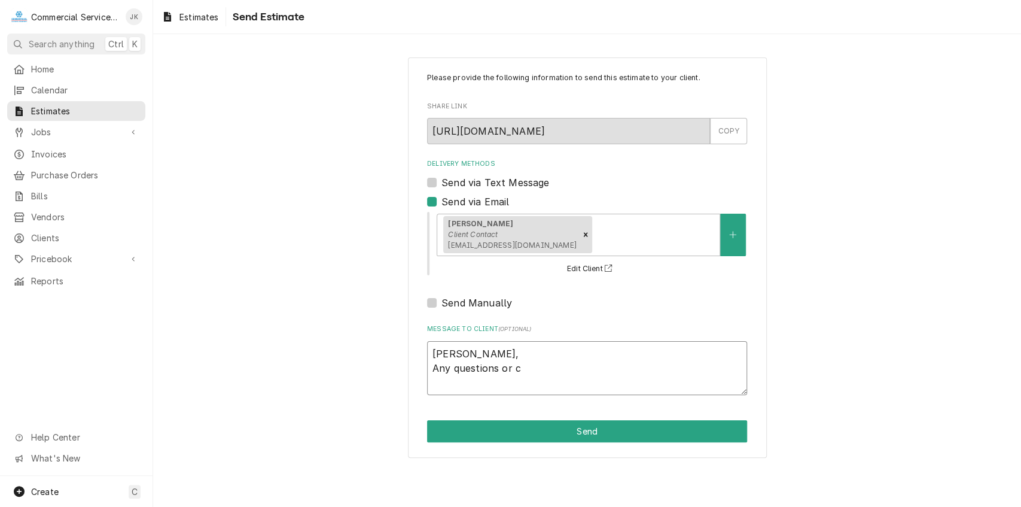
type textarea "Enos, Any questions or co"
type textarea "x"
type textarea "Enos, Any questions or con"
type textarea "x"
type textarea "Enos, Any questions or conc"
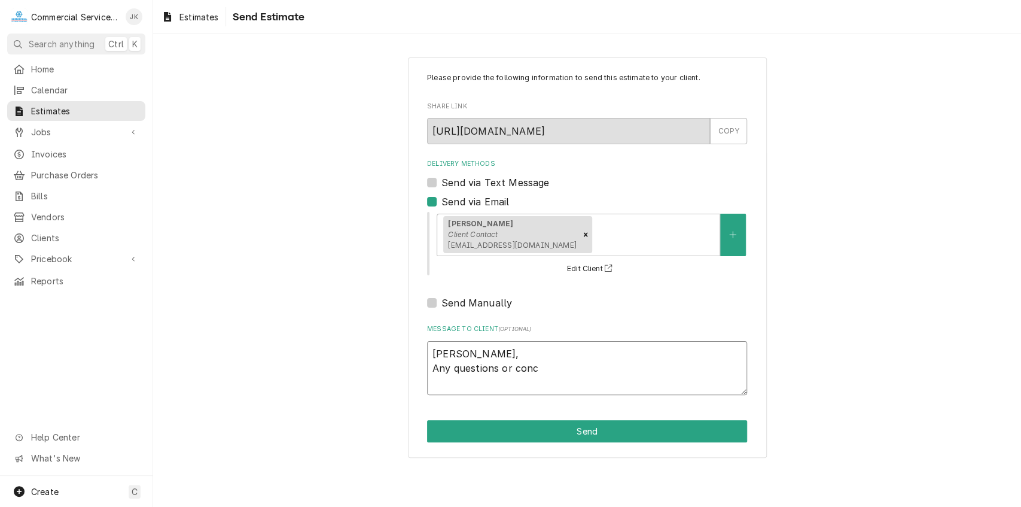
type textarea "x"
type textarea "Enos, Any questions or conce"
type textarea "x"
type textarea "Enos, Any questions or concer"
type textarea "x"
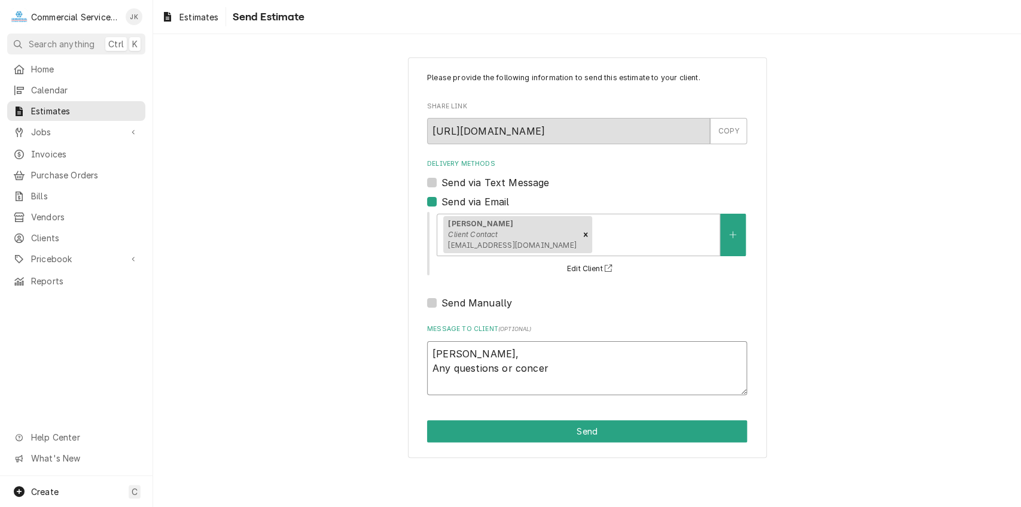
type textarea "Enos, Any questions or concern"
type textarea "x"
type textarea "Enos, Any questions or concerns"
type textarea "x"
type textarea "Enos, Any questions or concerns"
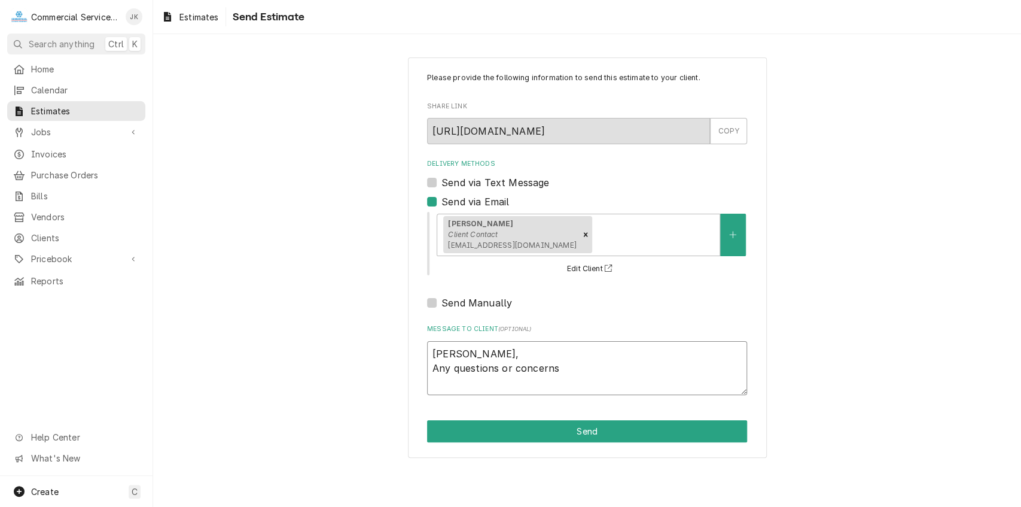
type textarea "x"
type textarea "Enos, Any questions or concerns p"
type textarea "x"
type textarea "Enos, Any questions or concerns pl"
type textarea "x"
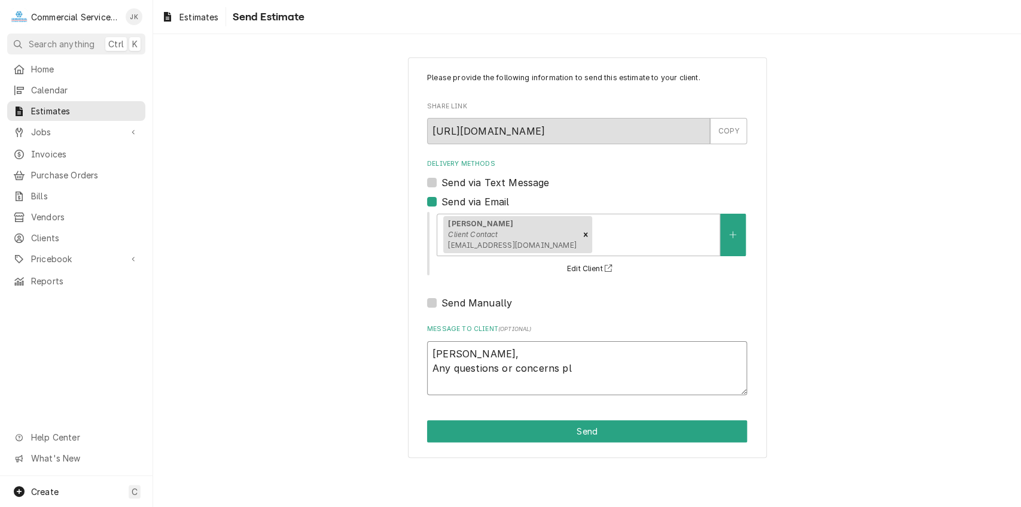
type textarea "Enos, Any questions or concerns ple"
type textarea "x"
type textarea "Enos, Any questions or concerns plea"
type textarea "x"
type textarea "Enos, Any questions or concerns pleas"
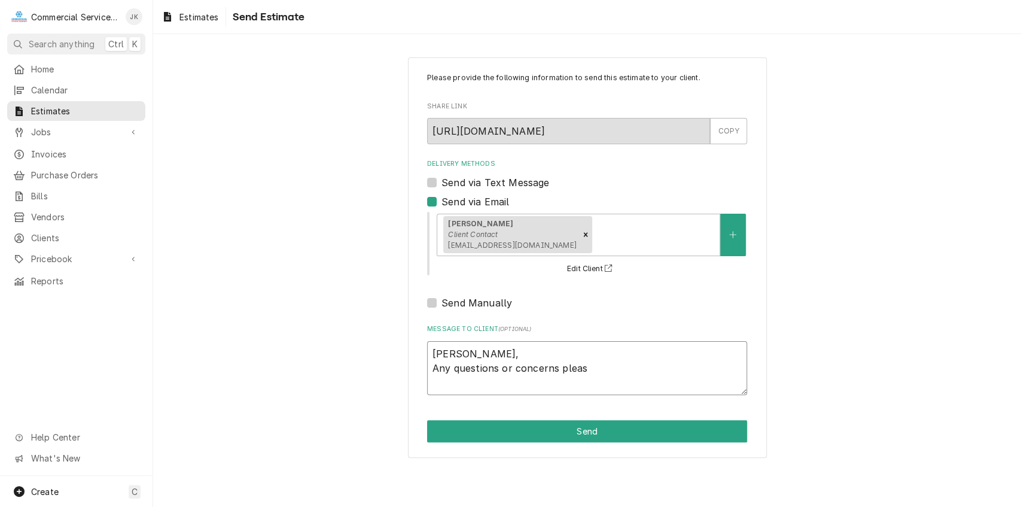
type textarea "x"
type textarea "Enos, Any questions or concerns please"
type textarea "x"
type textarea "Enos, Any questions or concerns please"
type textarea "x"
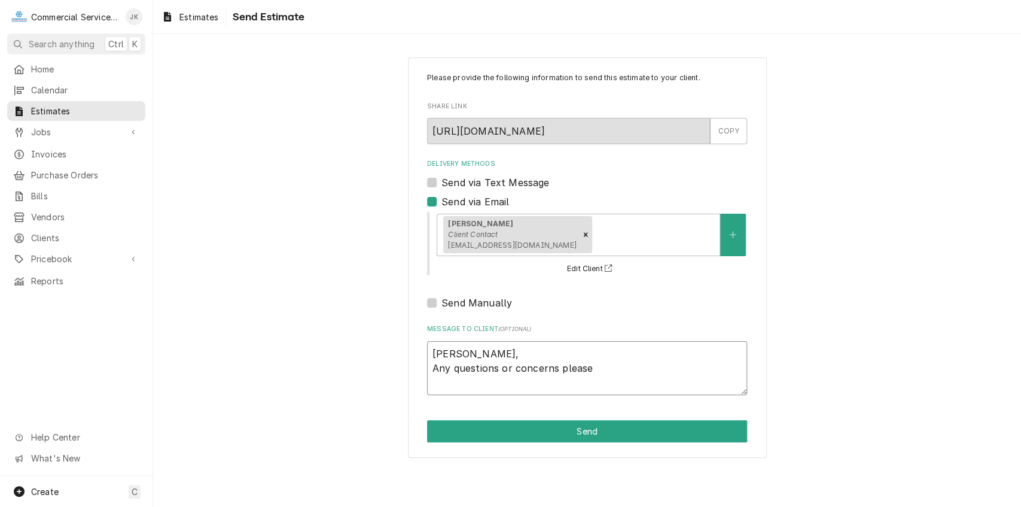
type textarea "Enos, Any questions or concerns please c"
type textarea "x"
type textarea "Enos, Any questions or concerns please co"
type textarea "x"
type textarea "Enos, Any questions or concerns please con"
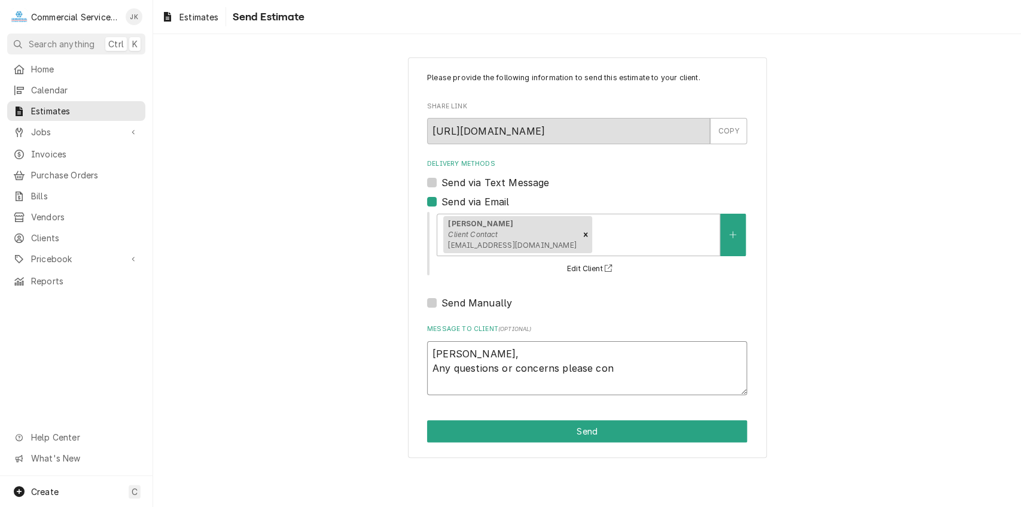
type textarea "x"
type textarea "Enos, Any questions or concerns please cont"
type textarea "x"
type textarea "Enos, Any questions or concerns please conta"
type textarea "x"
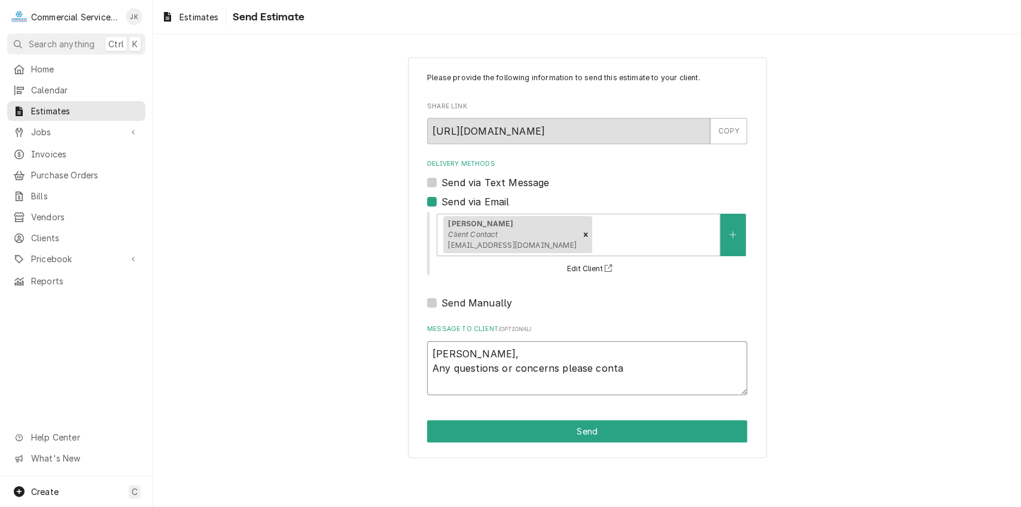
type textarea "Enos, Any questions or concerns please contac"
type textarea "x"
type textarea "Enos, Any questions or concerns please contact"
type textarea "x"
type textarea "Enos, Any questions or concerns please contact"
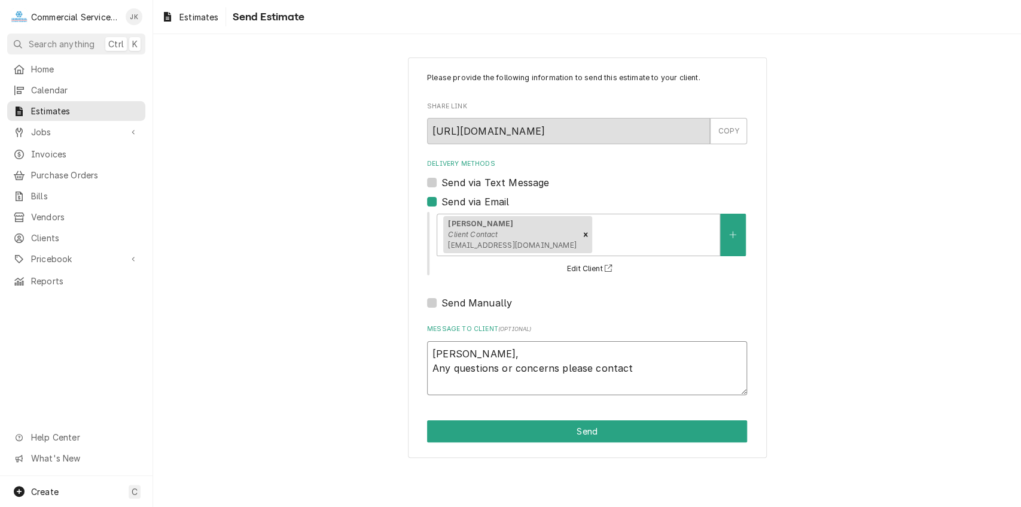
type textarea "x"
type textarea "Enos, Any questions or concerns please contact m"
type textarea "x"
type textarea "Enos, Any questions or concerns please contact me"
type textarea "x"
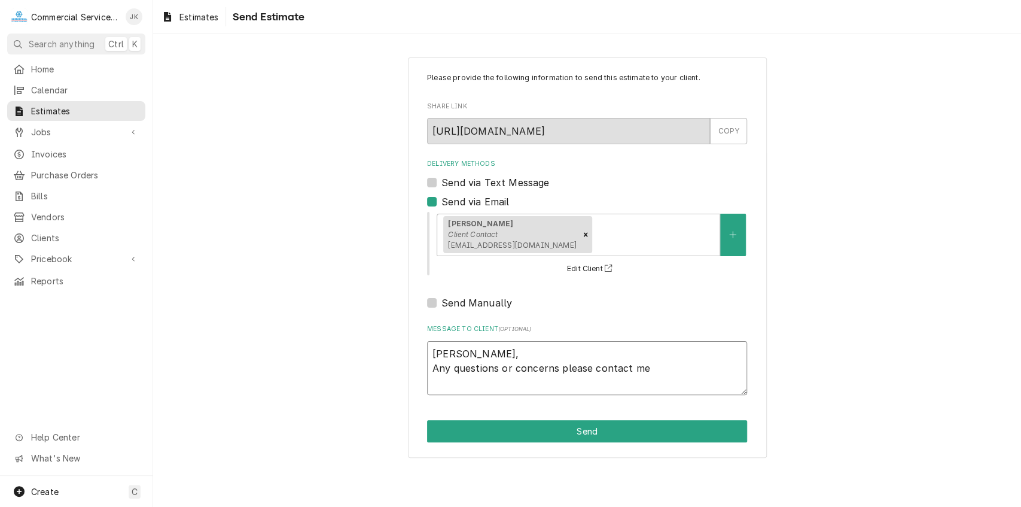
type textarea "Enos, Any questions or concerns please contact me"
type textarea "x"
type textarea "Enos, Any questions or concerns please contact me a"
type textarea "x"
type textarea "Enos, Any questions or concerns please contact me at"
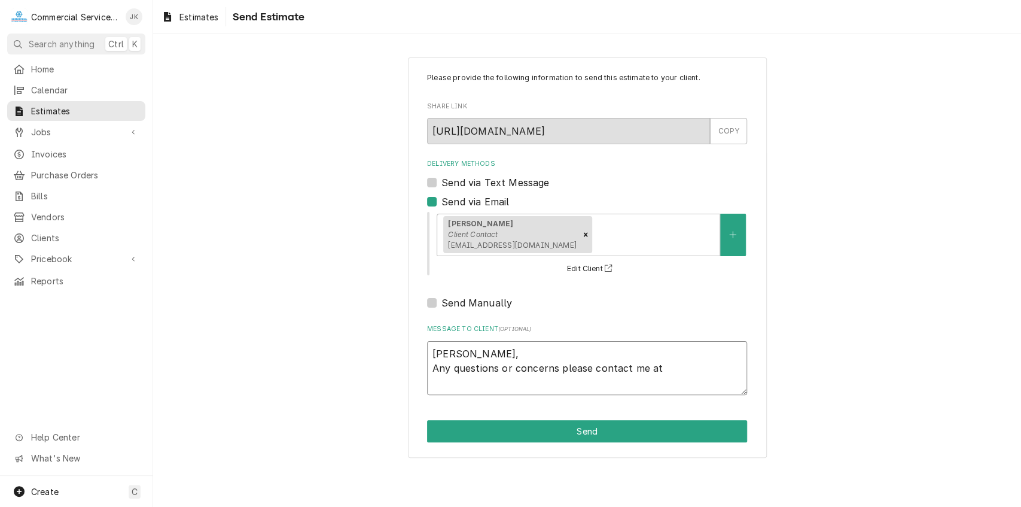
type textarea "x"
type textarea "Enos, Any questions or concerns please contact me at"
type textarea "x"
type textarea "Enos, Any questions or concerns please contact me at y"
type textarea "x"
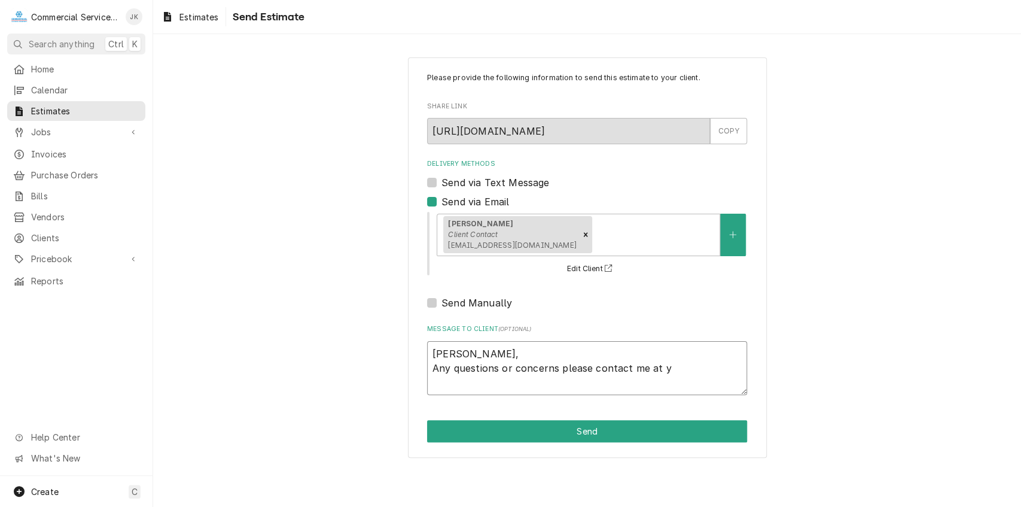
type textarea "Enos, Any questions or concerns please contact me at yo"
type textarea "x"
type textarea "Enos, Any questions or concerns please contact me at you"
type textarea "x"
type textarea "Enos, Any questions or concerns please contact me at your"
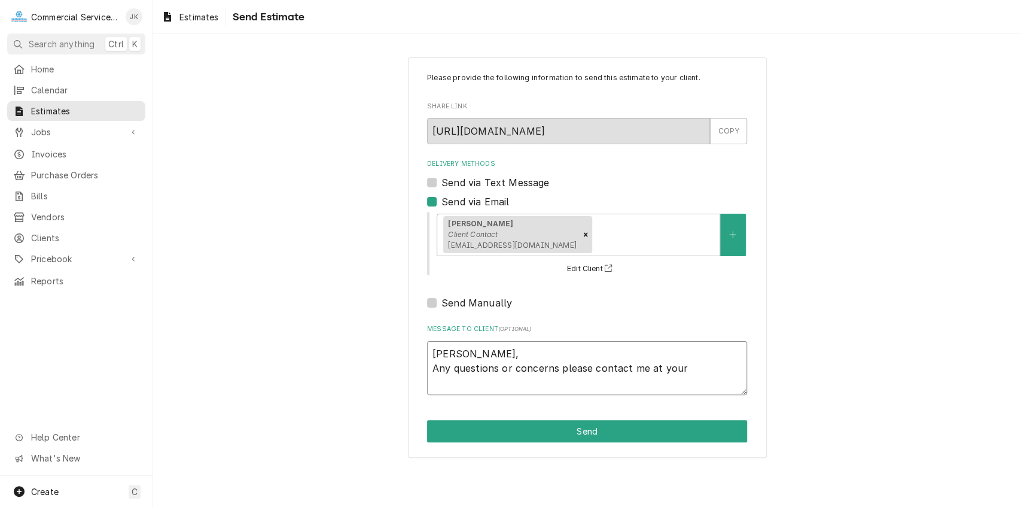
type textarea "x"
type textarea "Enos, Any questions or concerns please contact me at your"
type textarea "x"
type textarea "Enos, Any questions or concerns please contact me at your c"
type textarea "x"
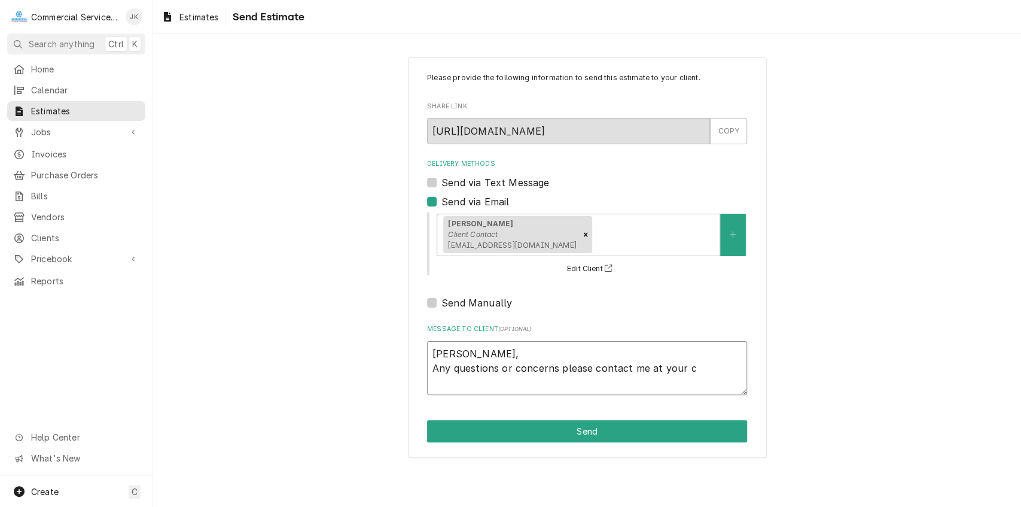
type textarea "Enos, Any questions or concerns please contact me at your co"
type textarea "x"
type textarea "Enos, Any questions or concerns please contact me at your con"
type textarea "x"
type textarea "Enos, Any questions or concerns please contact me at your conv"
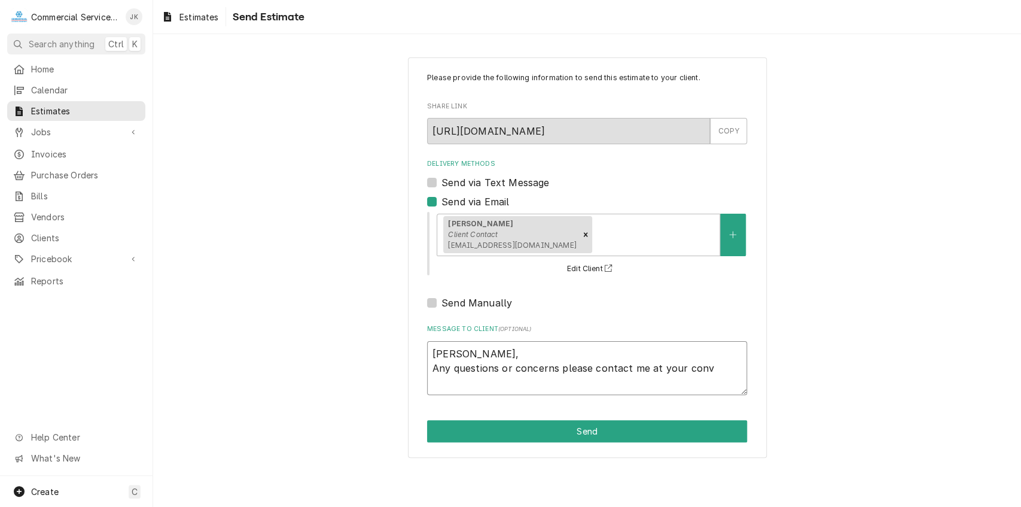
type textarea "x"
type textarea "Enos, Any questions or concerns please contact me at your conve"
type textarea "x"
type textarea "Enos, Any questions or concerns please contact me at your conven"
type textarea "x"
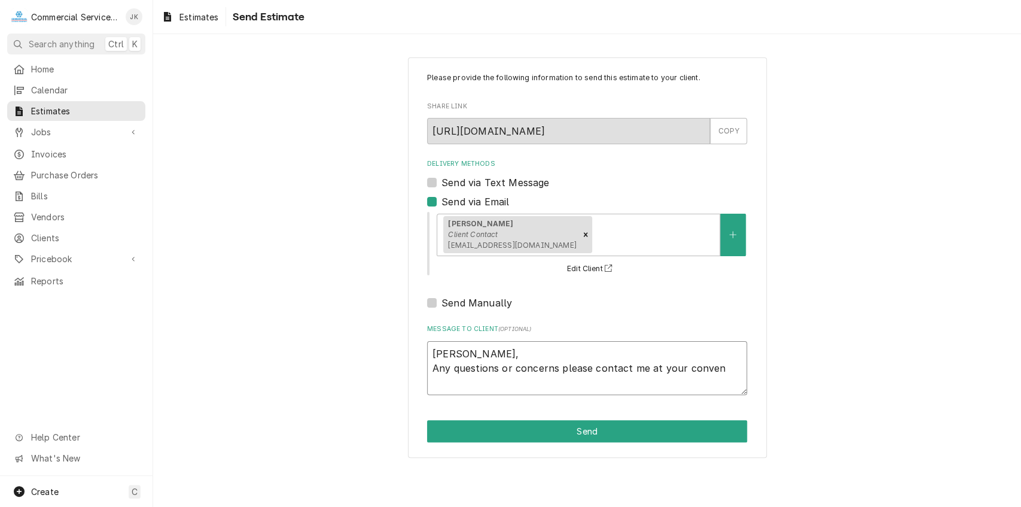
type textarea "Enos, Any questions or concerns please contact me at your conveni"
type textarea "x"
type textarea "Enos, Any questions or concerns please contact me at your convenie"
type textarea "x"
type textarea "Enos, Any questions or concerns please contact me at your convenien"
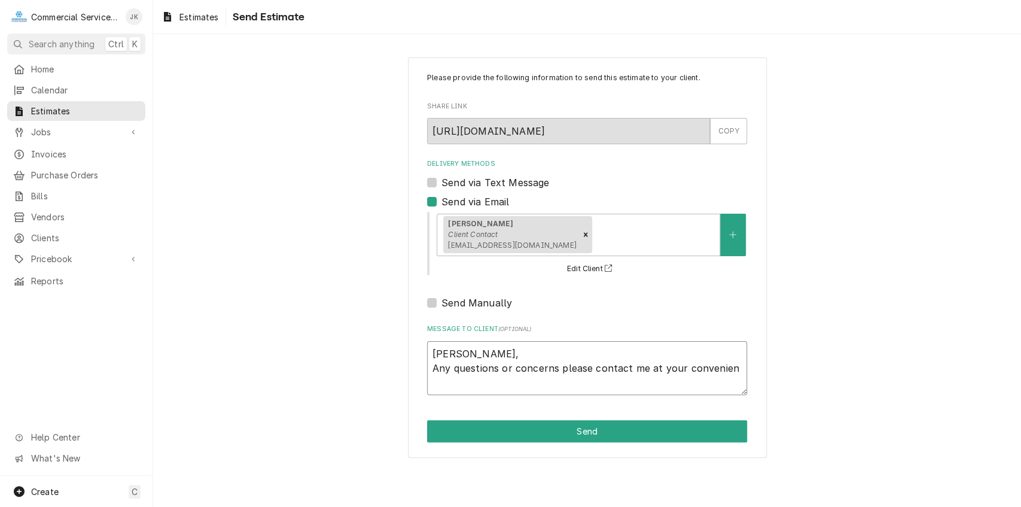
type textarea "x"
type textarea "Enos, Any questions or concerns please contact me at your convenienc"
type textarea "x"
type textarea "Enos, Any questions or concerns please contact me at your convenience"
type textarea "x"
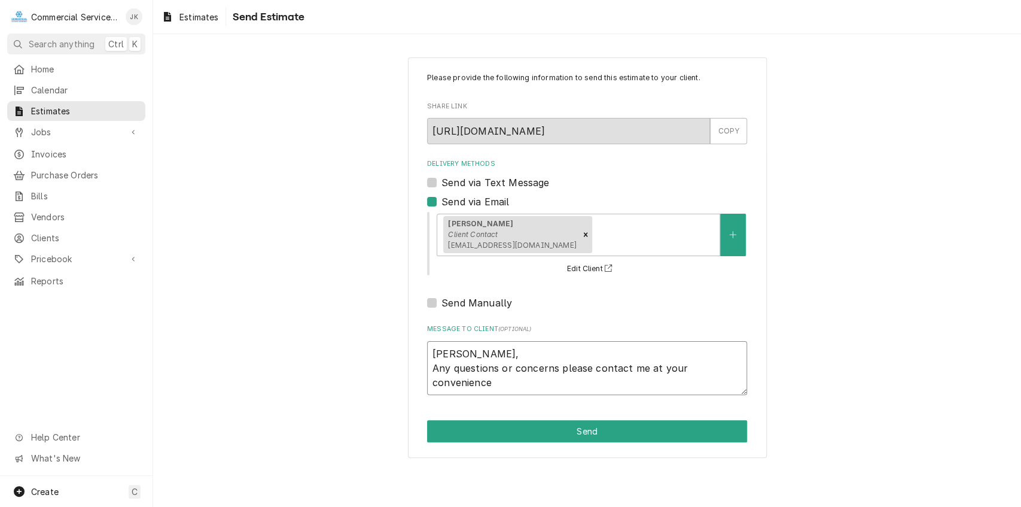
type textarea "Enos, Any questions or concerns please contact me at your convenience."
click at [464, 352] on textarea "Enos, Any questions or concerns please contact me at your convenience." at bounding box center [587, 368] width 320 height 54
type textarea "x"
type textarea "Enos, Any questions or concerns please contact me at your convenience."
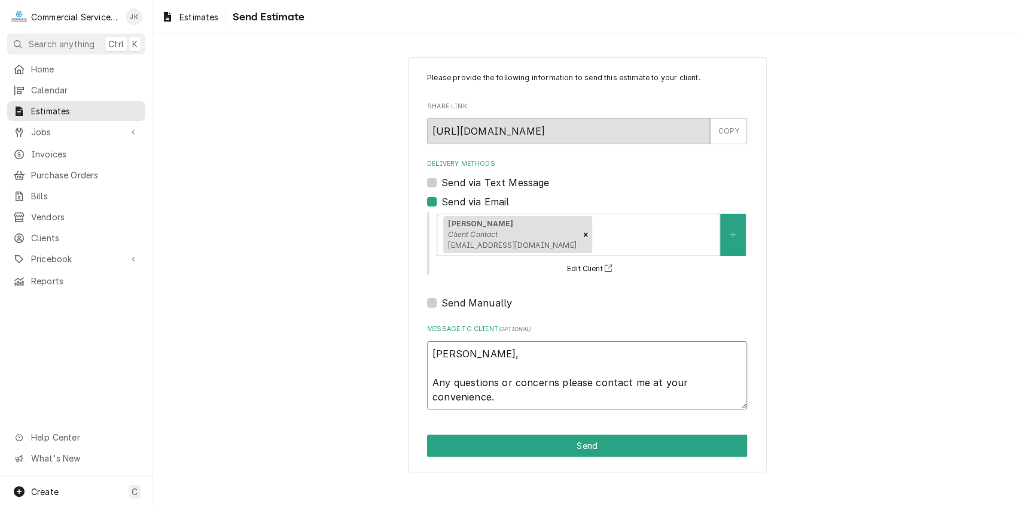
type textarea "x"
type textarea "Enos, P Any questions or concerns please contact me at your convenience."
type textarea "x"
type textarea "Enos, Pl Any questions or concerns please contact me at your convenience."
type textarea "x"
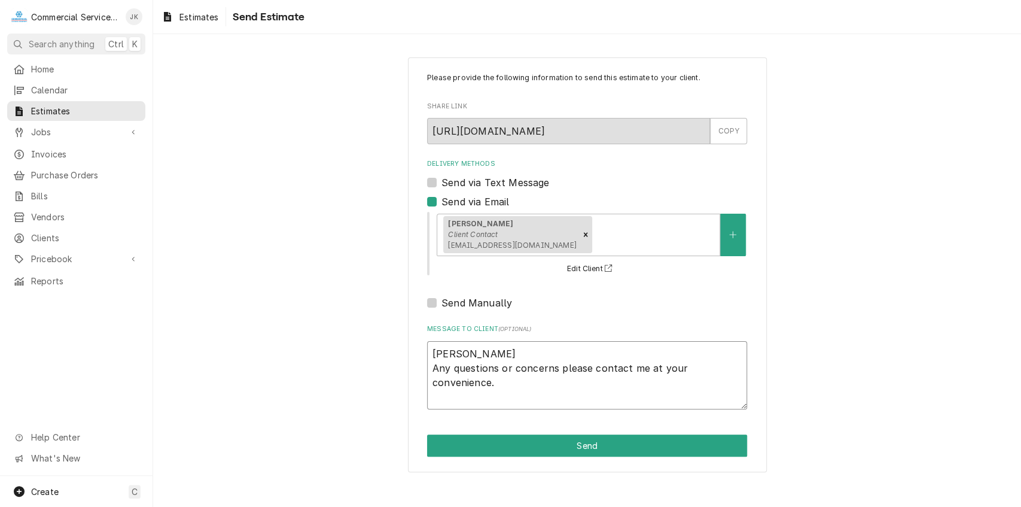
type textarea "Enos, Ple Any questions or concerns please contact me at your convenience."
type textarea "x"
type textarea "Enos, Plea Any questions or concerns please contact me at your convenience."
type textarea "x"
type textarea "Enos, Pleas Any questions or concerns please contact me at your convenience."
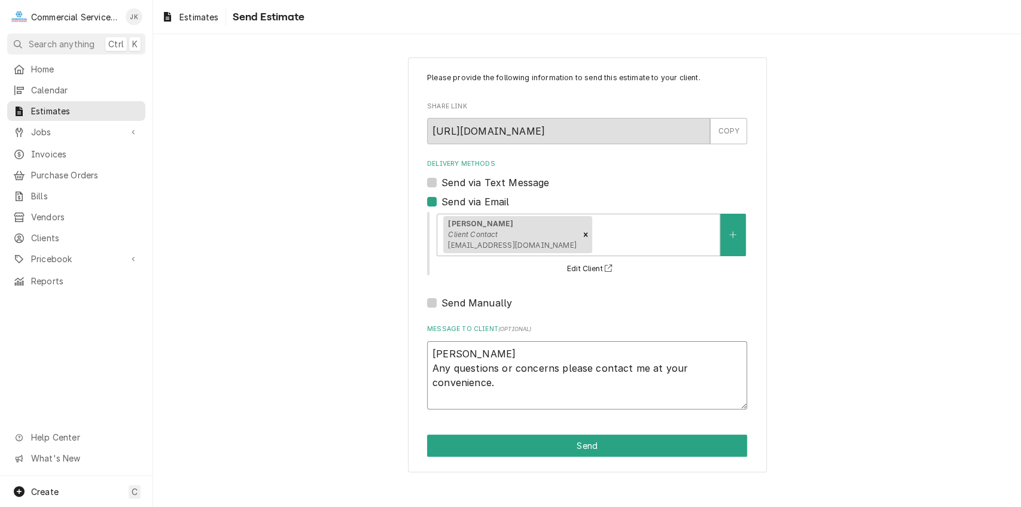
type textarea "x"
type textarea "Enos, Please Any questions or concerns please contact me at your convenience."
type textarea "x"
type textarea "Enos, Please Any questions or concerns please contact me at your convenience."
type textarea "x"
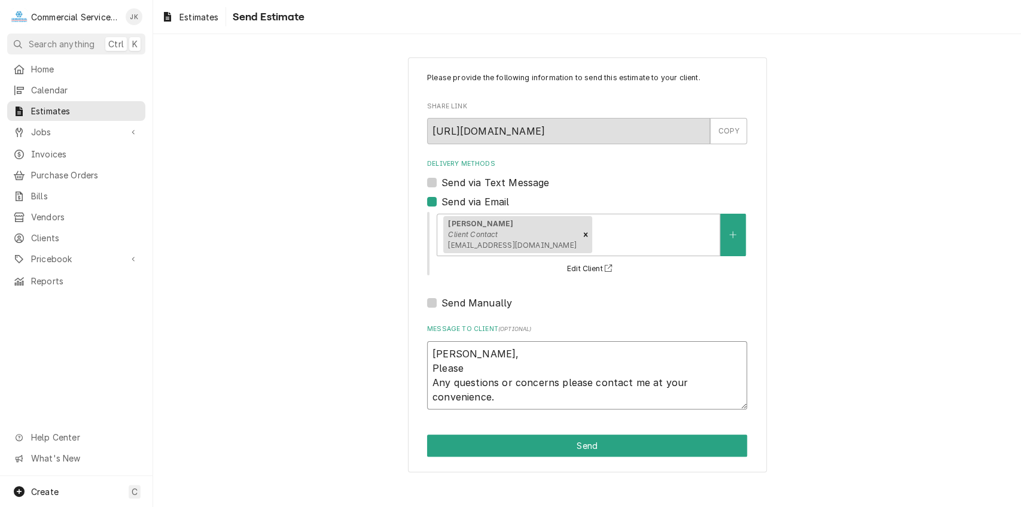
type textarea "Enos, Please r Any questions or concerns please contact me at your convenience."
type textarea "x"
type textarea "Enos, Please re Any questions or concerns please contact me at your convenience."
type textarea "x"
type textarea "Enos, Please rev Any questions or concerns please contact me at your convenienc…"
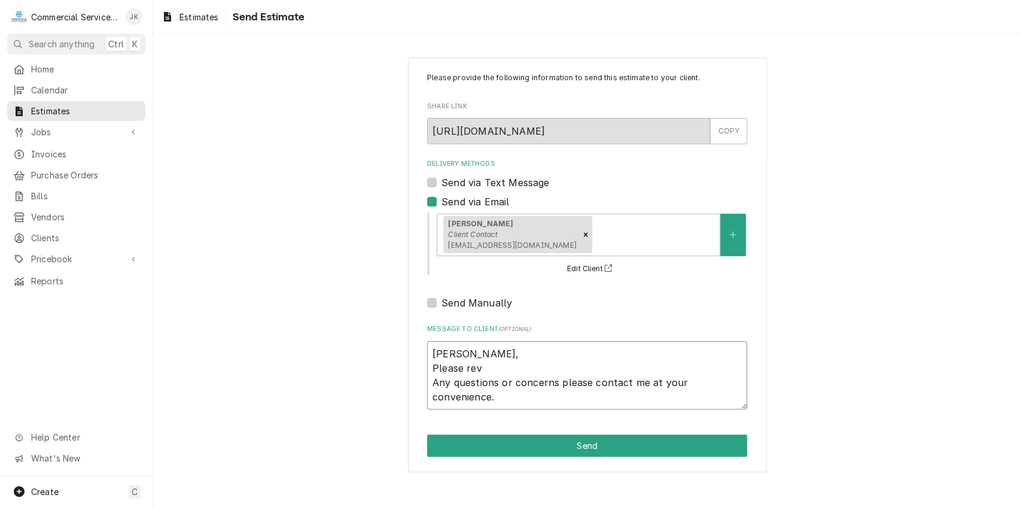
type textarea "x"
type textarea "Enos, Please revi Any questions or concerns please contact me at your convenien…"
type textarea "x"
type textarea "Enos, Please revie Any questions or concerns please contact me at your convenie…"
type textarea "x"
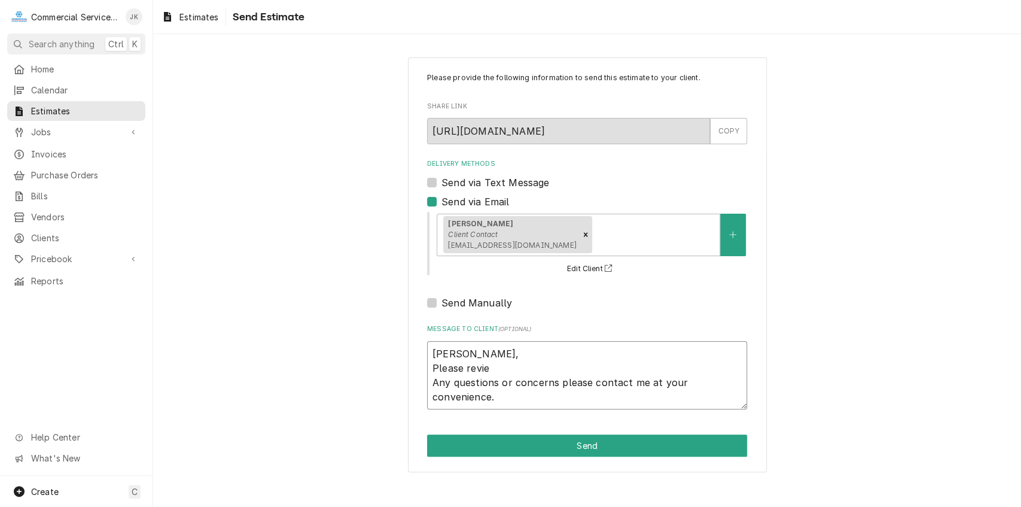
type textarea "Enos, Please review Any questions or concerns please contact me at your conveni…"
type textarea "x"
type textarea "Enos, Please review Any questions or concerns please contact me at your conveni…"
type textarea "x"
type textarea "Enos, Please review e Any questions or concerns please contact me at your conve…"
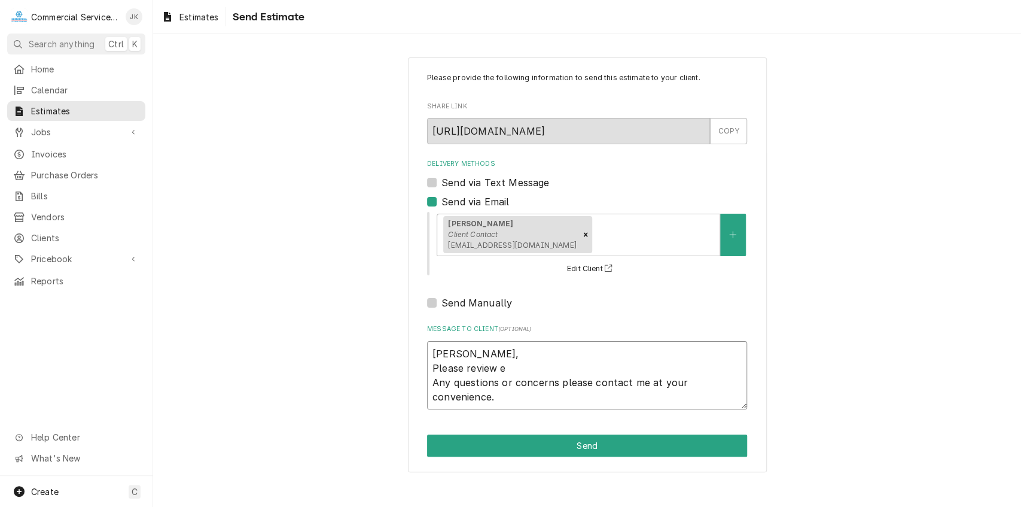
type textarea "x"
type textarea "Enos, Please review es Any questions or concerns please contact me at your conv…"
type textarea "x"
type textarea "Enos, Please review est Any questions or concerns please contact me at your con…"
type textarea "x"
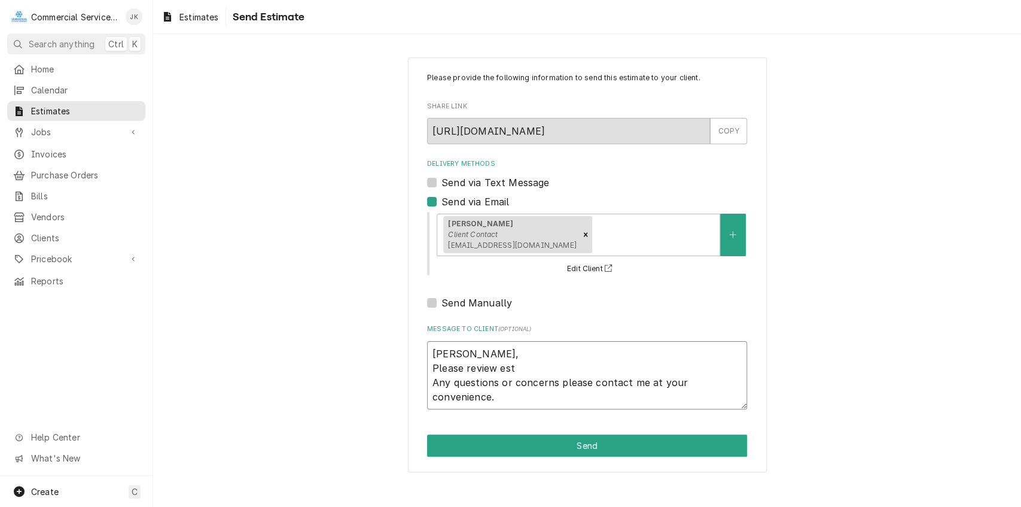
type textarea "Enos, Please review esti Any questions or concerns please contact me at your co…"
type textarea "x"
type textarea "Enos, Please review estim Any questions or concerns please contact me at your c…"
type textarea "x"
type textarea "Enos, Please review estima Any questions or concerns please contact me at your …"
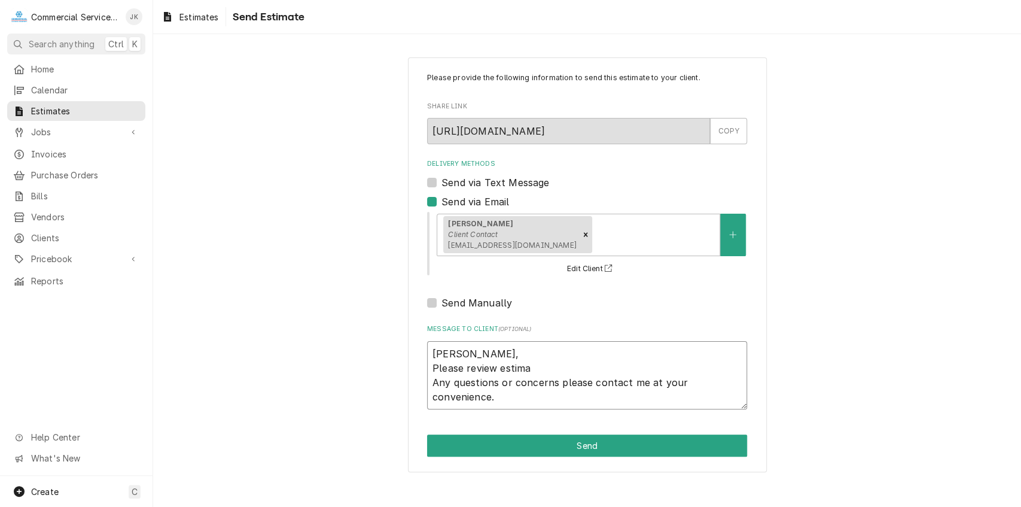
type textarea "x"
type textarea "Enos, Please review estimat Any questions or concerns please contact me at your…"
type textarea "x"
type textarea "Enos, Please review estimate Any questions or concerns please contact me at you…"
type textarea "x"
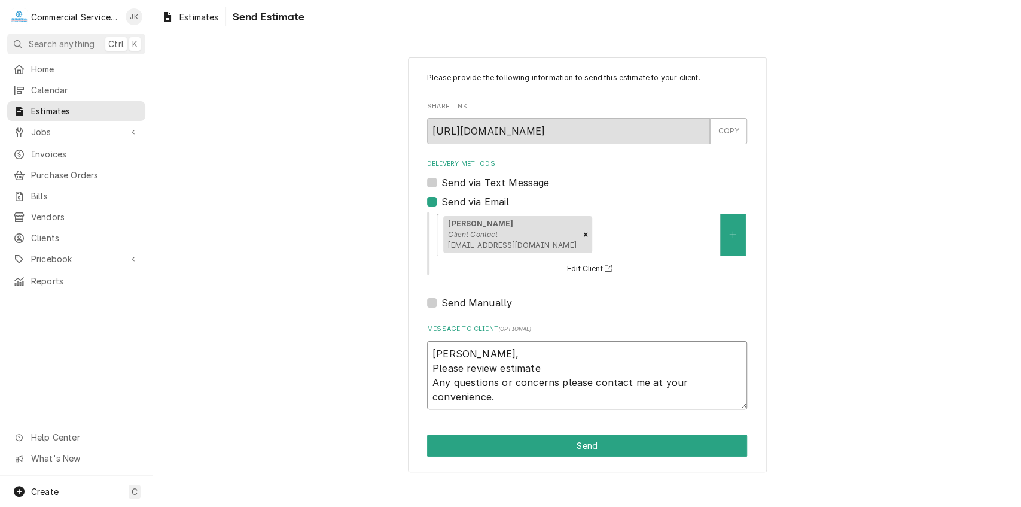
type textarea "Enos, Please review estimate Any questions or concerns please contact me at you…"
type textarea "x"
type textarea "Enos, Please review estimate f Any questions or concerns please contact me at y…"
type textarea "x"
type textarea "Enos, Please review estimate fo Any questions or concerns please contact me at …"
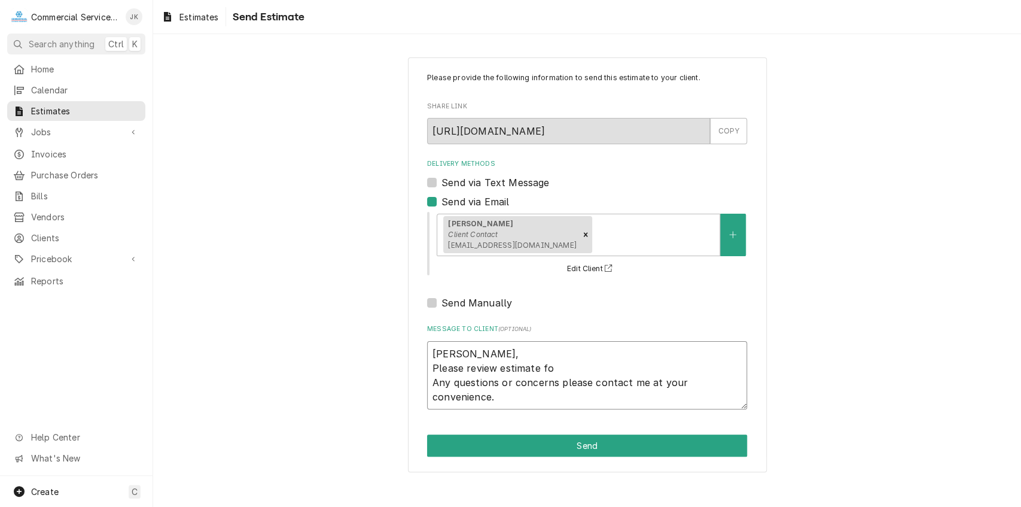
type textarea "x"
type textarea "Enos, Please review estimate for Any questions or concerns please contact me at…"
type textarea "x"
type textarea "Enos, Please review estimate for Any questions or concerns please contact me at…"
type textarea "x"
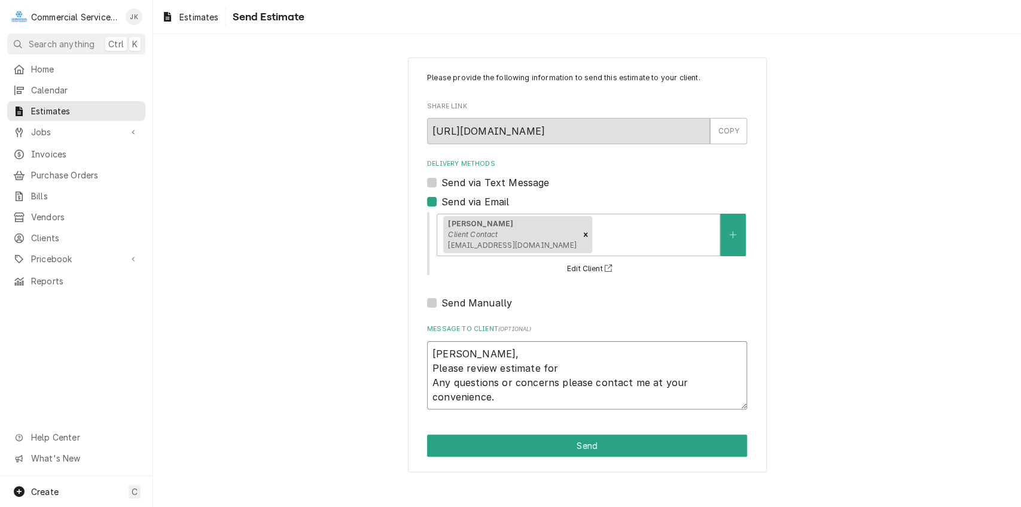
type textarea "Enos, Please review estimate for n Any questions or concerns please contact me …"
type textarea "x"
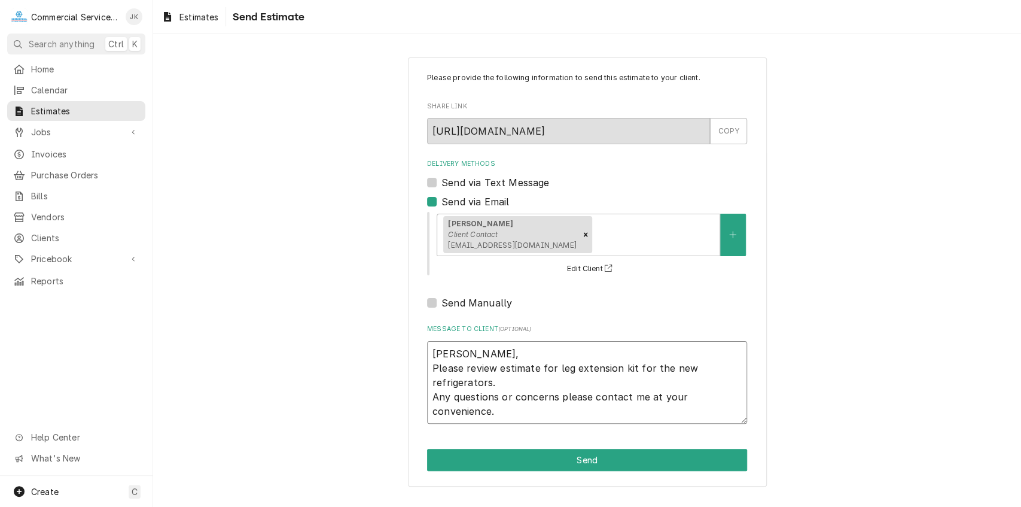
click at [516, 410] on textarea "Enos, Please review estimate for leg extension kit for the new refrigerators. A…" at bounding box center [587, 382] width 320 height 83
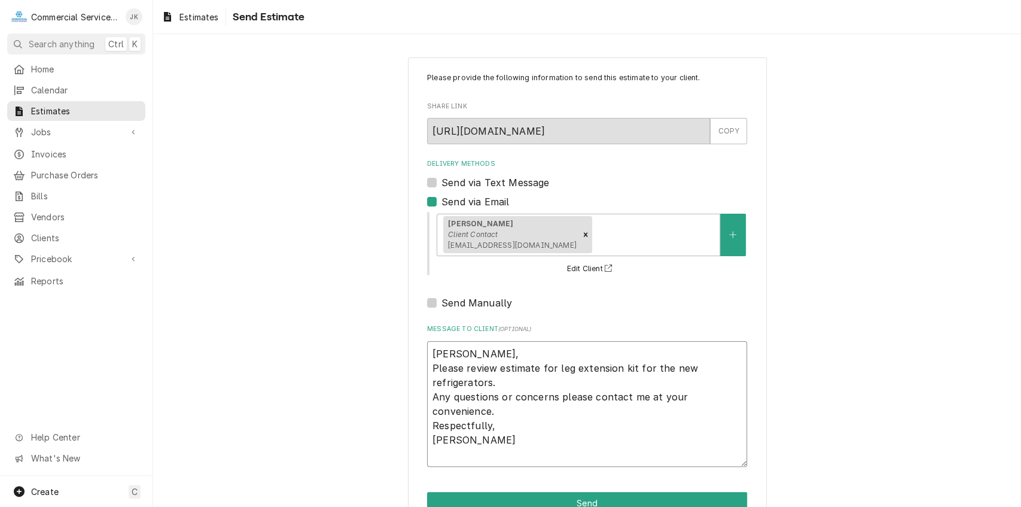
click at [462, 440] on textarea "Enos, Please review estimate for leg extension kit for the new refrigerators. A…" at bounding box center [587, 404] width 320 height 126
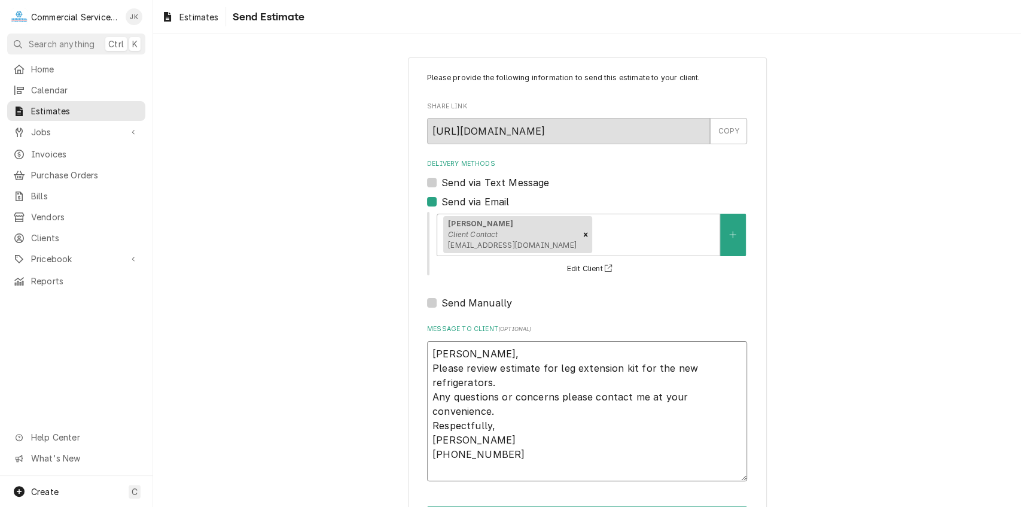
scroll to position [47, 0]
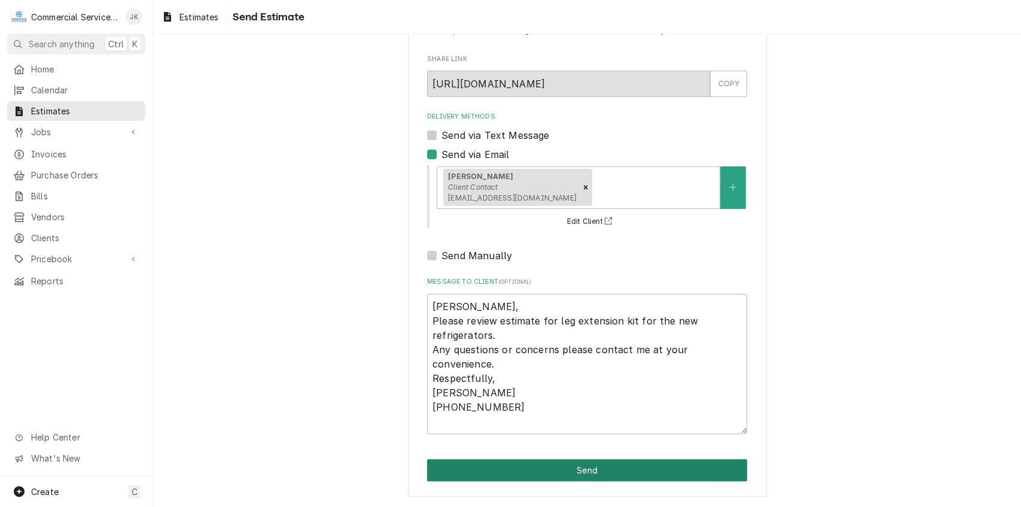
click at [547, 464] on button "Send" at bounding box center [587, 470] width 320 height 22
